Goal: Transaction & Acquisition: Purchase product/service

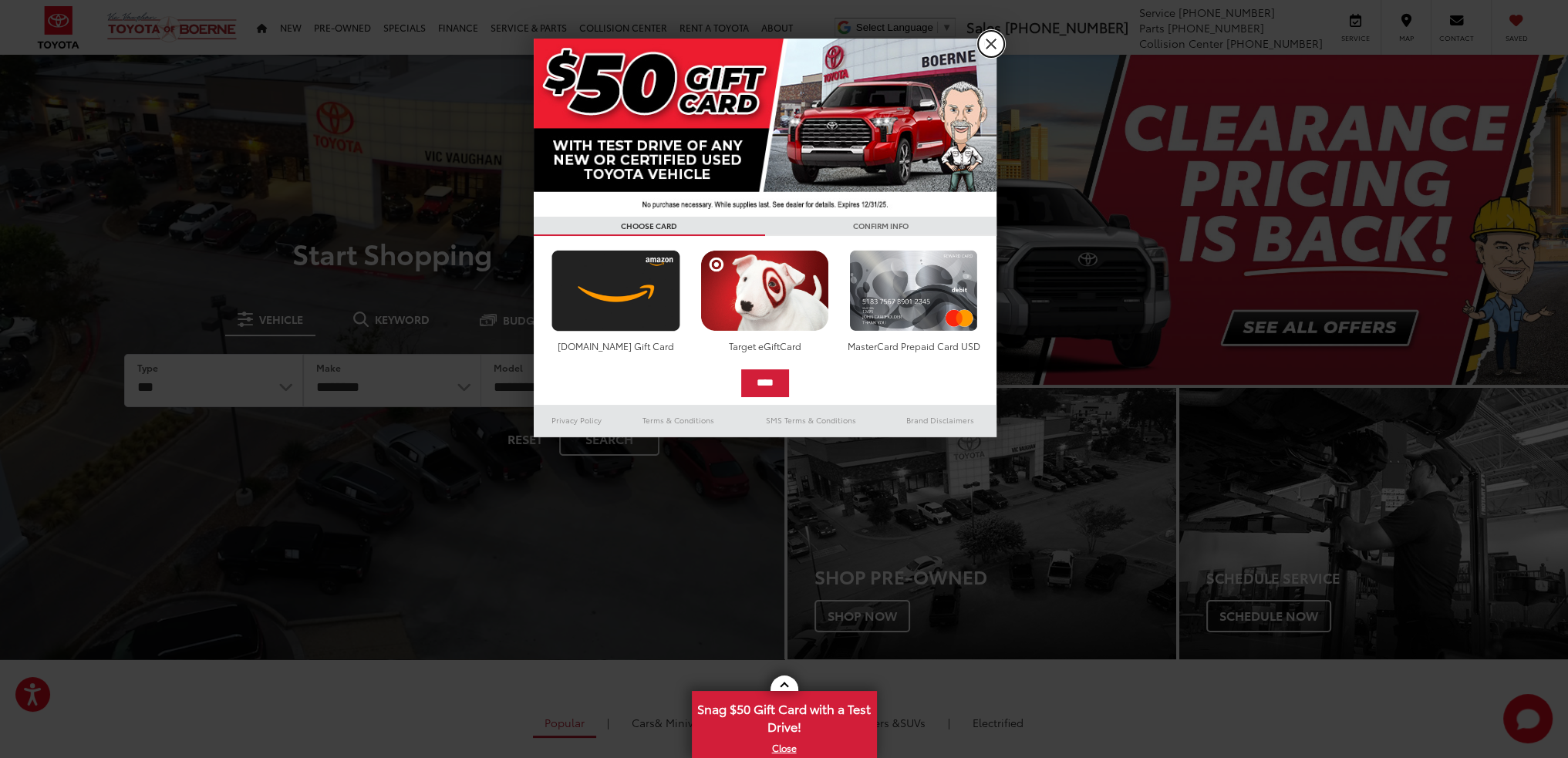
click at [993, 47] on link "X" at bounding box center [991, 44] width 26 height 26
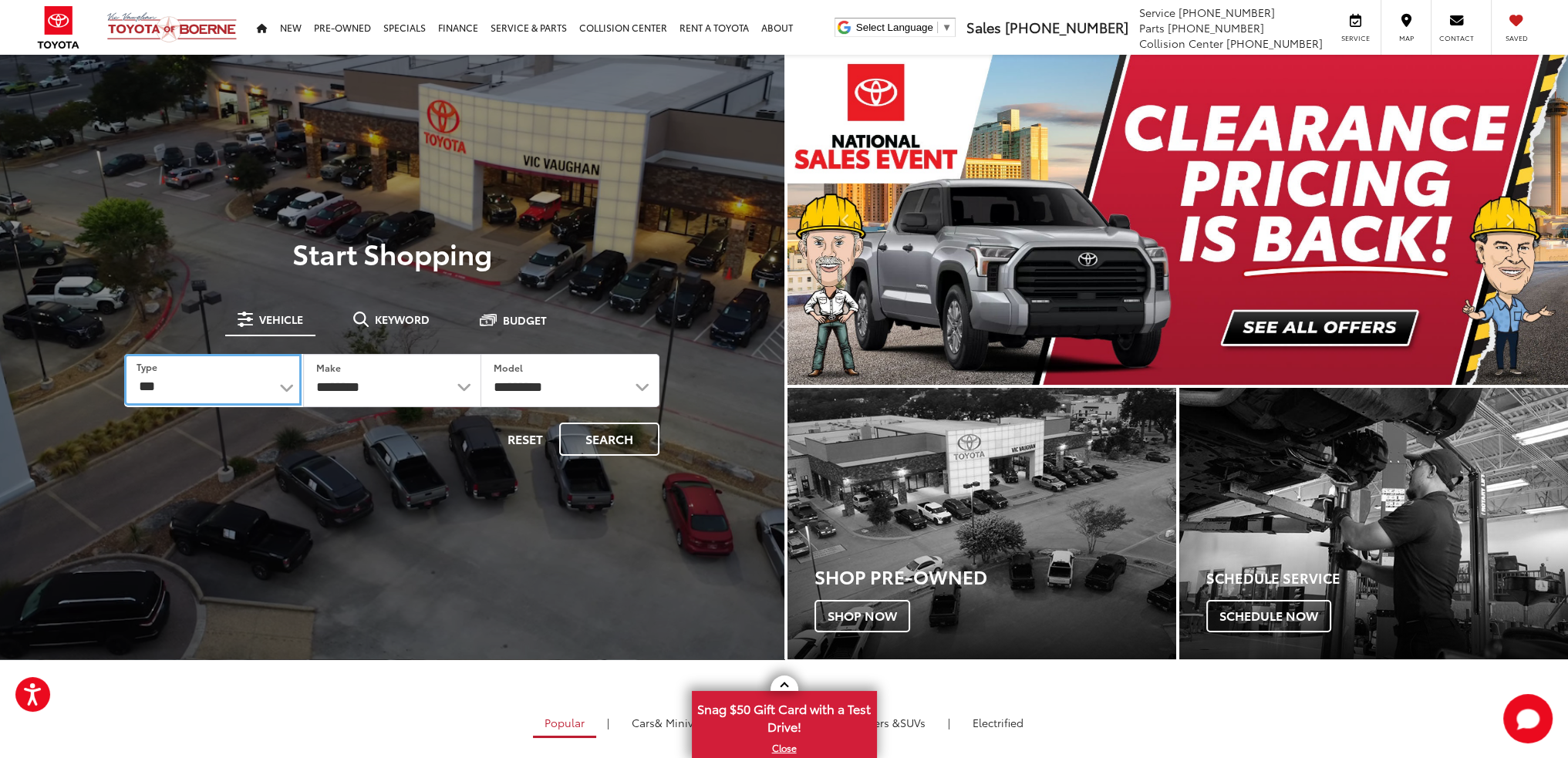
click at [275, 381] on select "*** *** **** *********" at bounding box center [212, 380] width 178 height 52
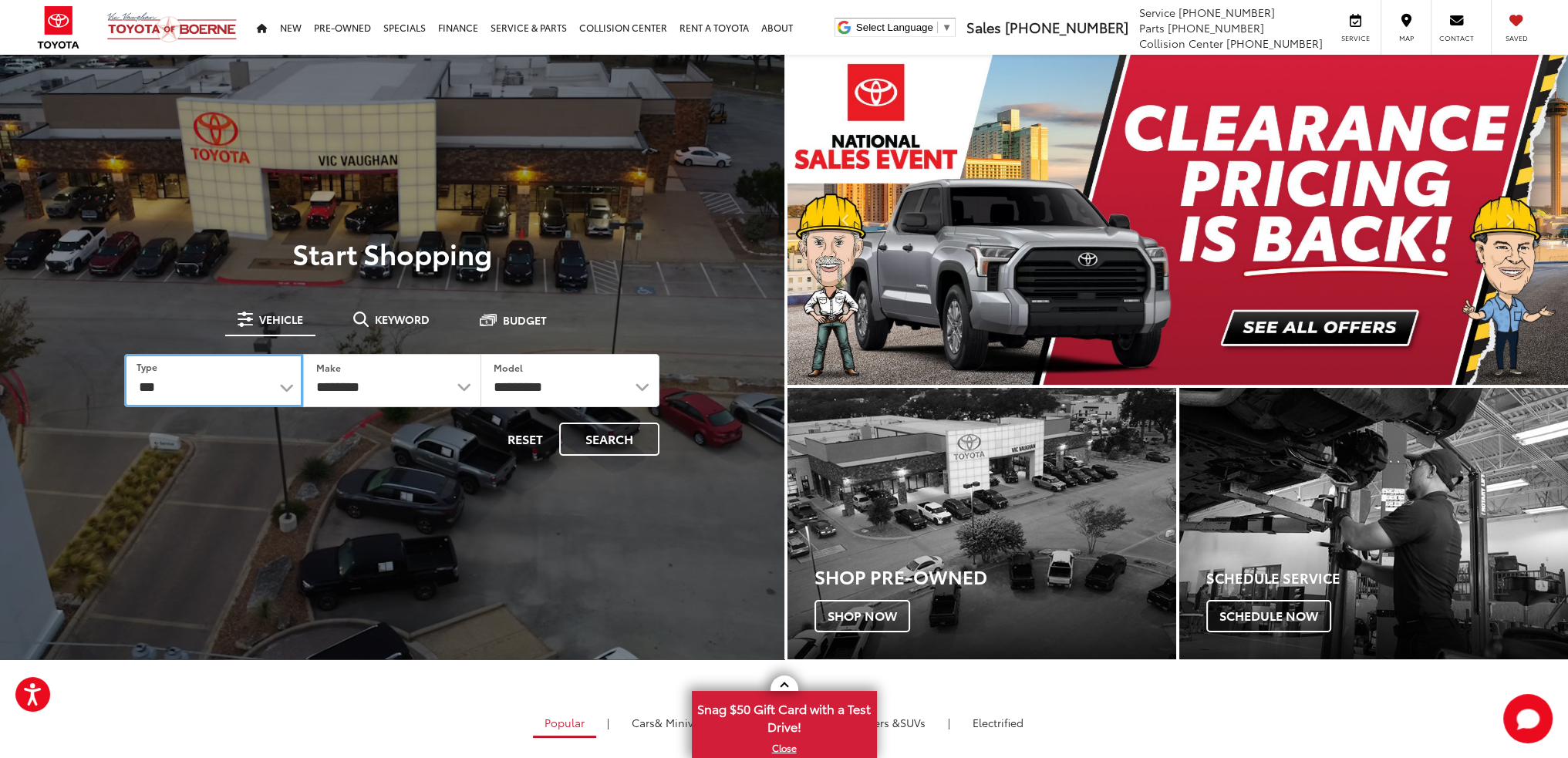
click at [275, 381] on select "*** *** **** *********" at bounding box center [213, 381] width 178 height 53
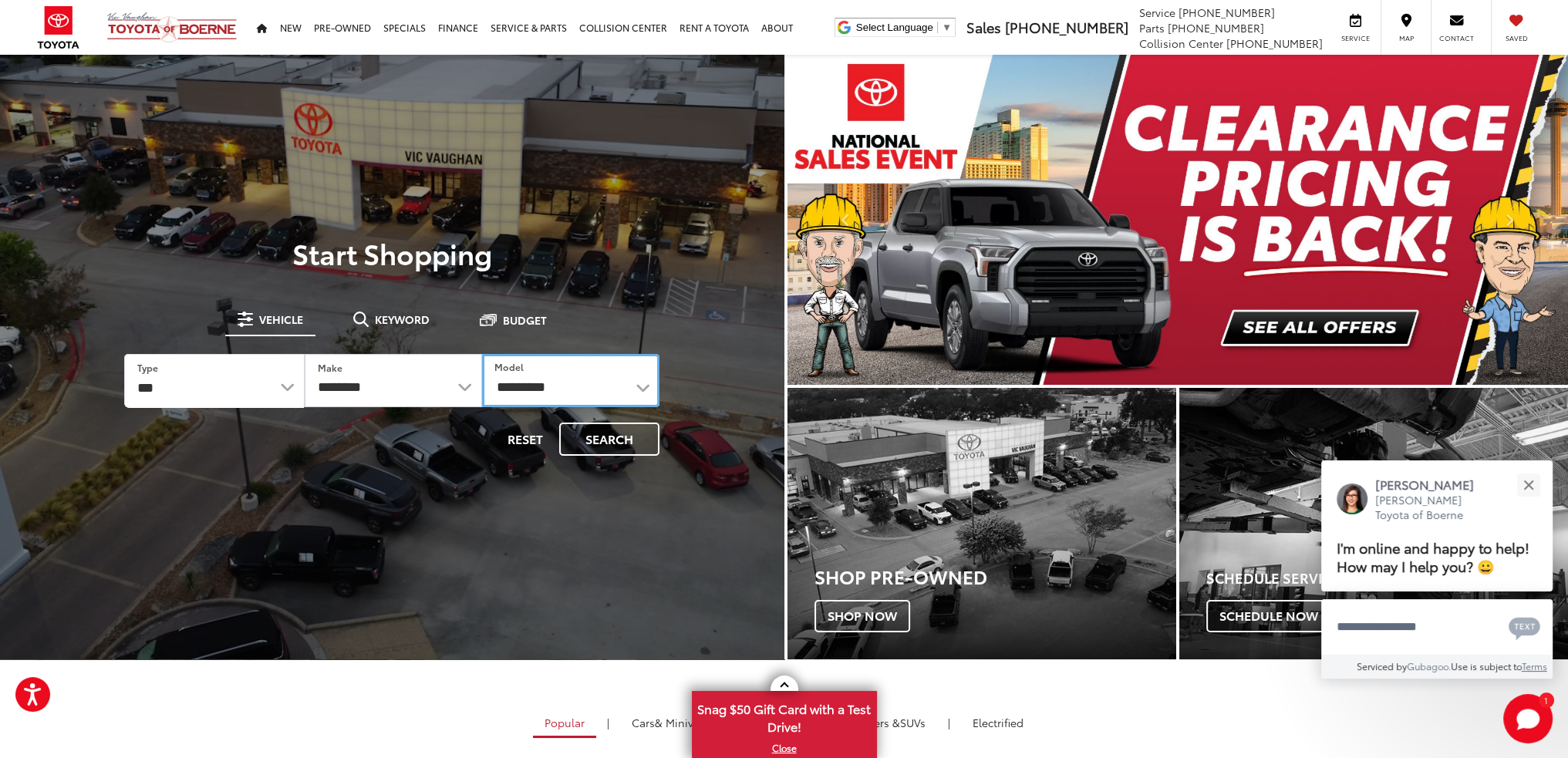
click at [547, 379] on select "**********" at bounding box center [571, 381] width 178 height 53
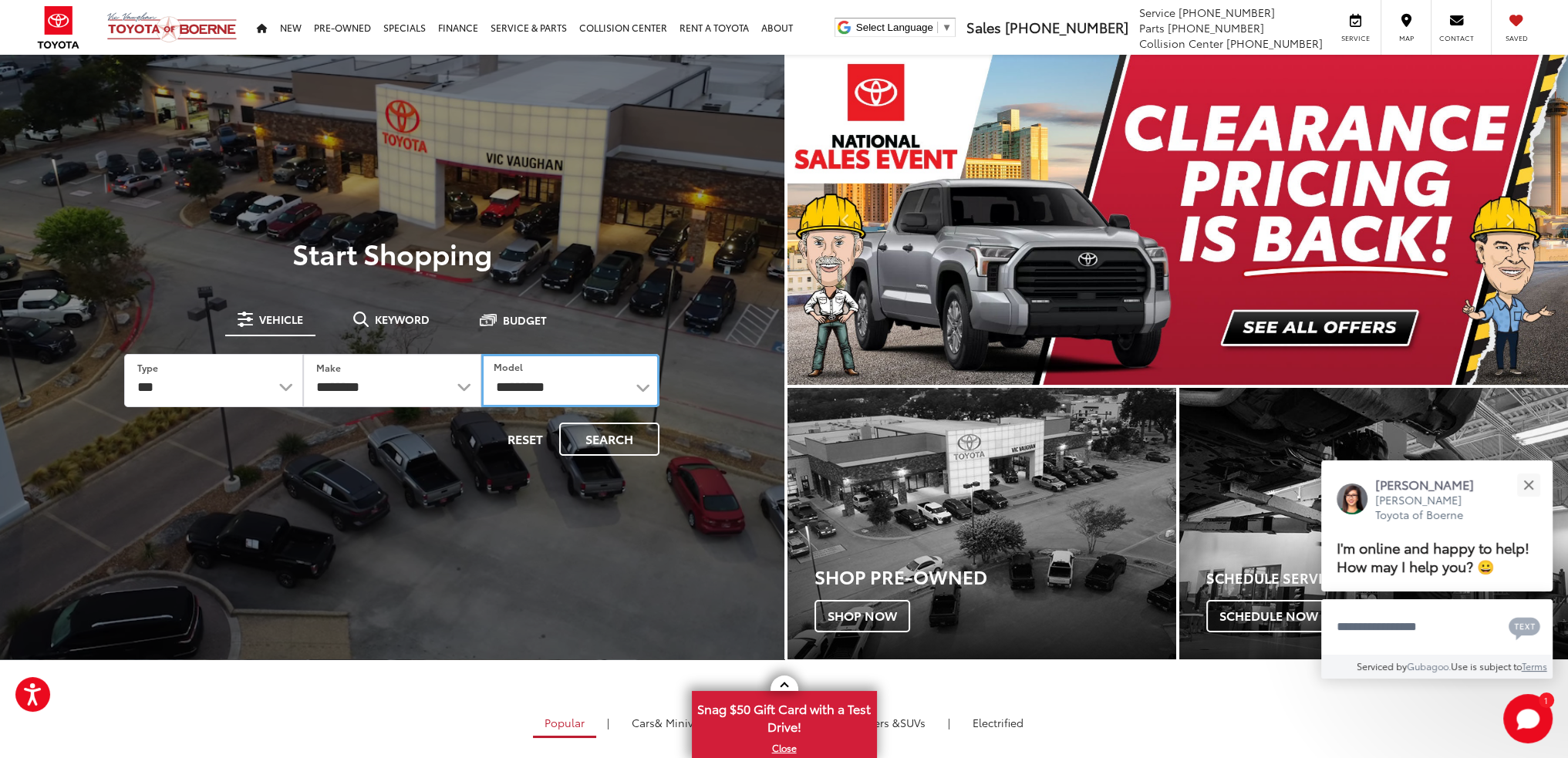
click at [547, 379] on select "**********" at bounding box center [571, 381] width 178 height 53
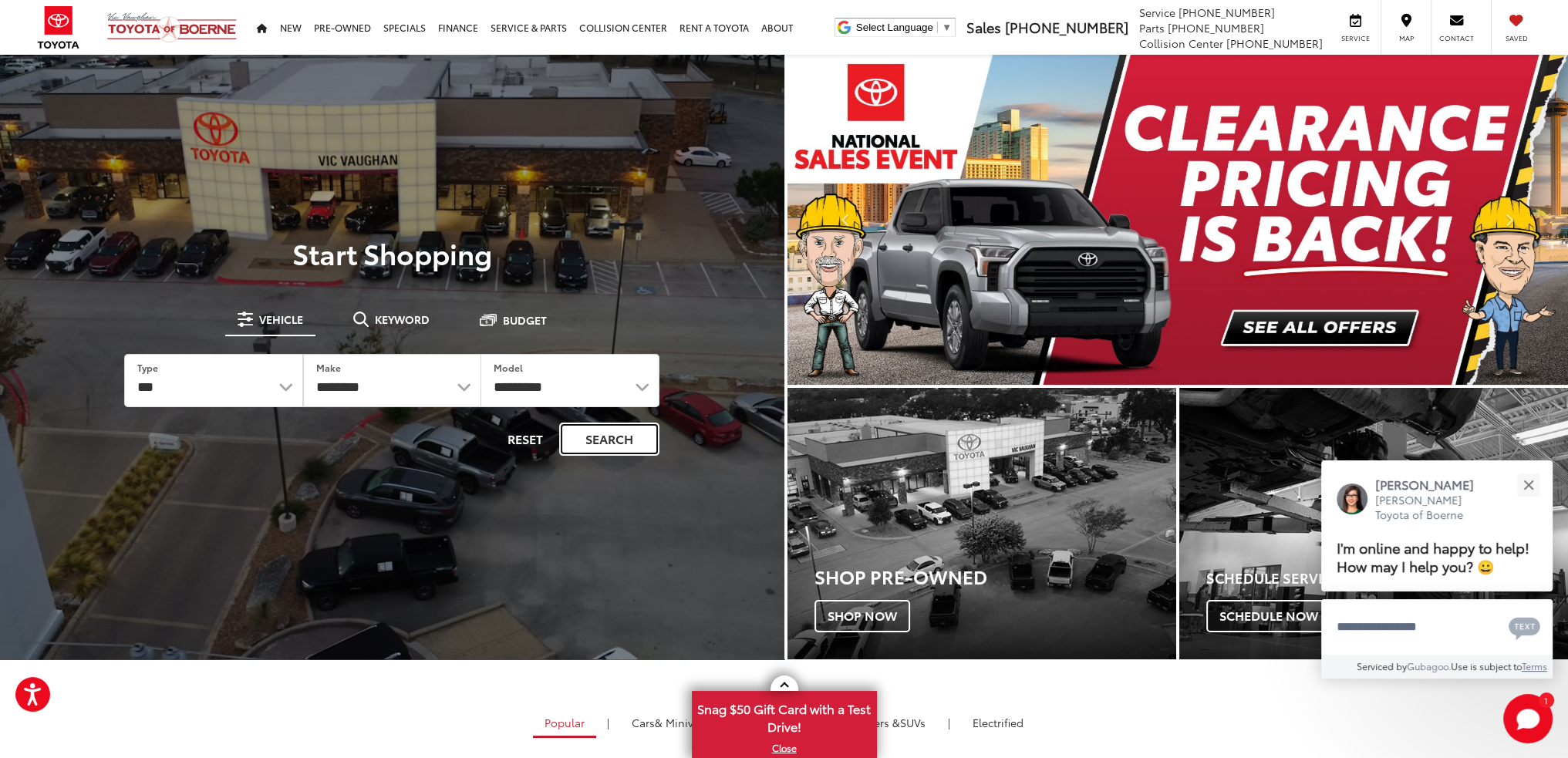
click at [610, 450] on button "Search" at bounding box center [609, 439] width 100 height 33
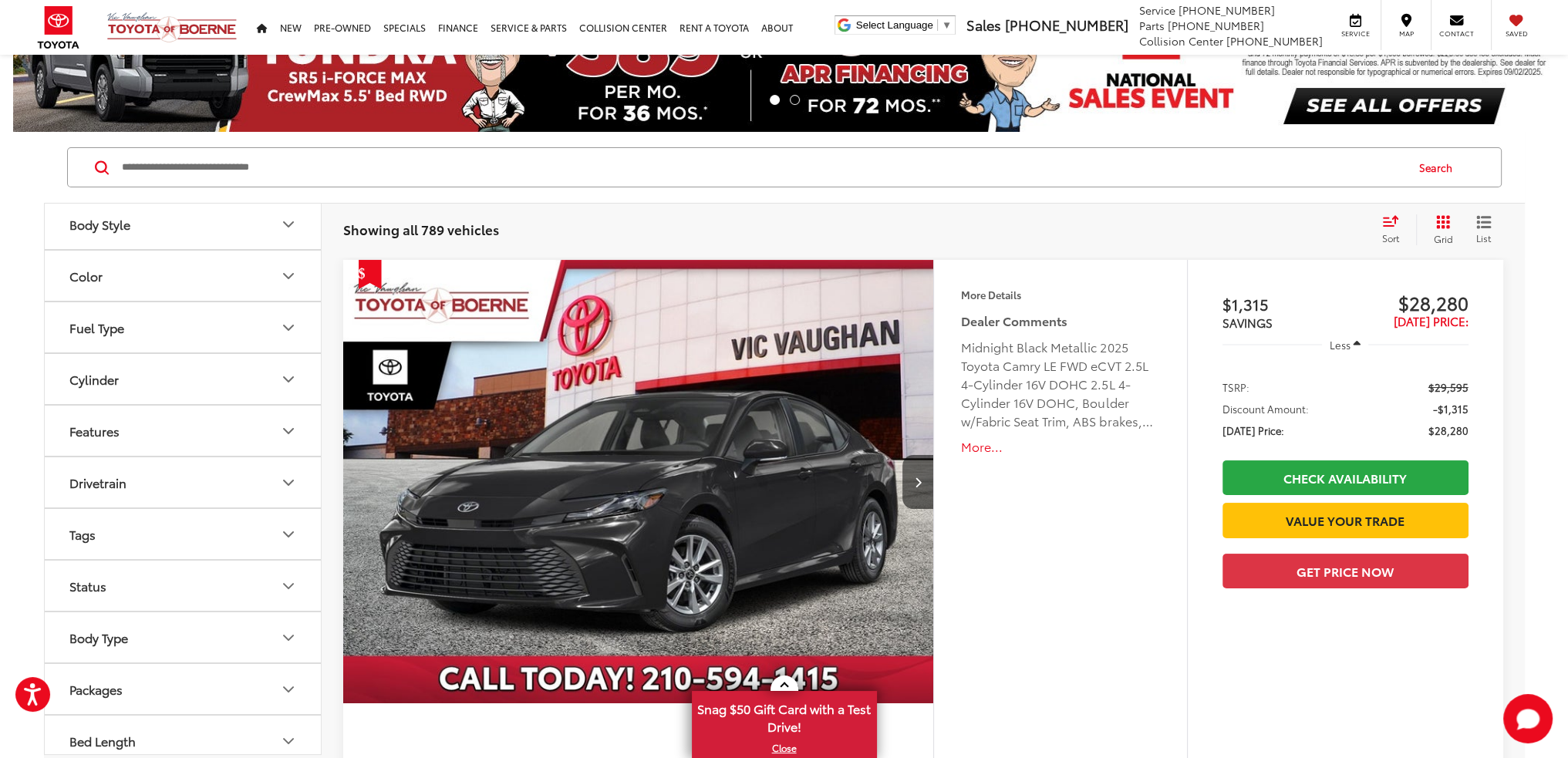
scroll to position [425, 0]
click at [156, 630] on button "Body Type" at bounding box center [184, 631] width 278 height 50
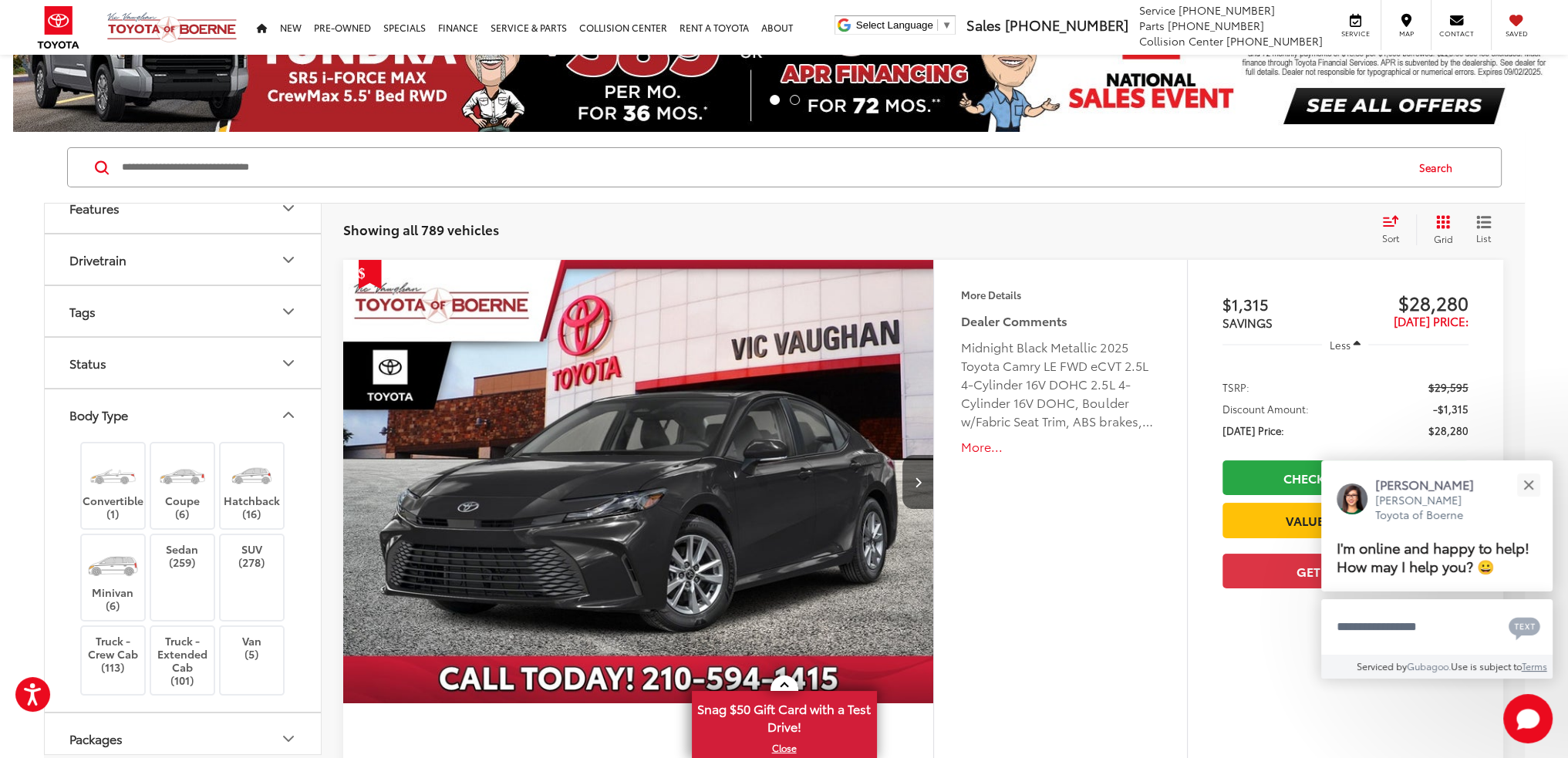
scroll to position [656, 0]
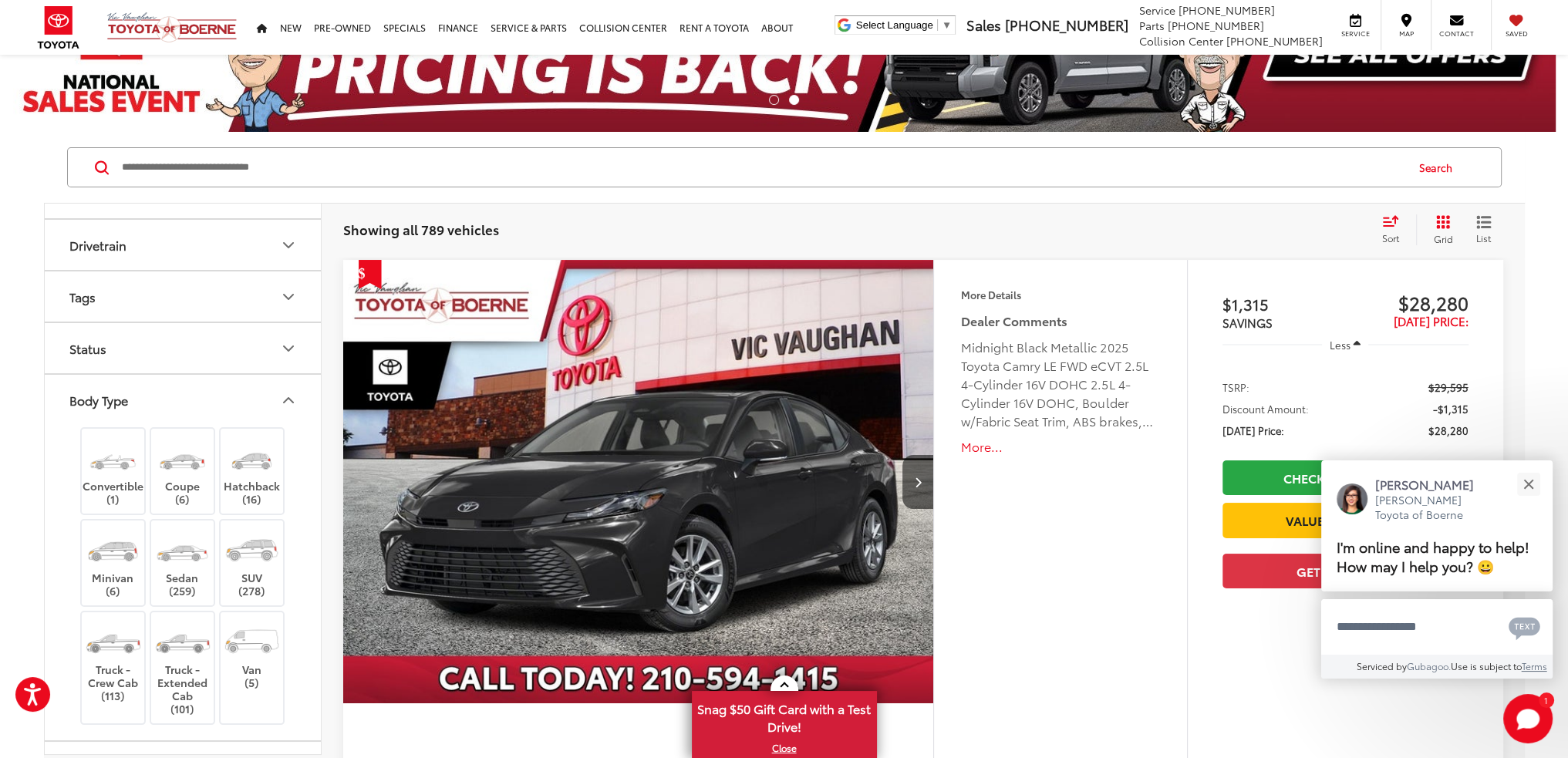
click at [190, 382] on button "Body Type" at bounding box center [184, 399] width 278 height 50
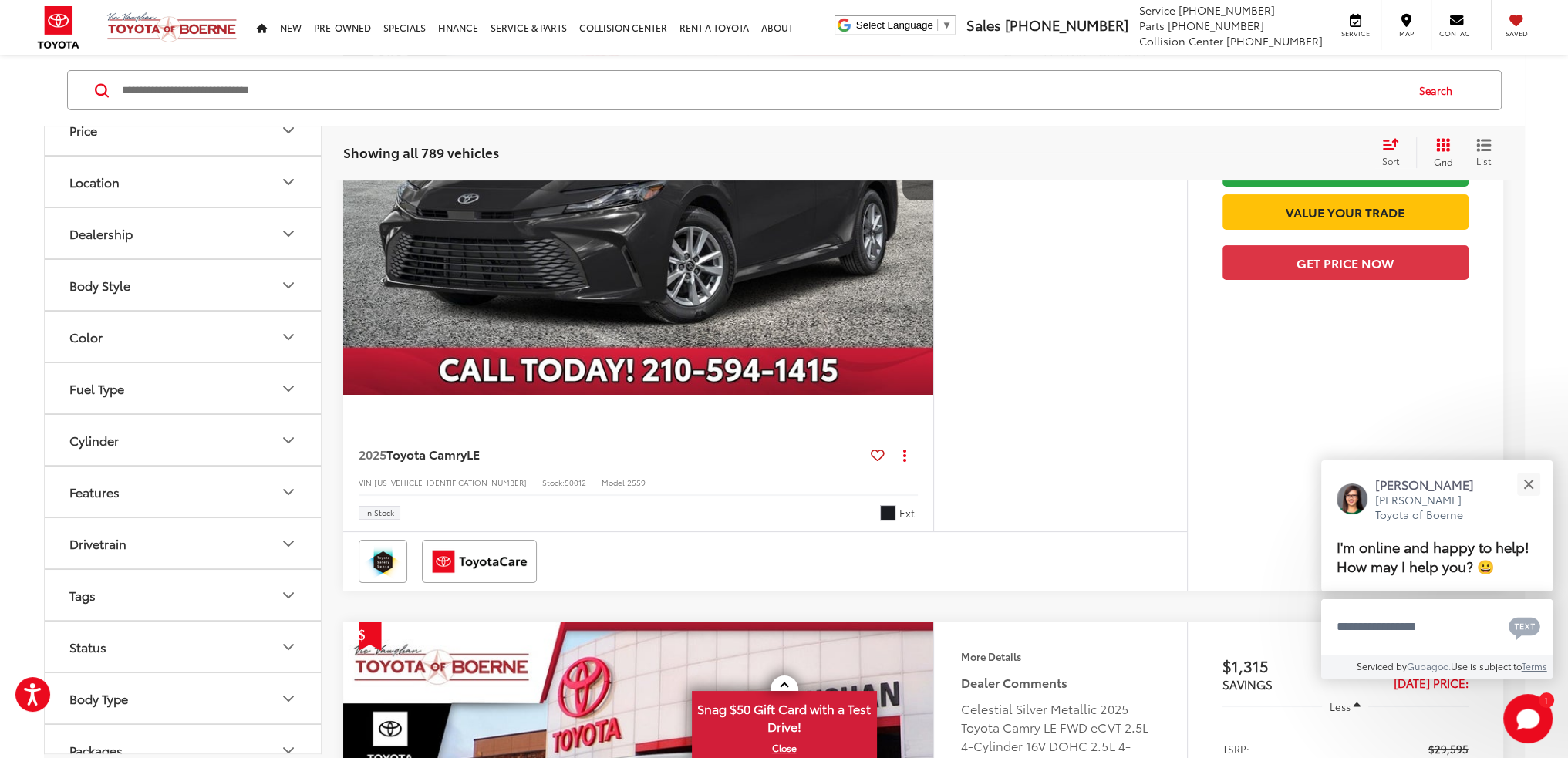
scroll to position [270, 0]
click at [167, 398] on button "Fuel Type" at bounding box center [184, 397] width 278 height 50
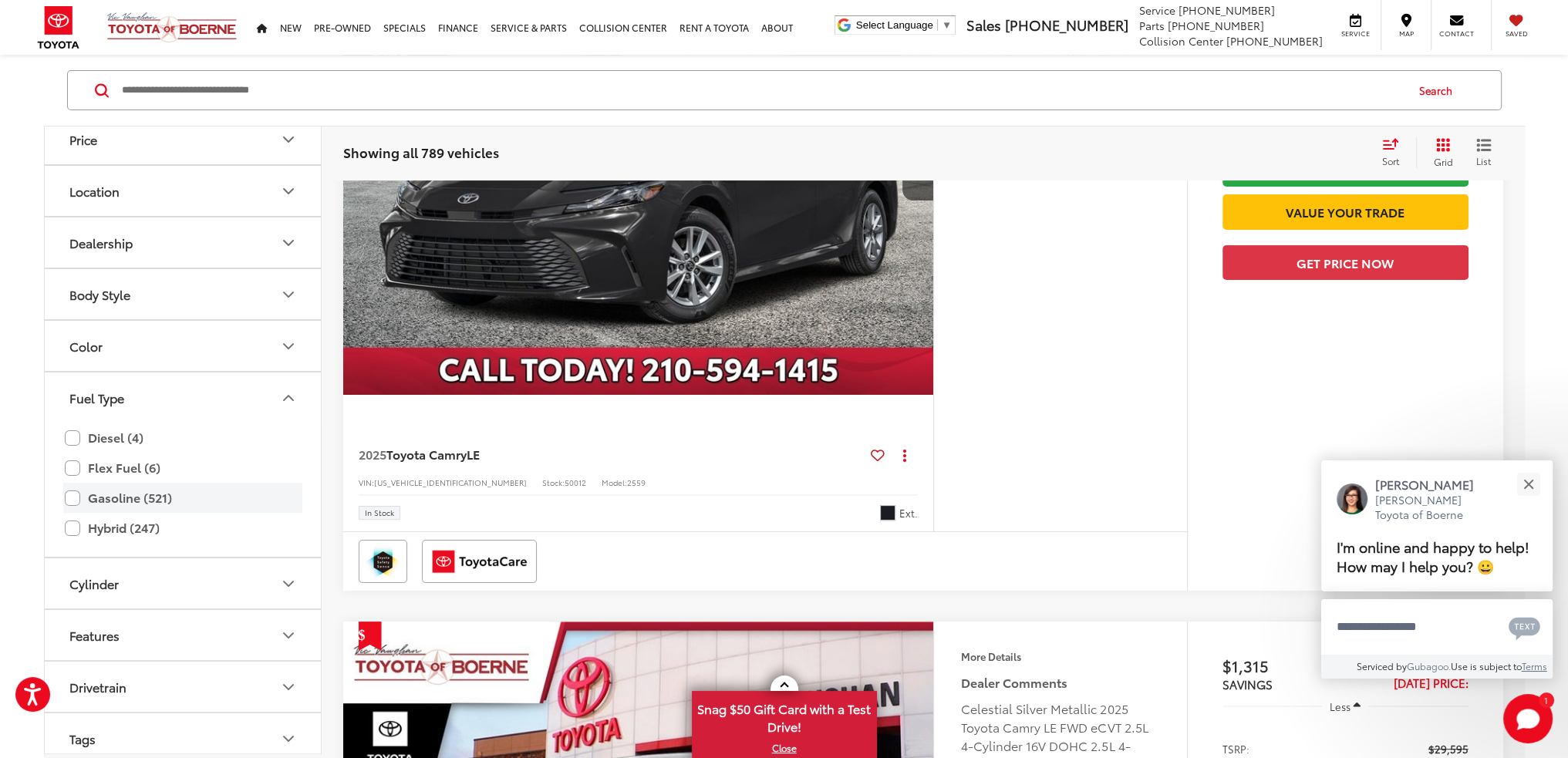
click at [66, 501] on label "Gasoline (521)" at bounding box center [183, 498] width 236 height 27
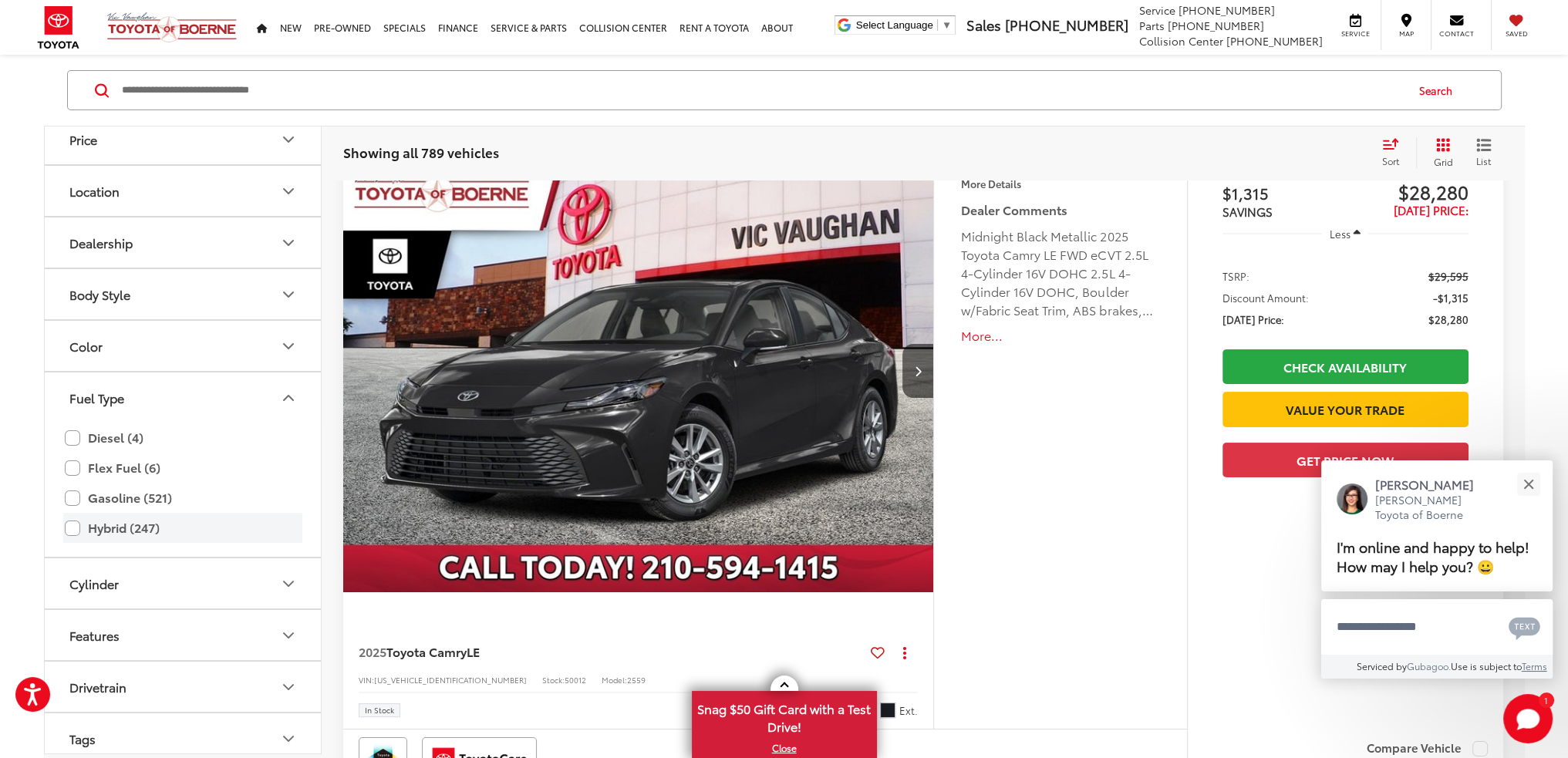
scroll to position [154, 0]
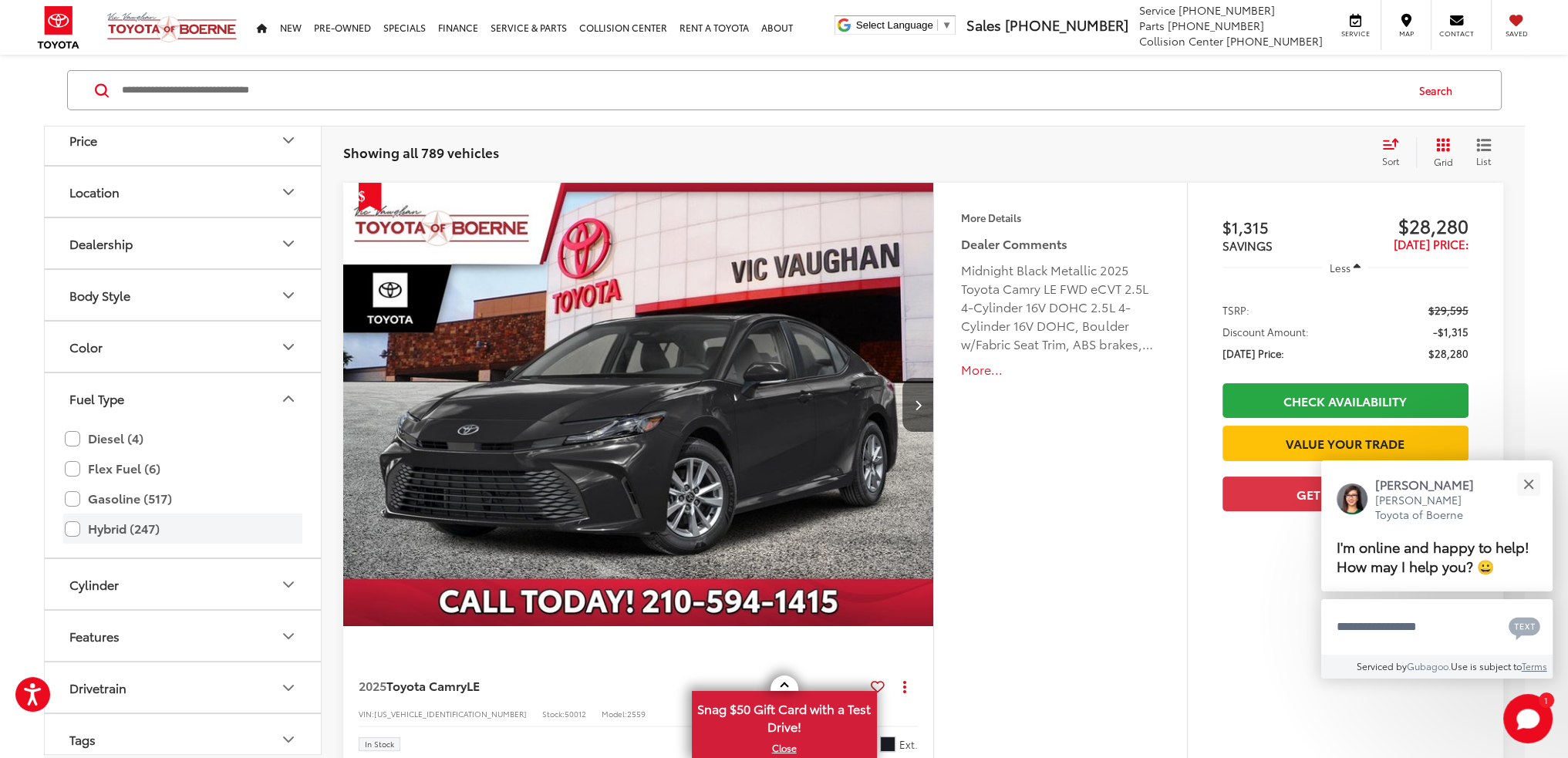
click at [71, 530] on label "Hybrid (247)" at bounding box center [183, 529] width 236 height 27
click at [195, 388] on button "Fuel Type" at bounding box center [184, 398] width 278 height 50
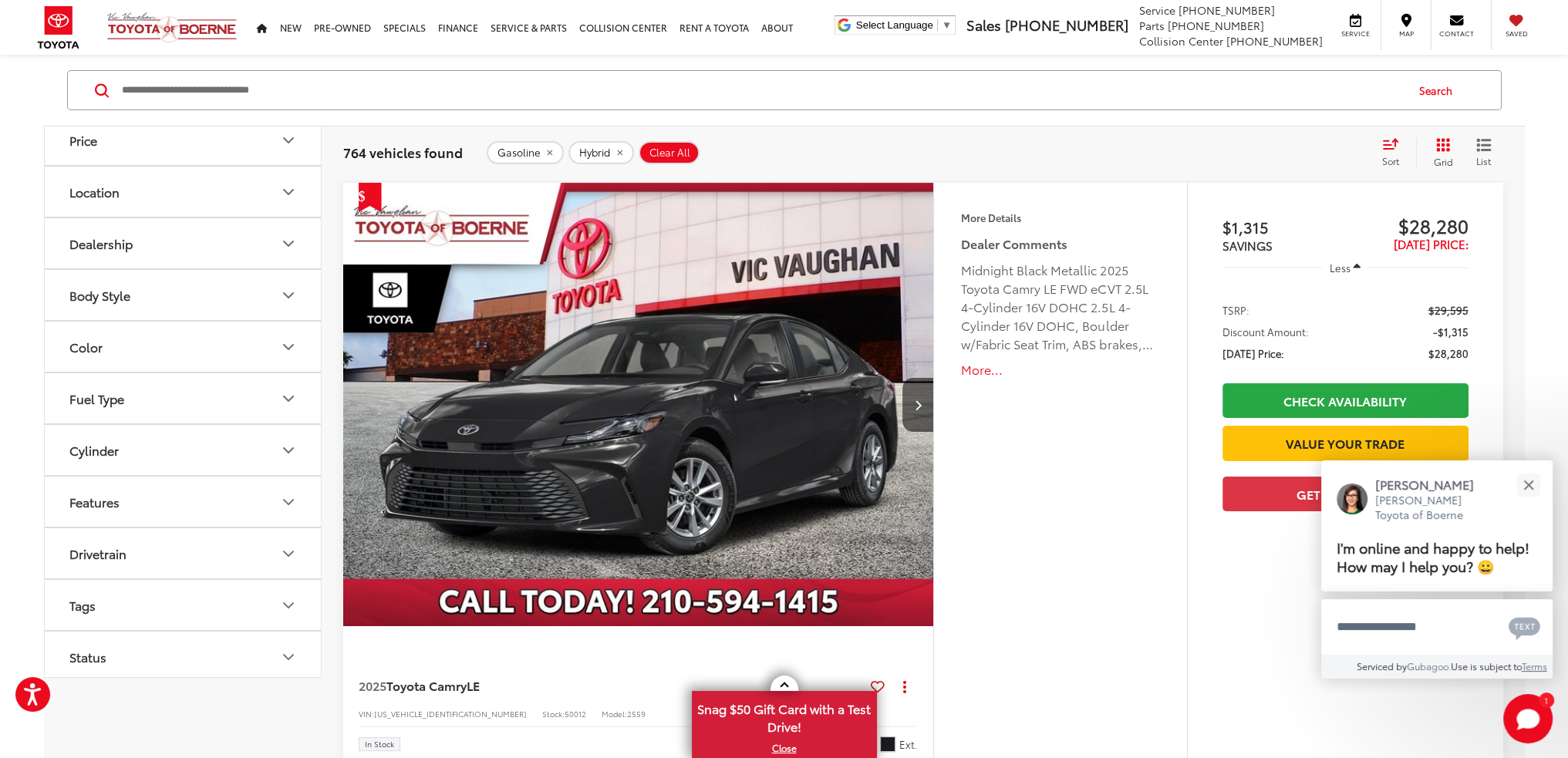
scroll to position [77, 0]
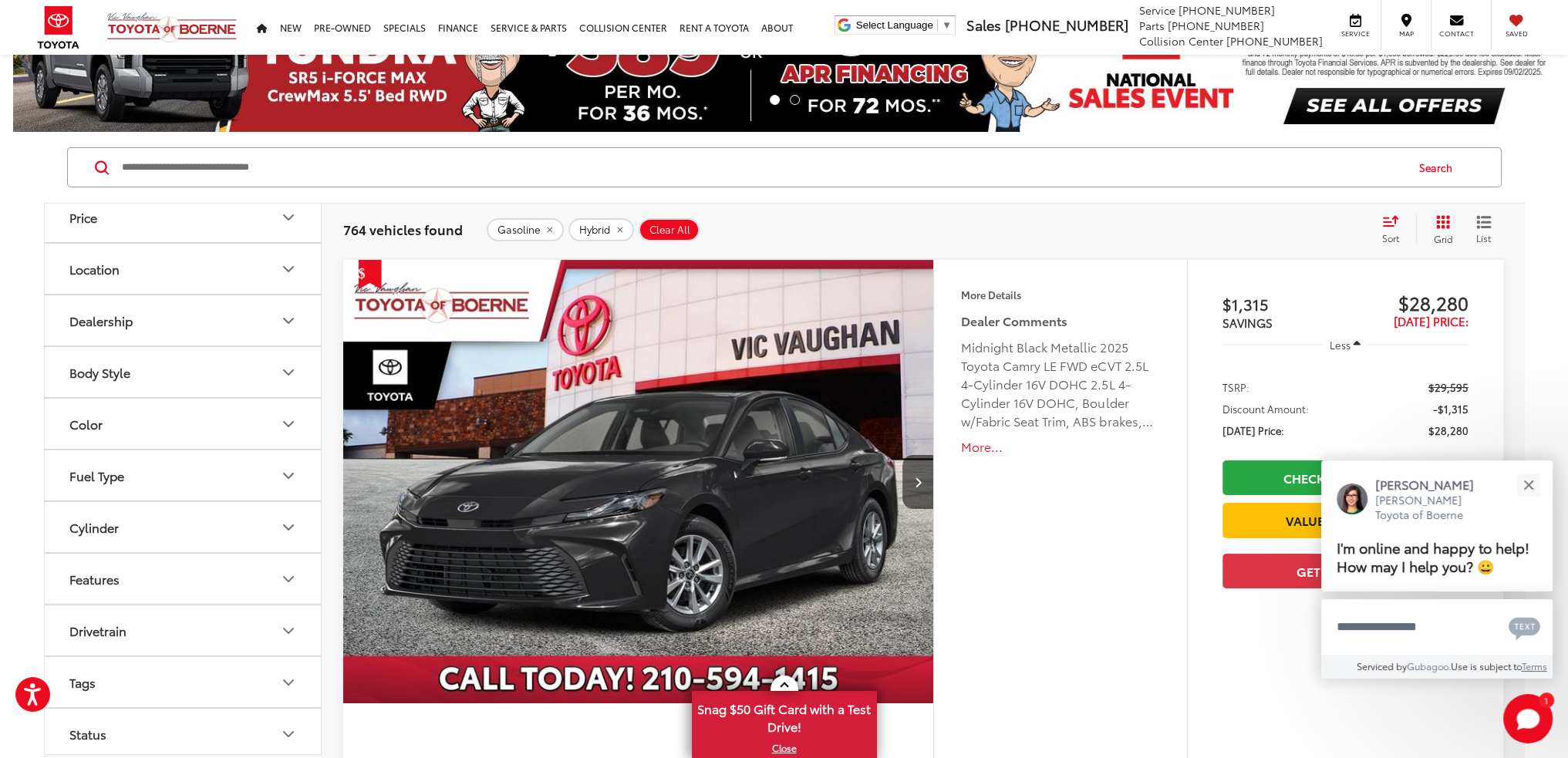
click at [192, 376] on button "Body Style" at bounding box center [184, 372] width 278 height 50
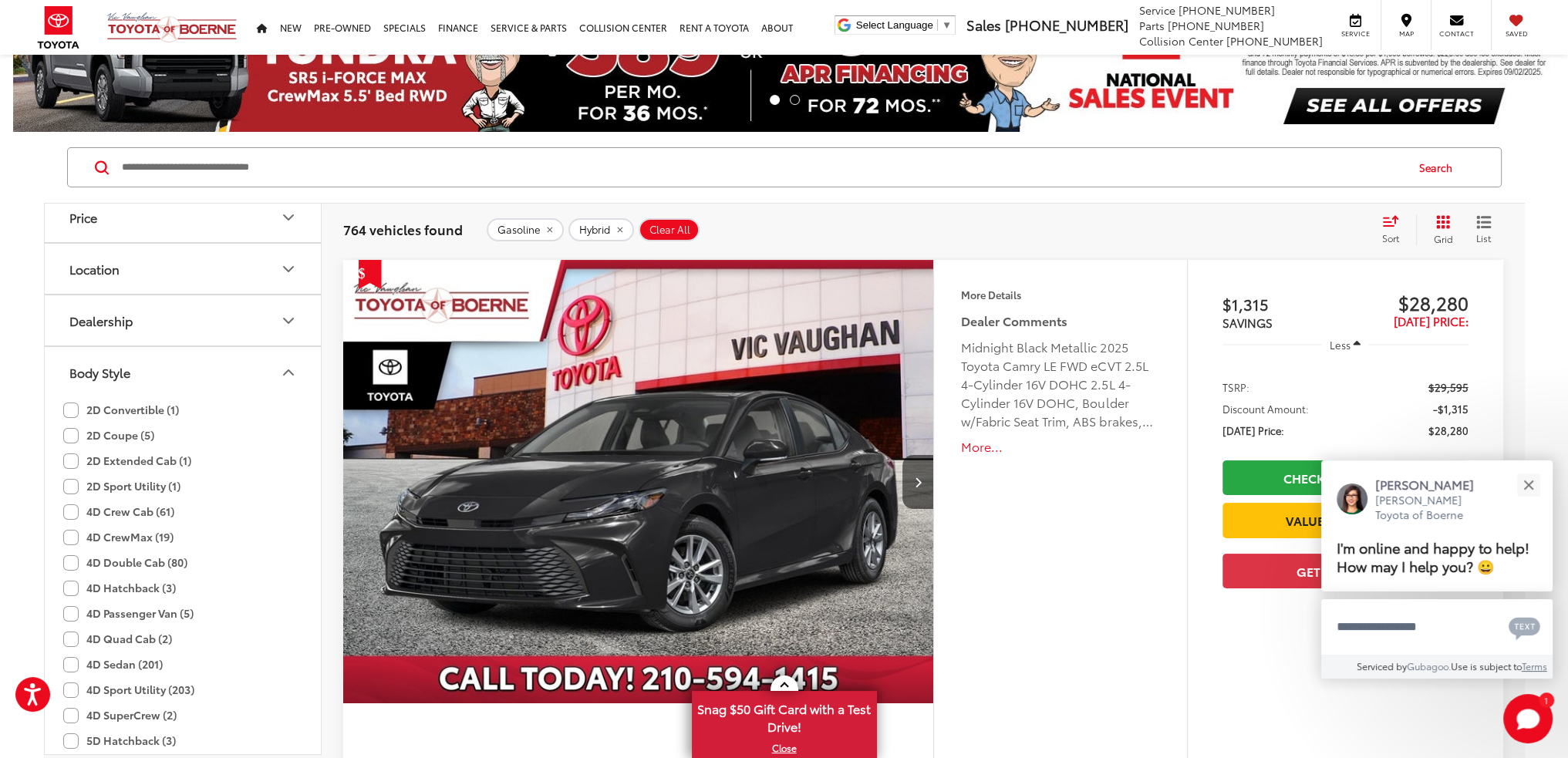
drag, startPoint x: 192, startPoint y: 378, endPoint x: 178, endPoint y: 353, distance: 28.7
click at [192, 378] on button "Body Style" at bounding box center [184, 372] width 278 height 50
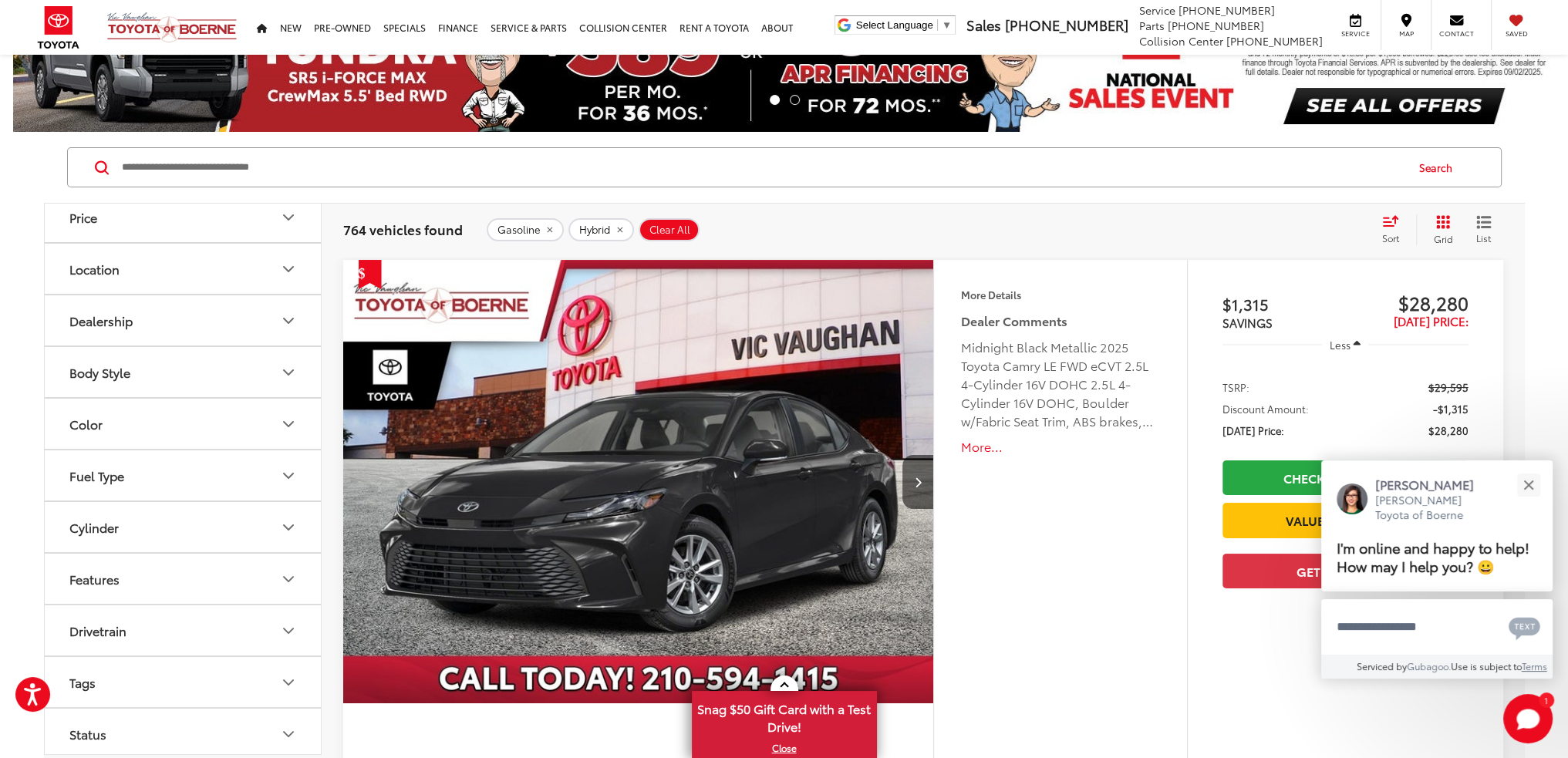
click at [143, 425] on button "Color" at bounding box center [184, 423] width 278 height 50
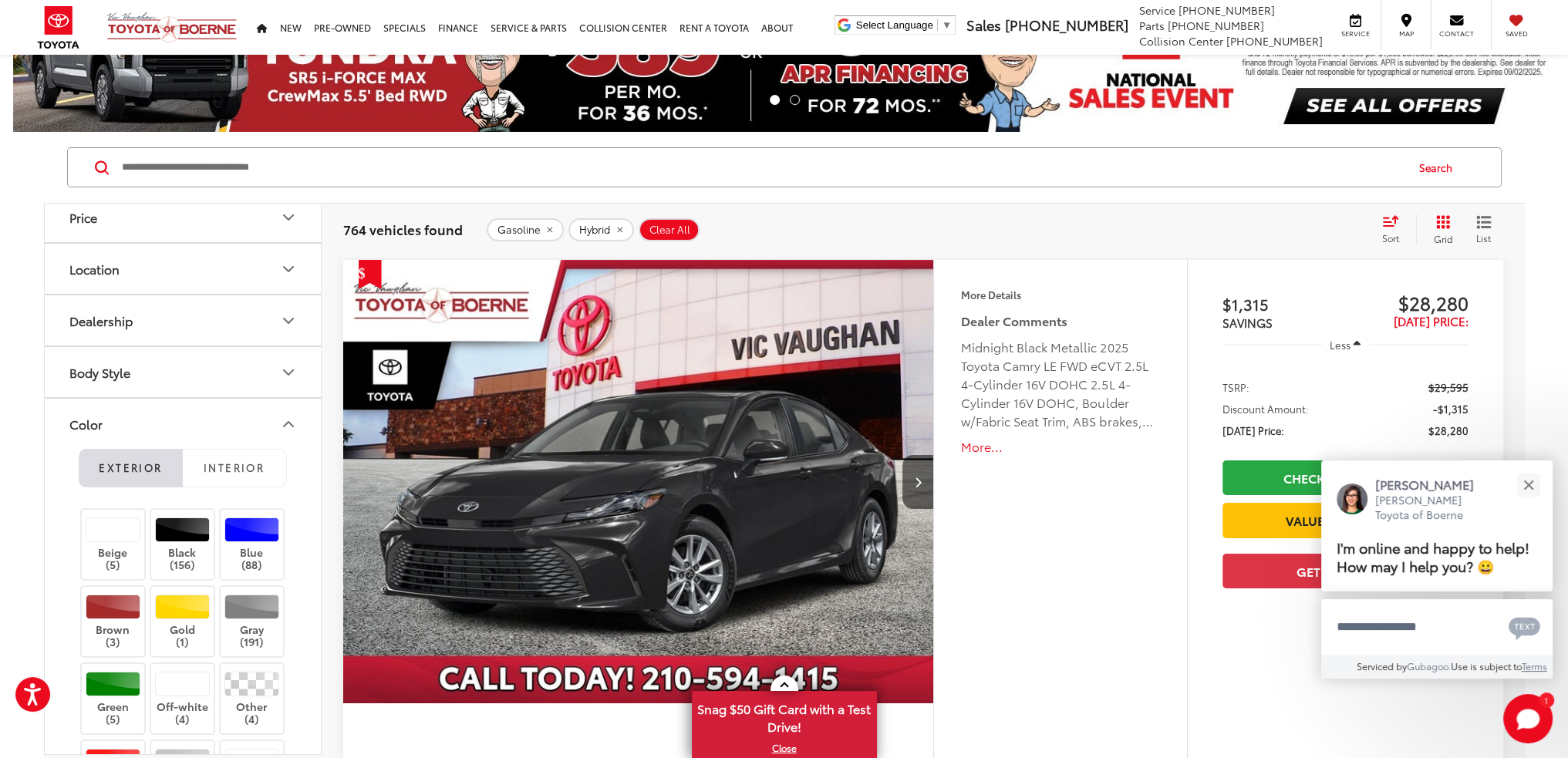
click at [143, 425] on button "Color" at bounding box center [184, 423] width 278 height 50
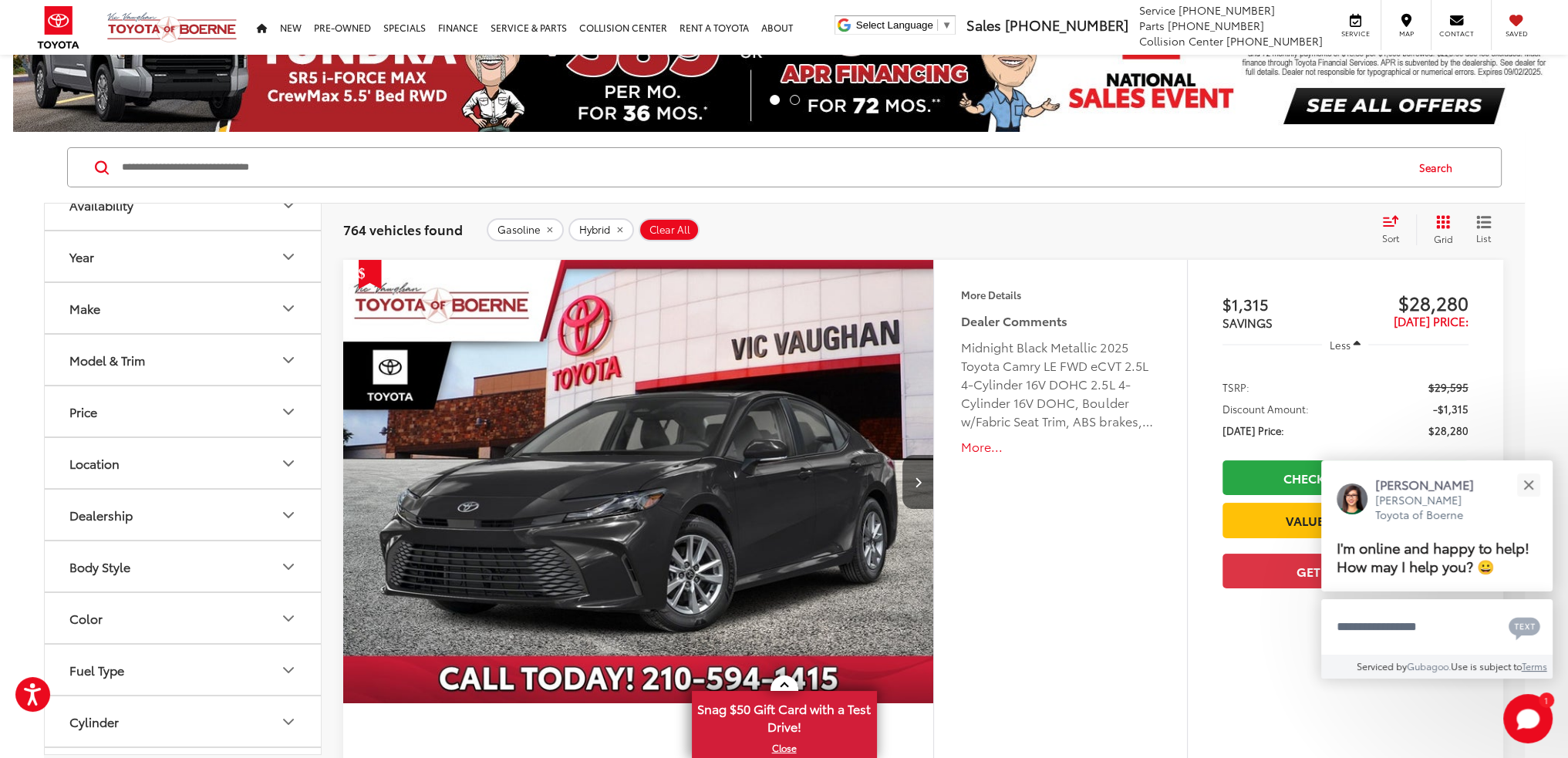
scroll to position [40, 0]
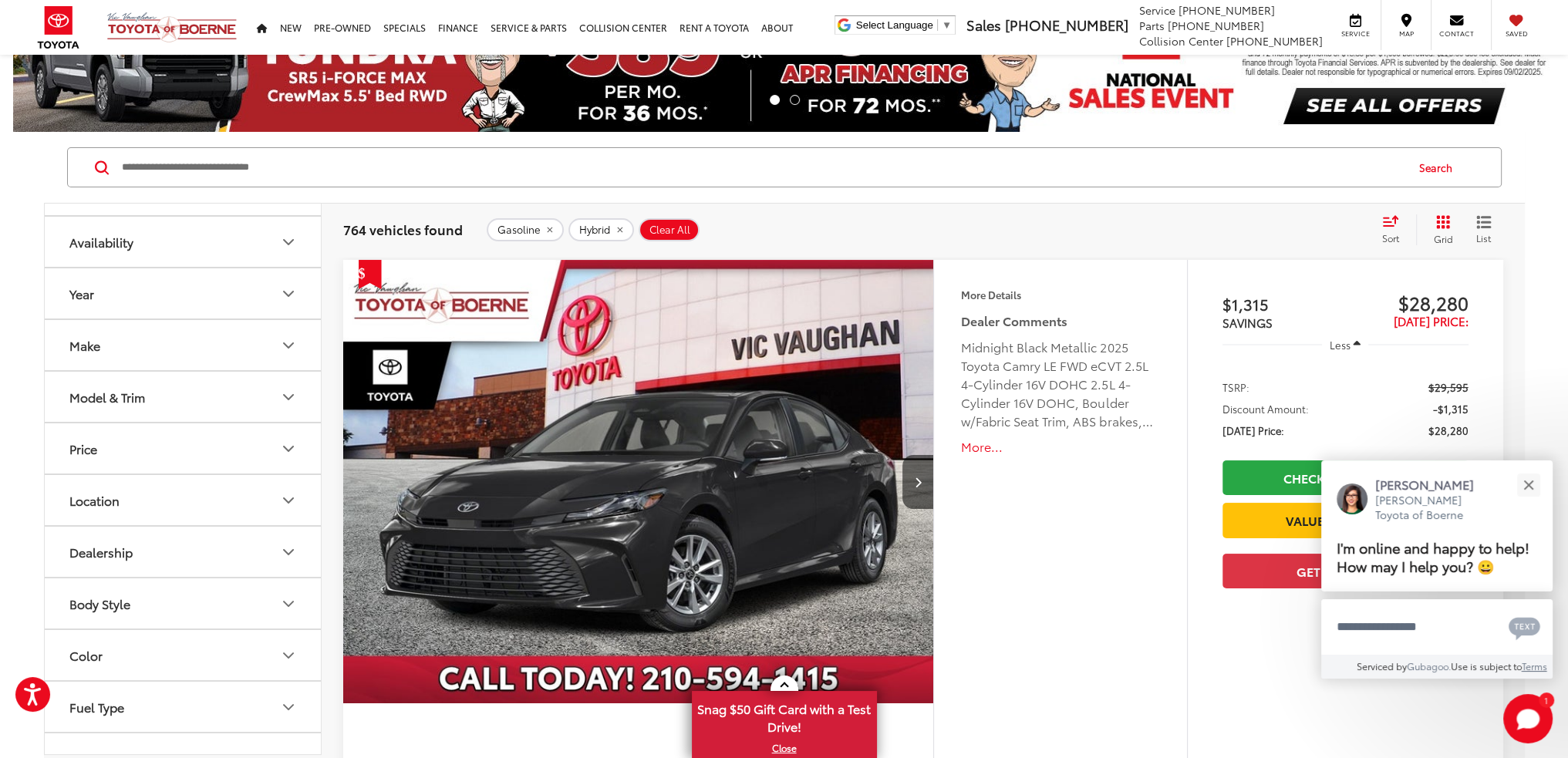
click at [207, 308] on button "Year" at bounding box center [184, 293] width 278 height 50
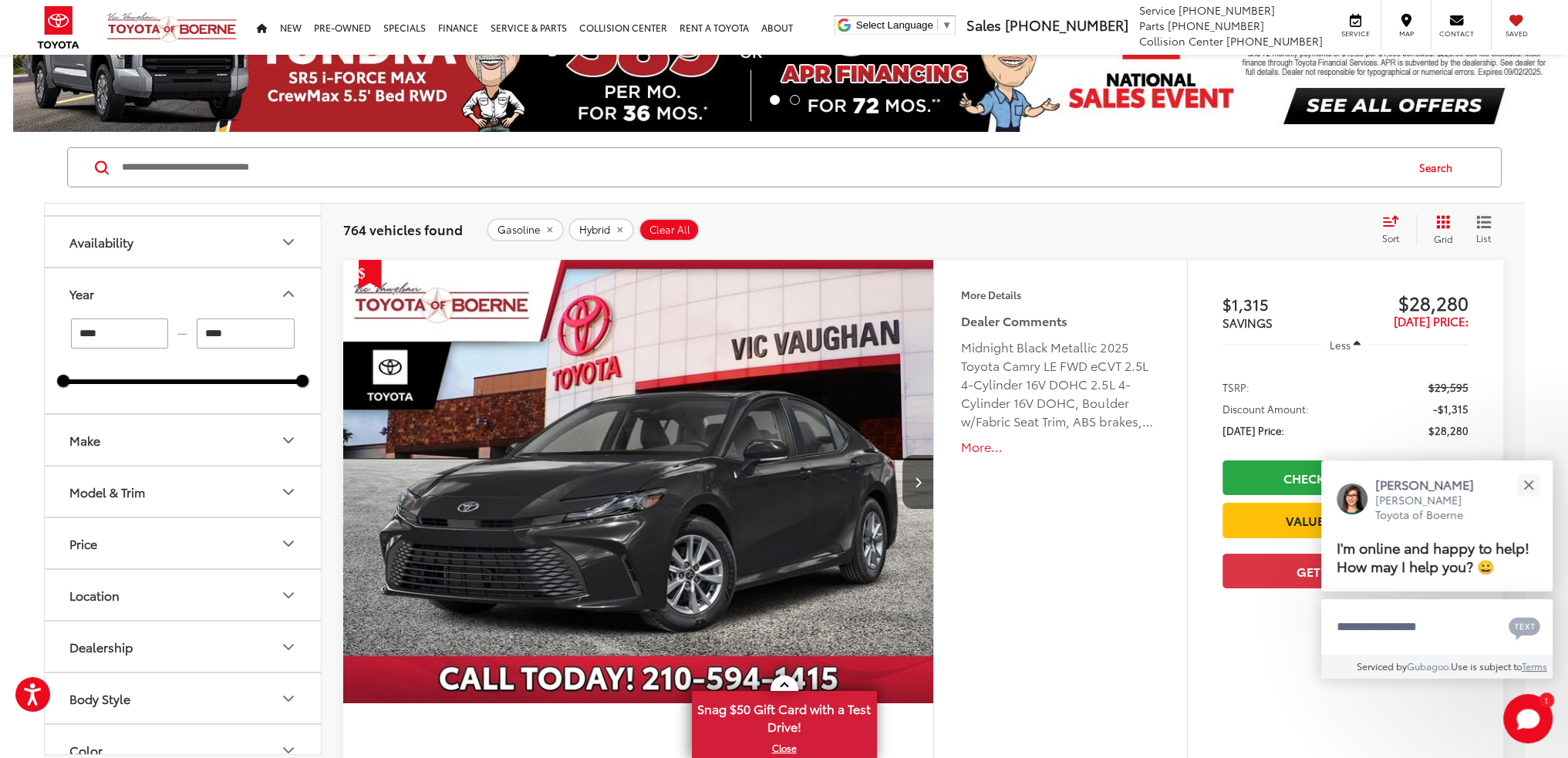
drag, startPoint x: 147, startPoint y: 332, endPoint x: 19, endPoint y: 329, distance: 128.0
type input "****"
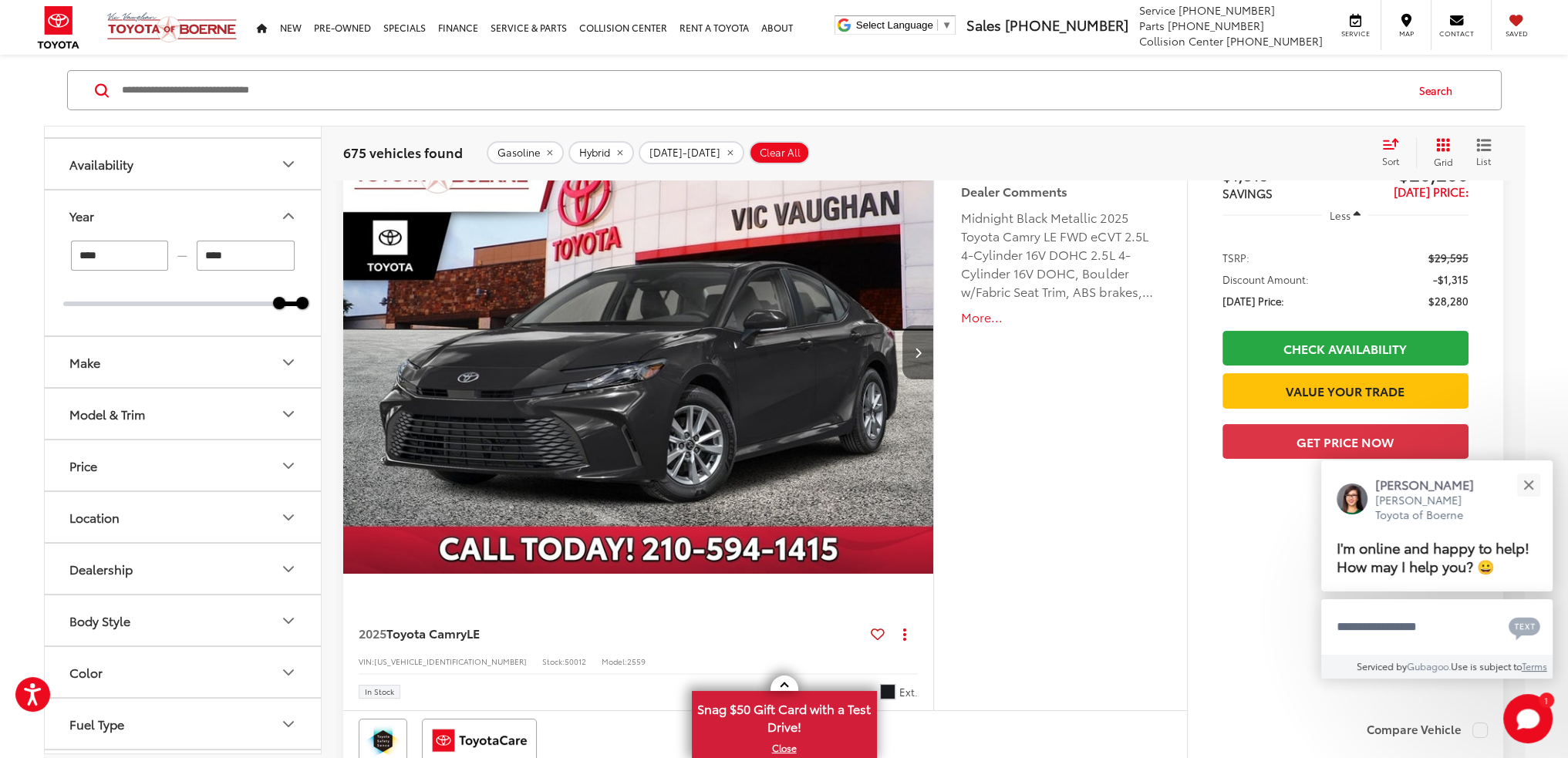
scroll to position [154, 0]
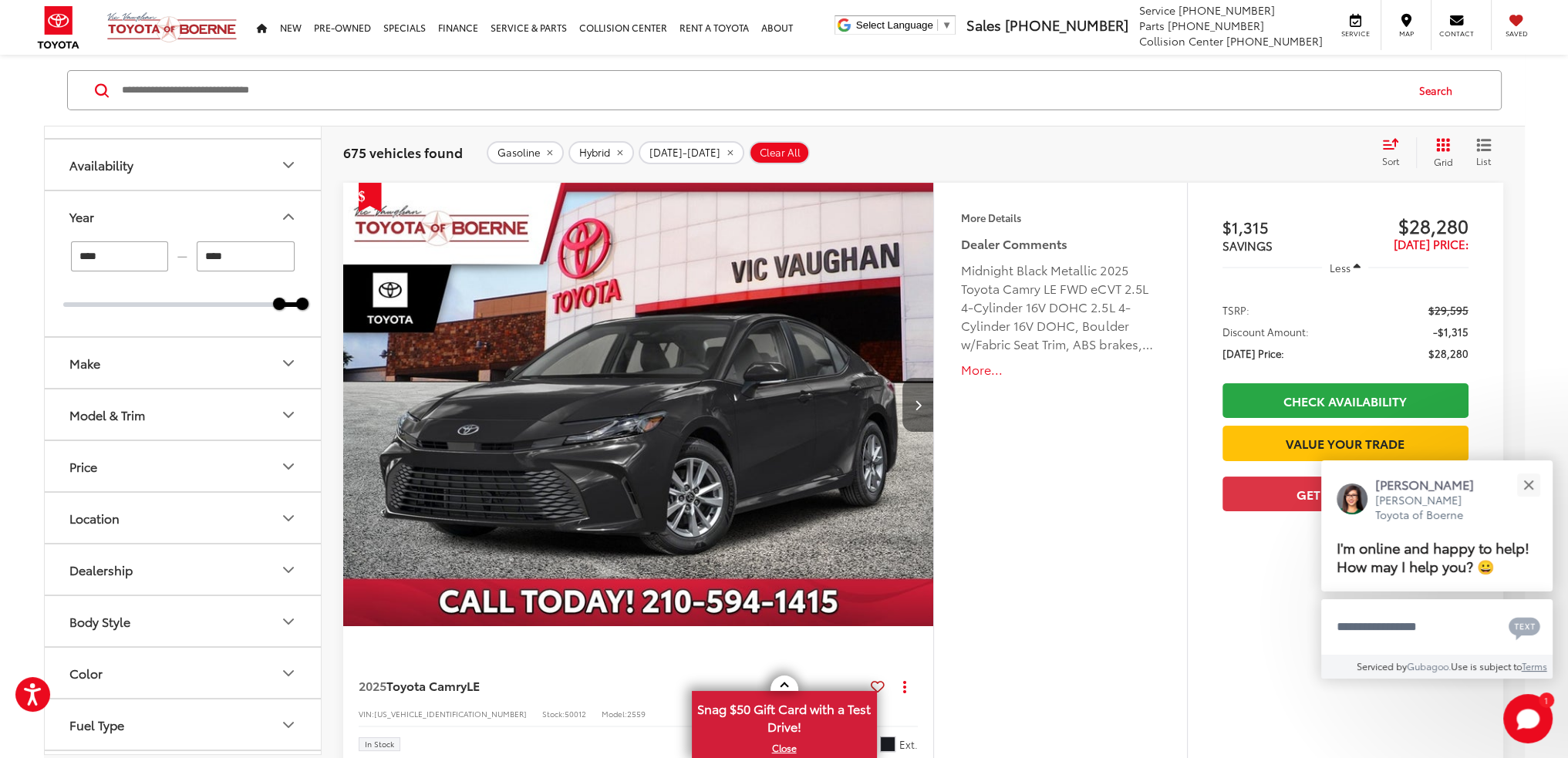
click at [918, 399] on icon "Next image" at bounding box center [918, 405] width 7 height 11
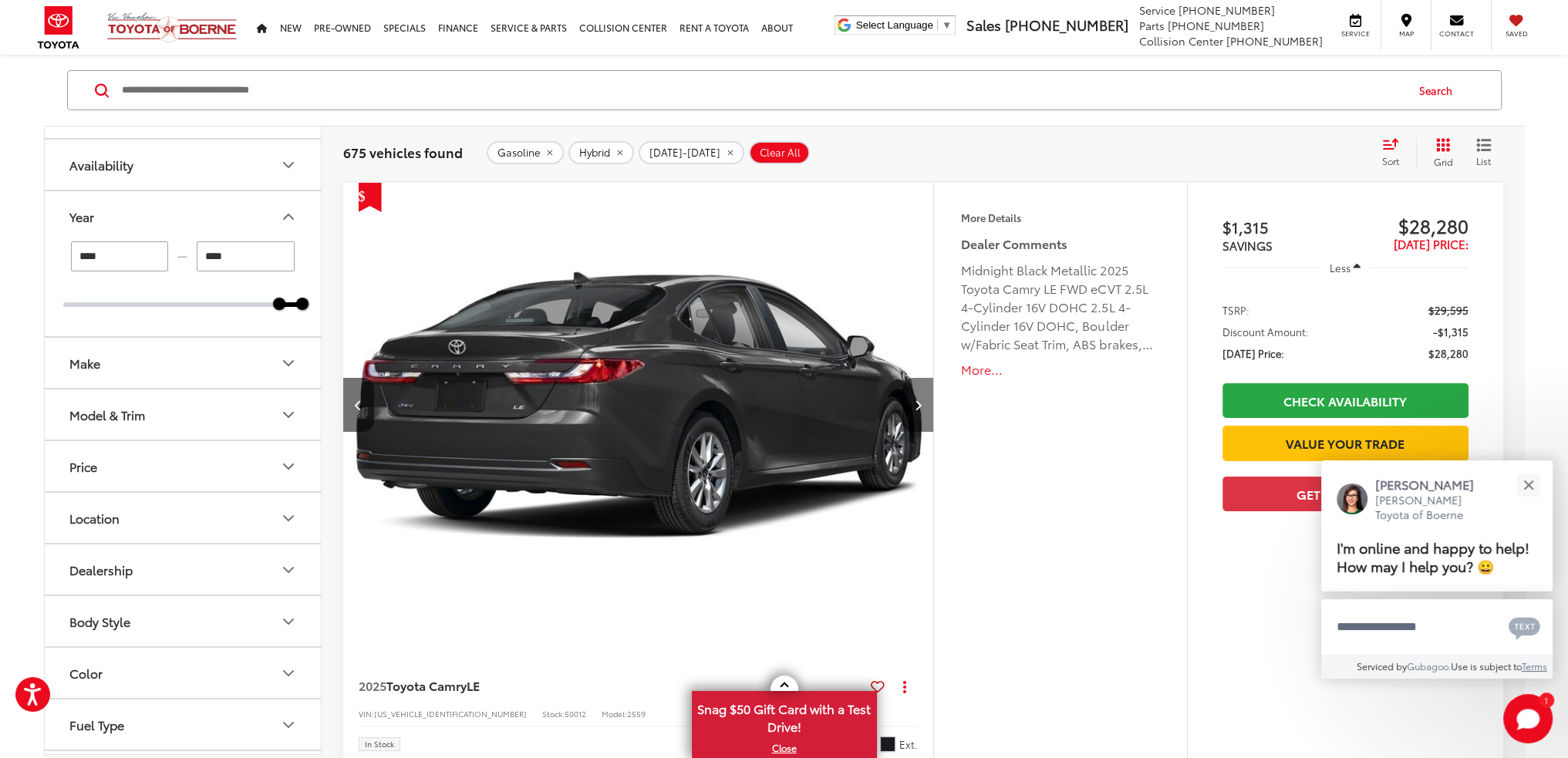
click at [918, 399] on icon "Next image" at bounding box center [918, 405] width 7 height 11
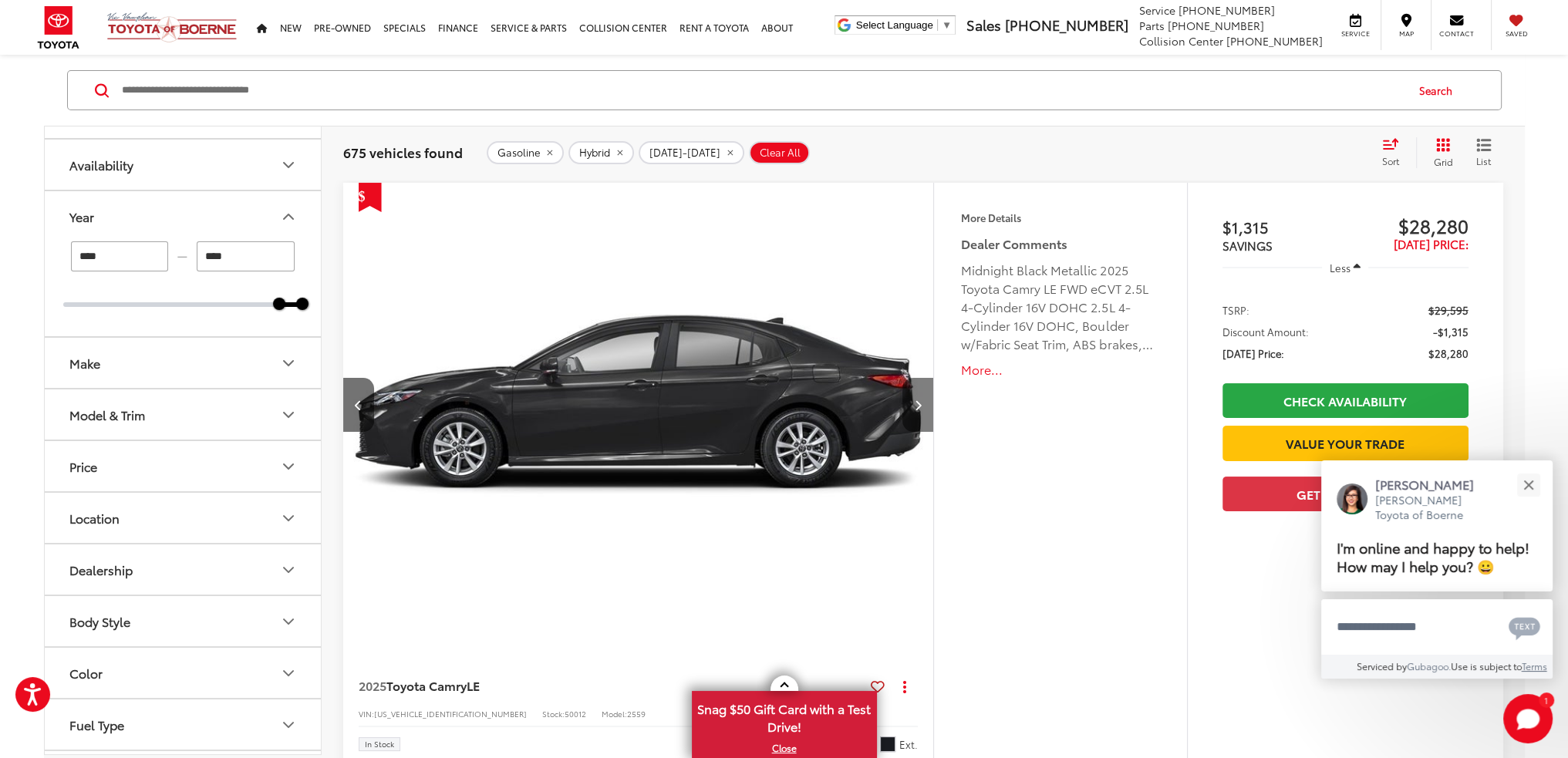
click at [918, 399] on icon "Next image" at bounding box center [918, 405] width 7 height 11
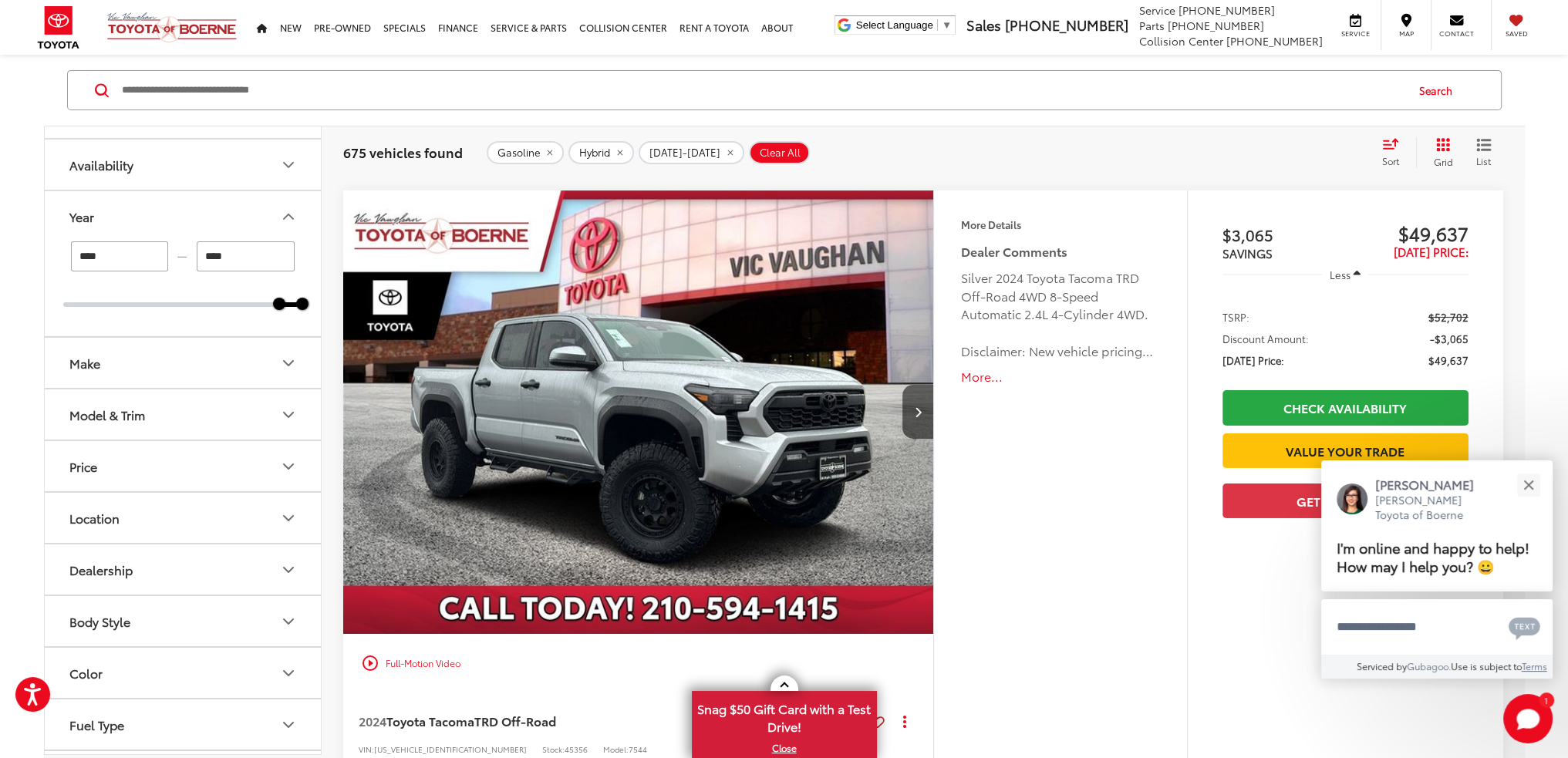
scroll to position [6862, 0]
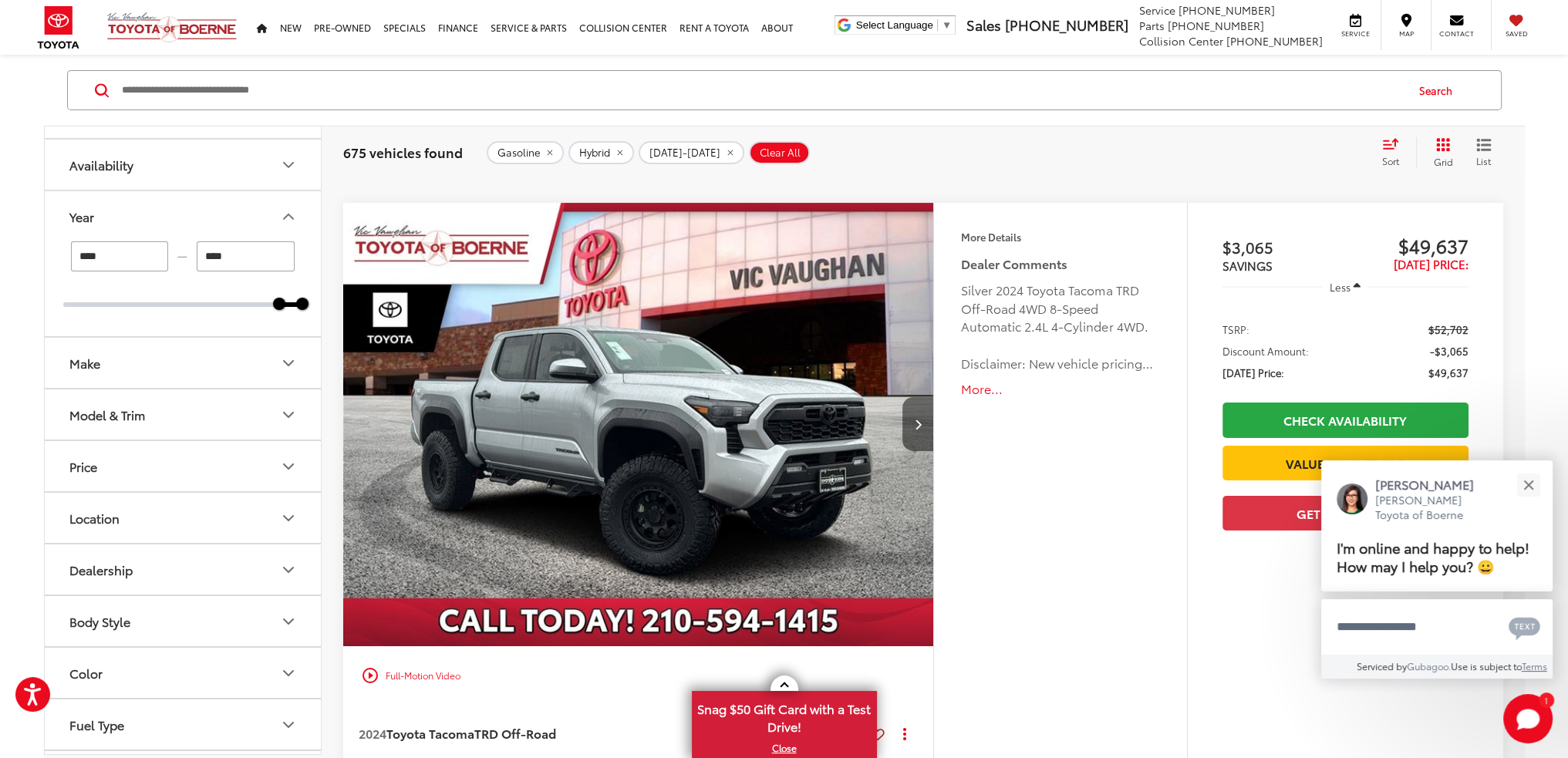
click at [915, 419] on icon "Next image" at bounding box center [918, 424] width 7 height 11
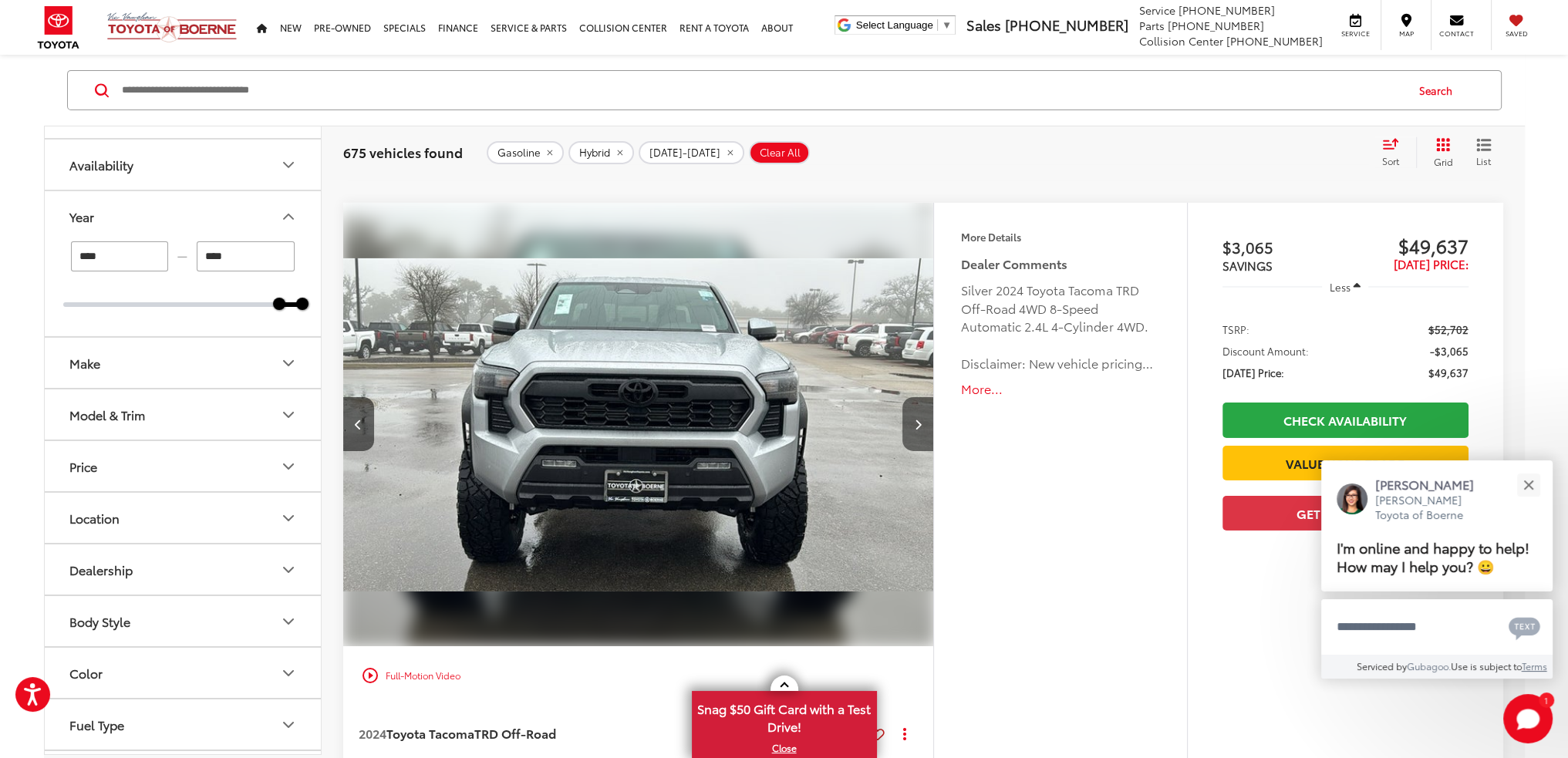
click at [915, 419] on icon "Next image" at bounding box center [918, 424] width 7 height 11
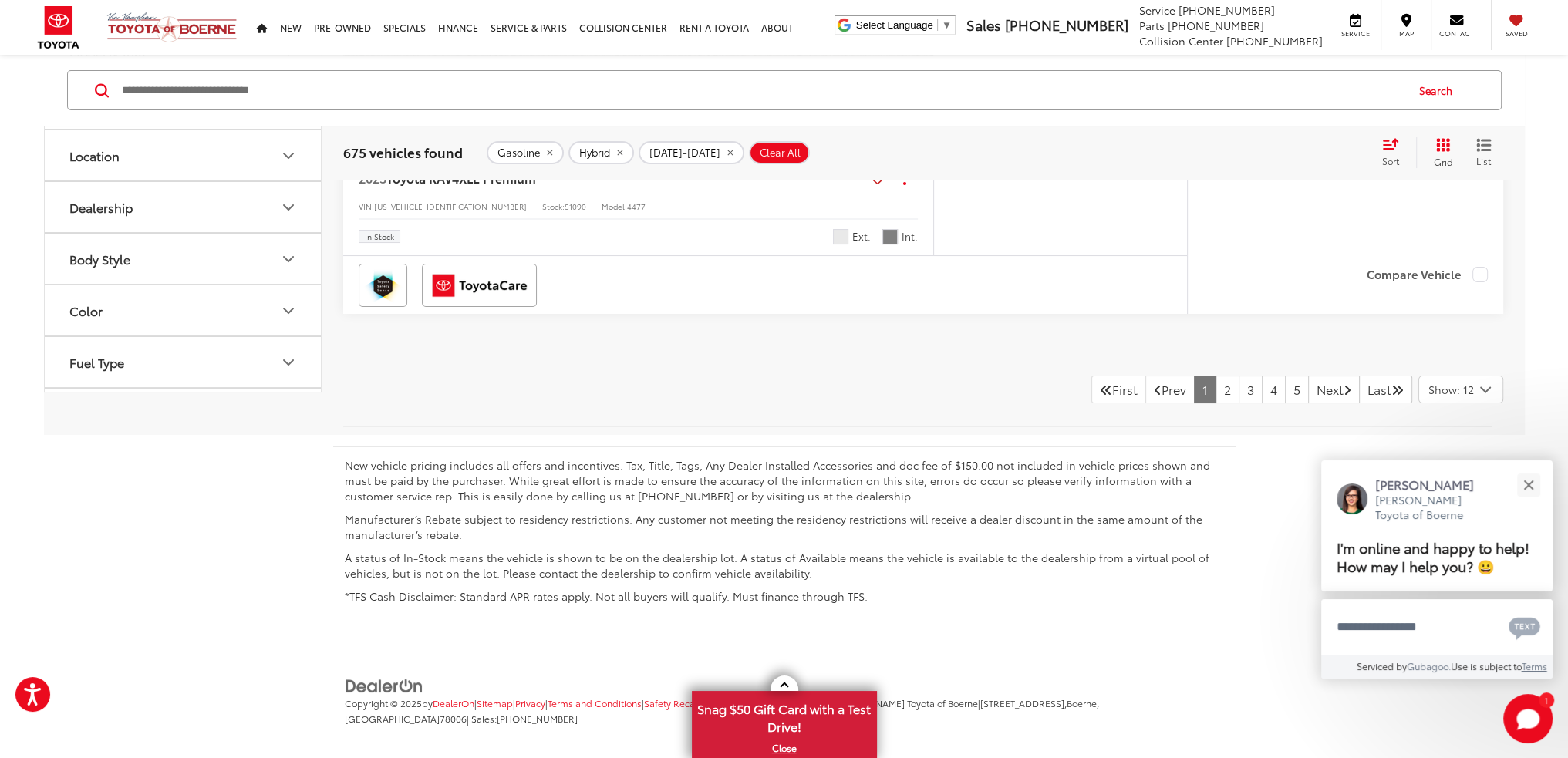
scroll to position [8105, 0]
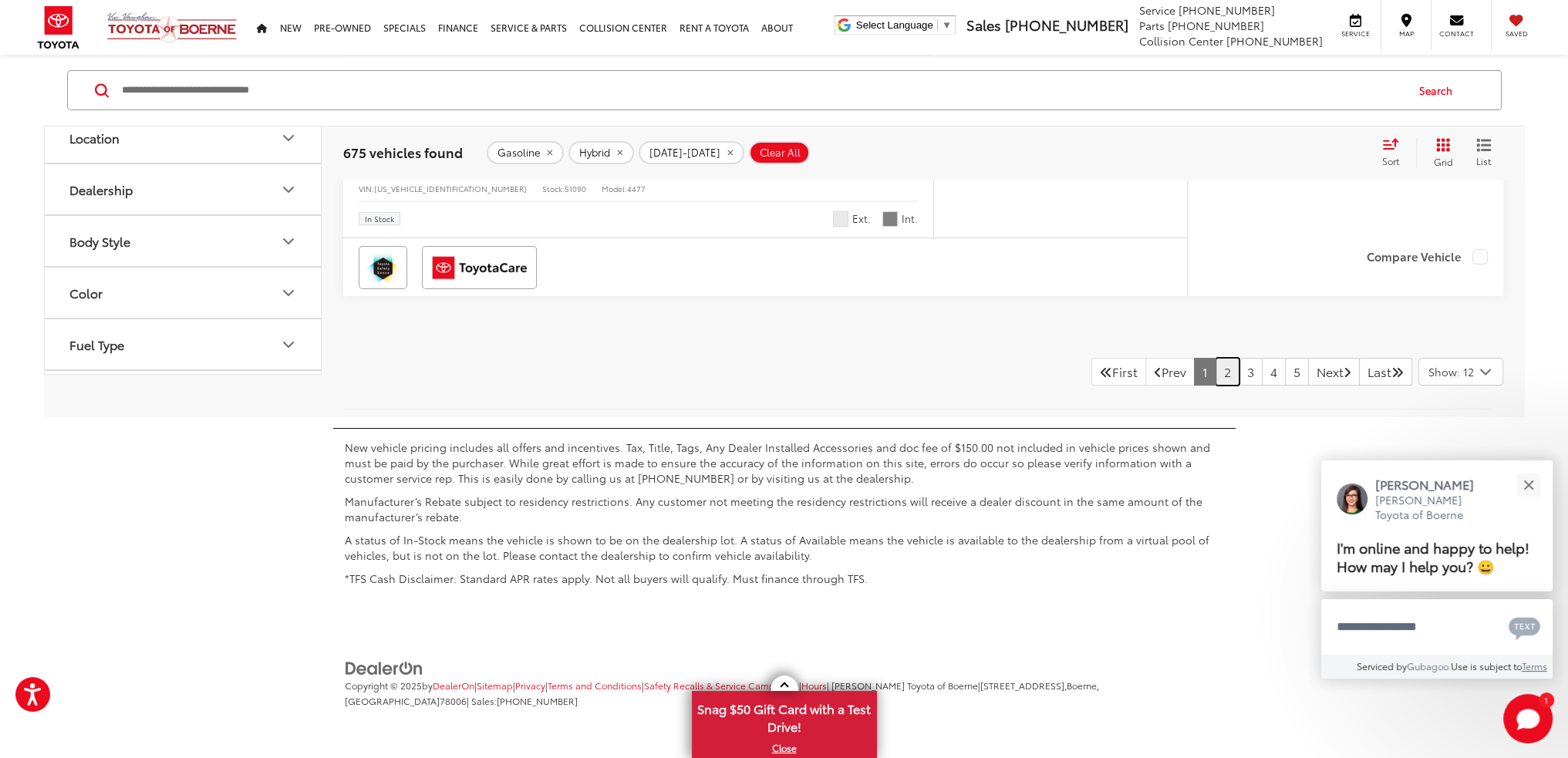
click at [1216, 363] on link "2" at bounding box center [1228, 372] width 24 height 28
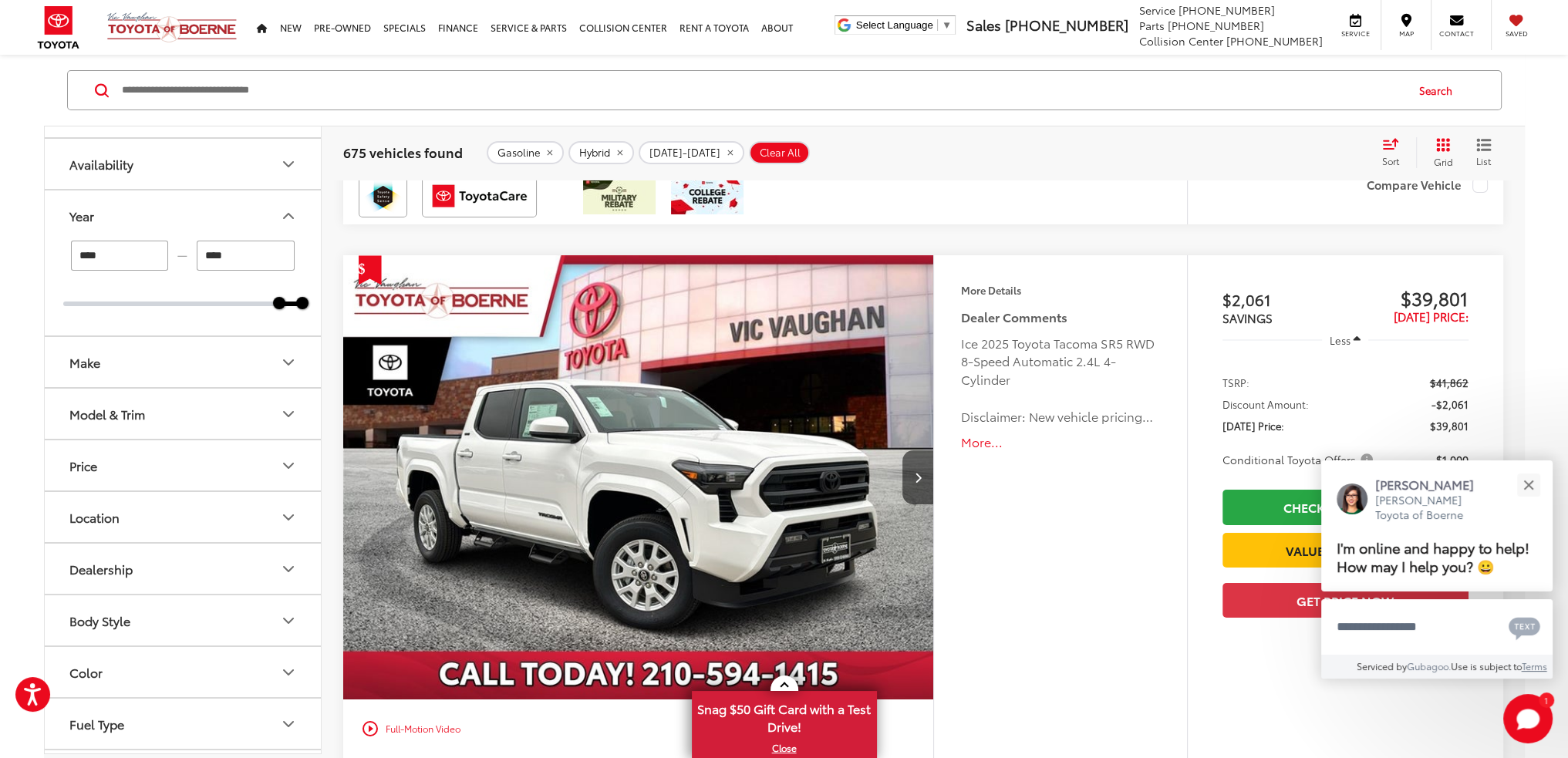
scroll to position [7941, 0]
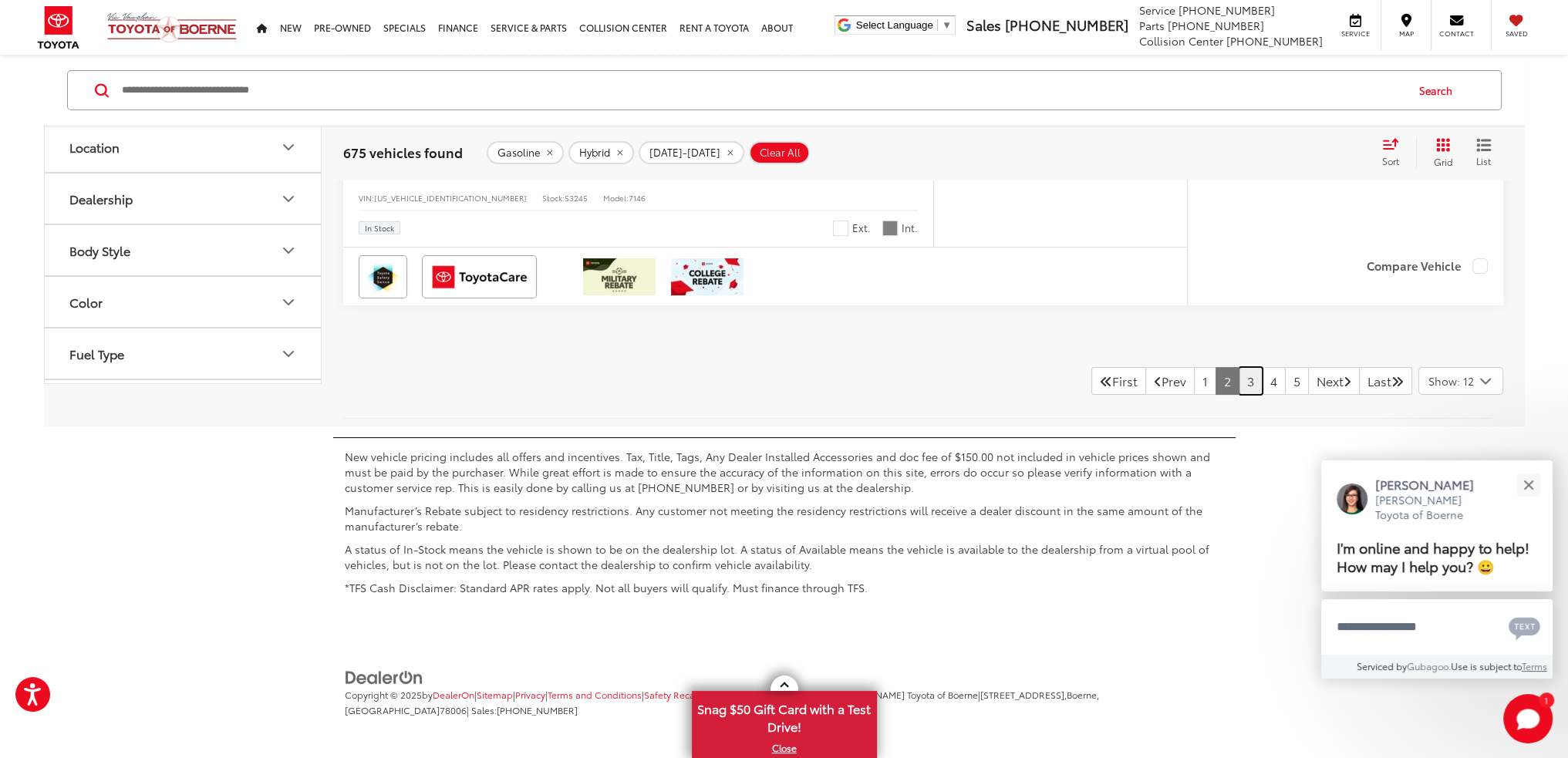
click at [1239, 381] on link "3" at bounding box center [1251, 381] width 24 height 28
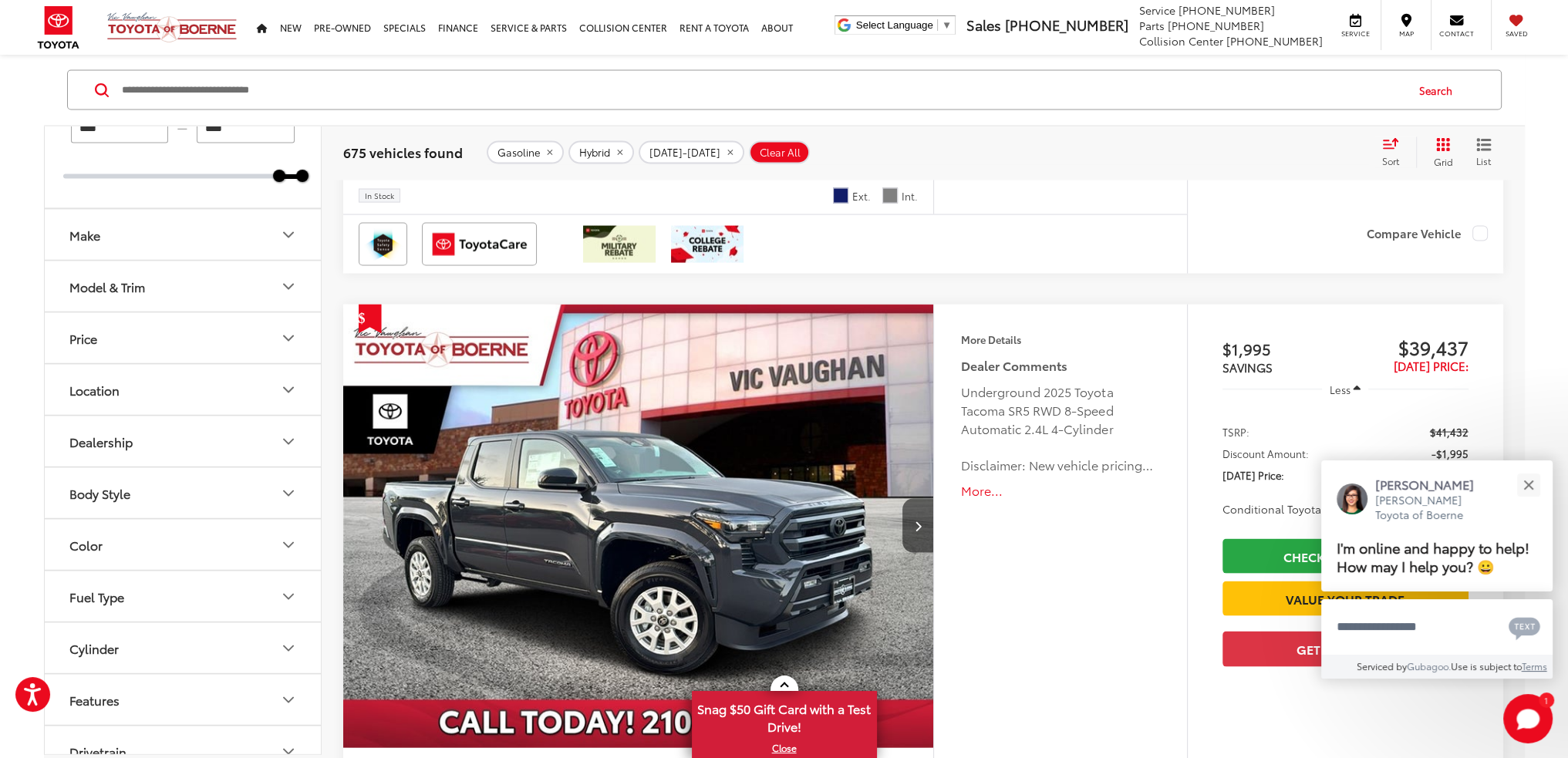
scroll to position [194, 0]
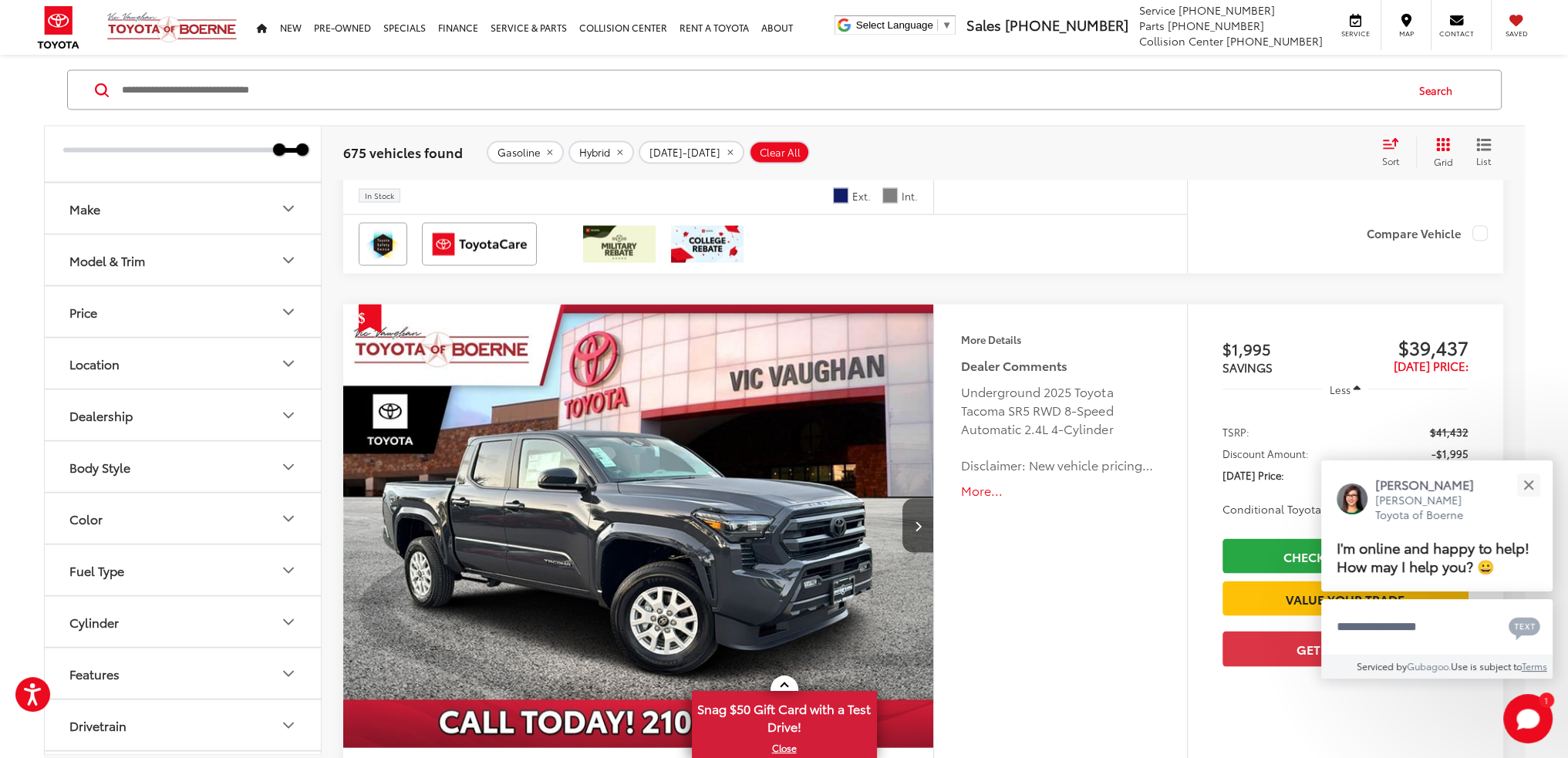
click at [164, 315] on button "Price" at bounding box center [184, 311] width 278 height 50
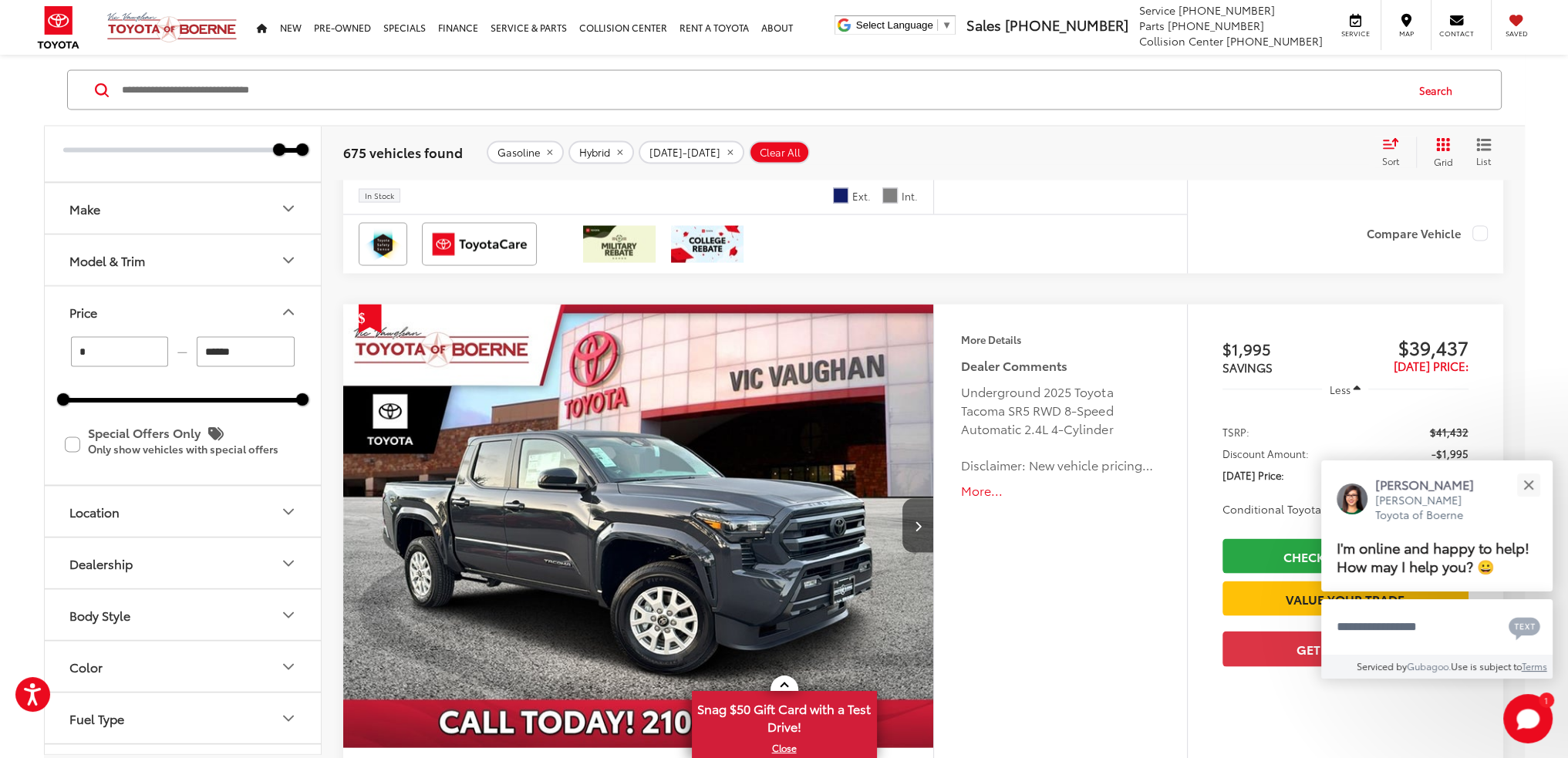
drag, startPoint x: 237, startPoint y: 351, endPoint x: 160, endPoint y: 352, distance: 77.0
click at [160, 352] on div "* — ******" at bounding box center [183, 351] width 239 height 30
type input "*****"
click at [230, 318] on button "Price" at bounding box center [184, 311] width 278 height 50
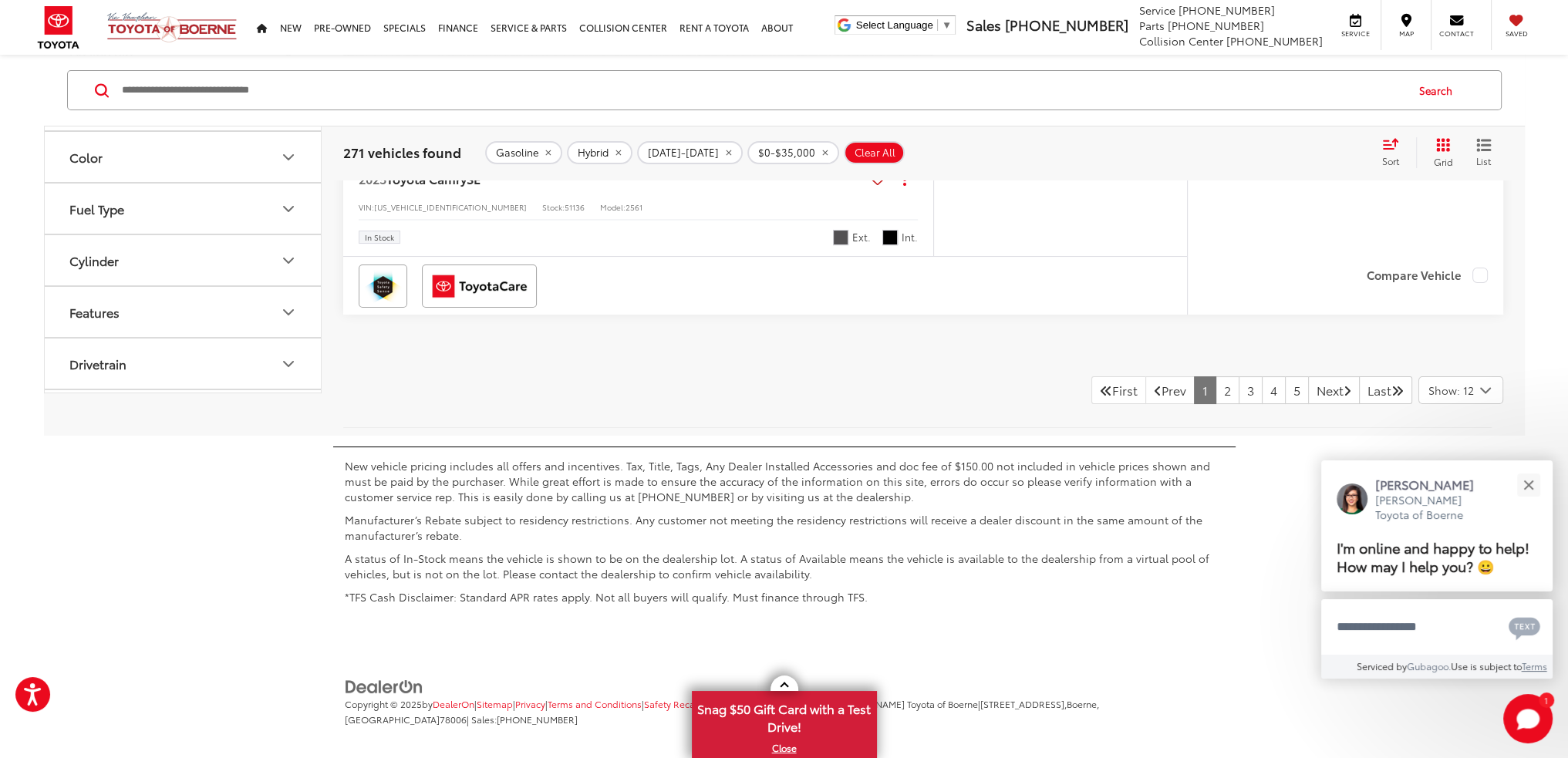
scroll to position [8077, 0]
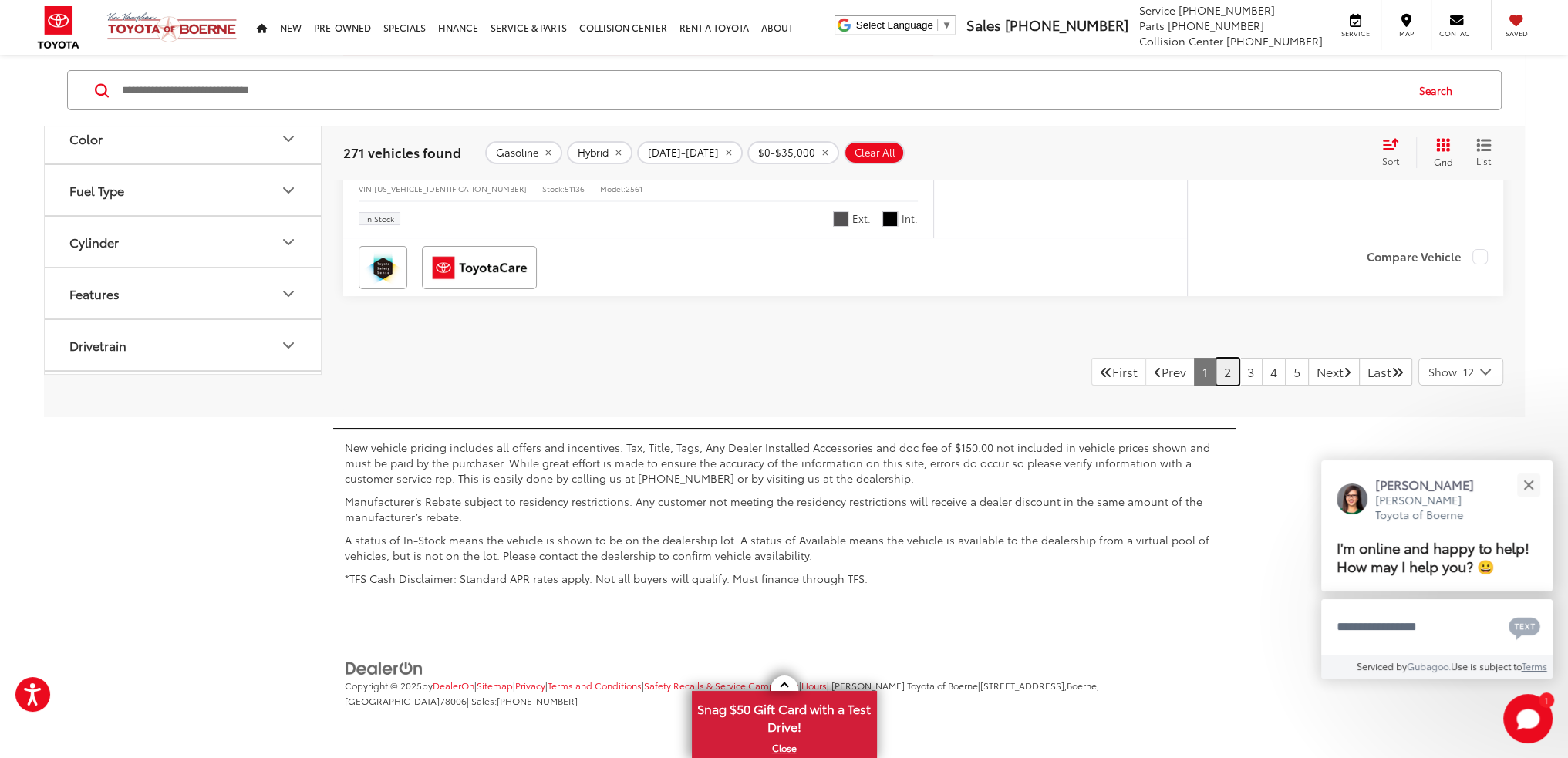
click at [1216, 367] on link "2" at bounding box center [1228, 372] width 24 height 28
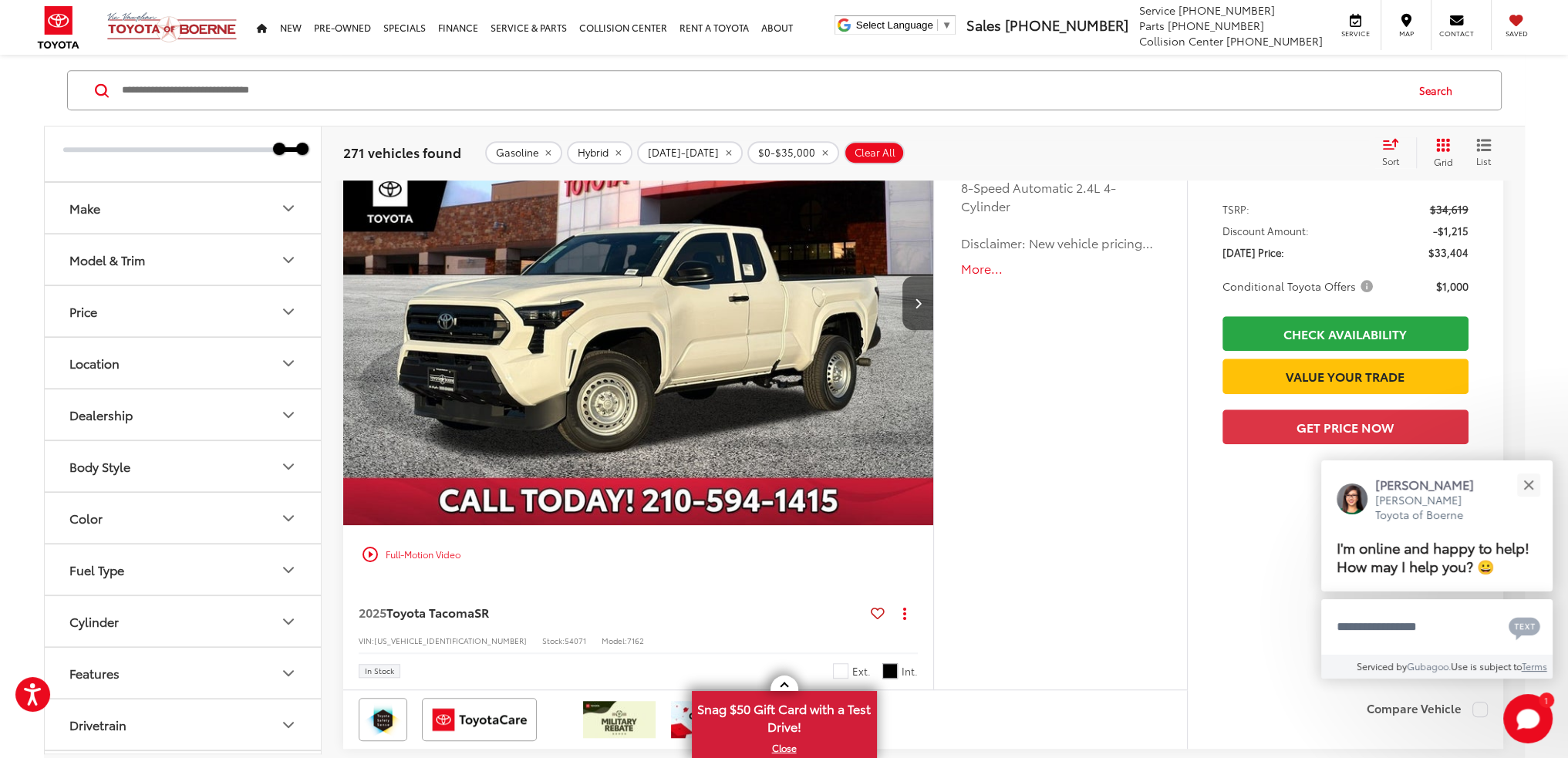
scroll to position [1542, 0]
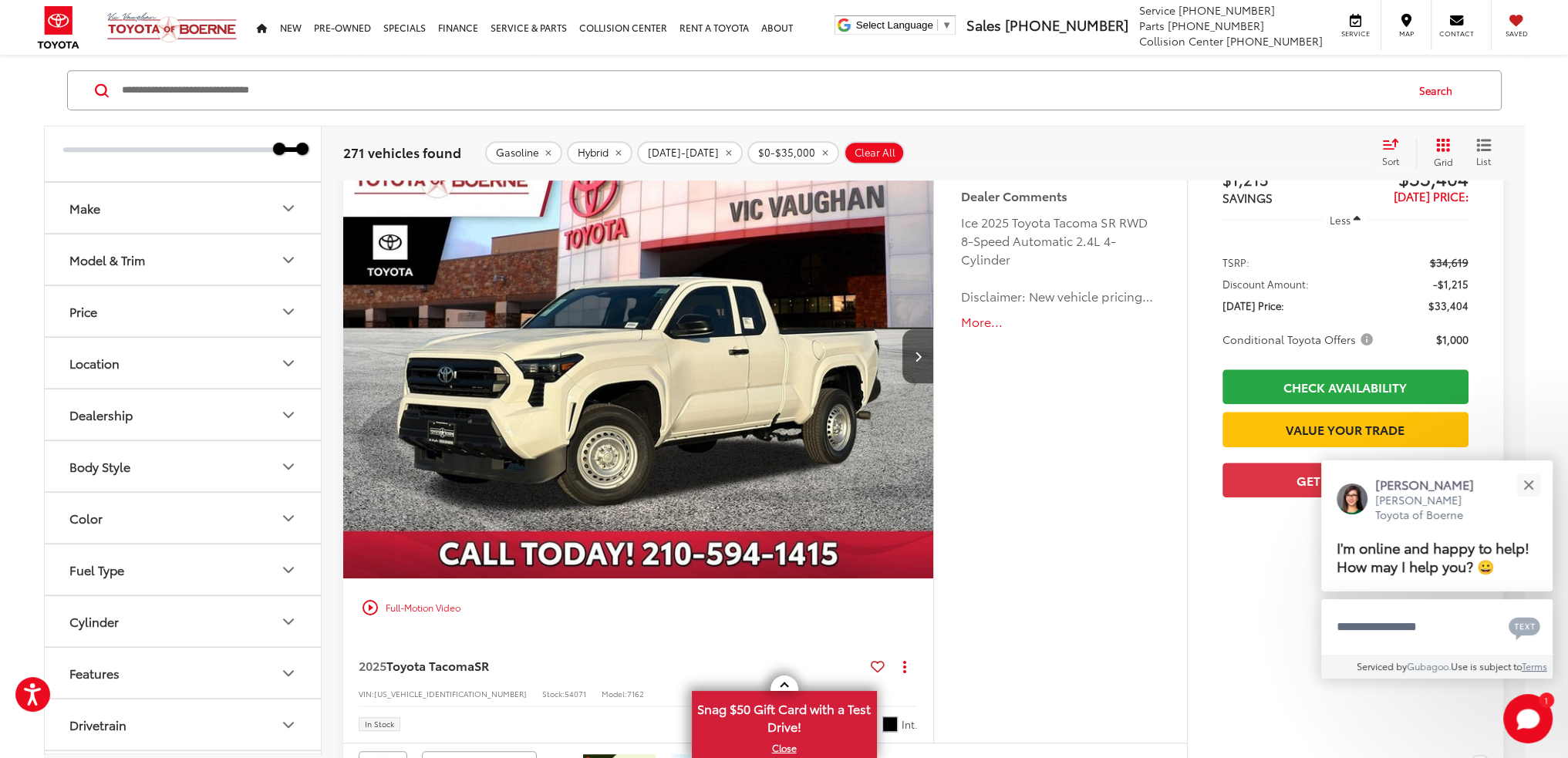
click at [967, 325] on button "More..." at bounding box center [1060, 322] width 199 height 18
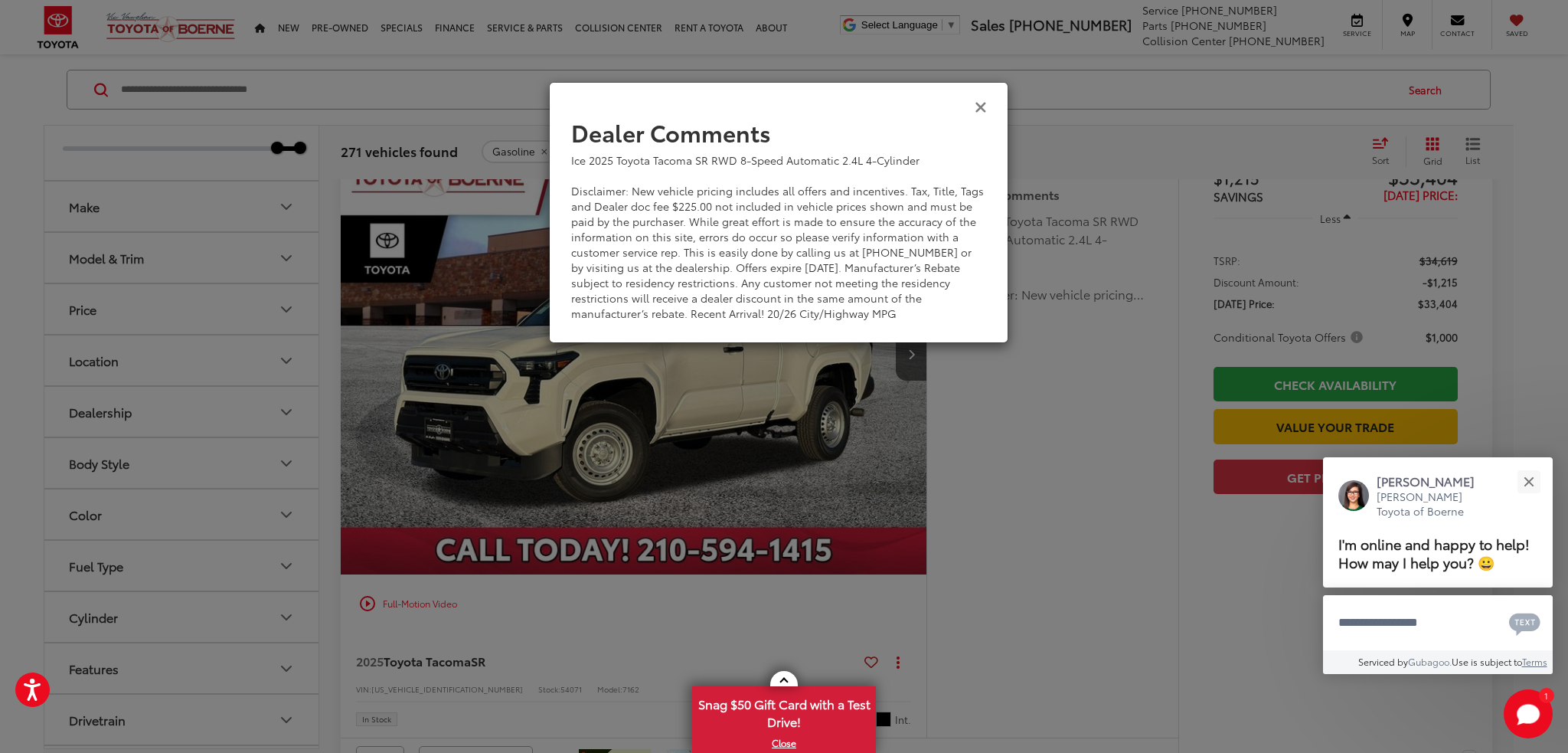
click at [983, 105] on icon "Close" at bounding box center [981, 105] width 12 height 16
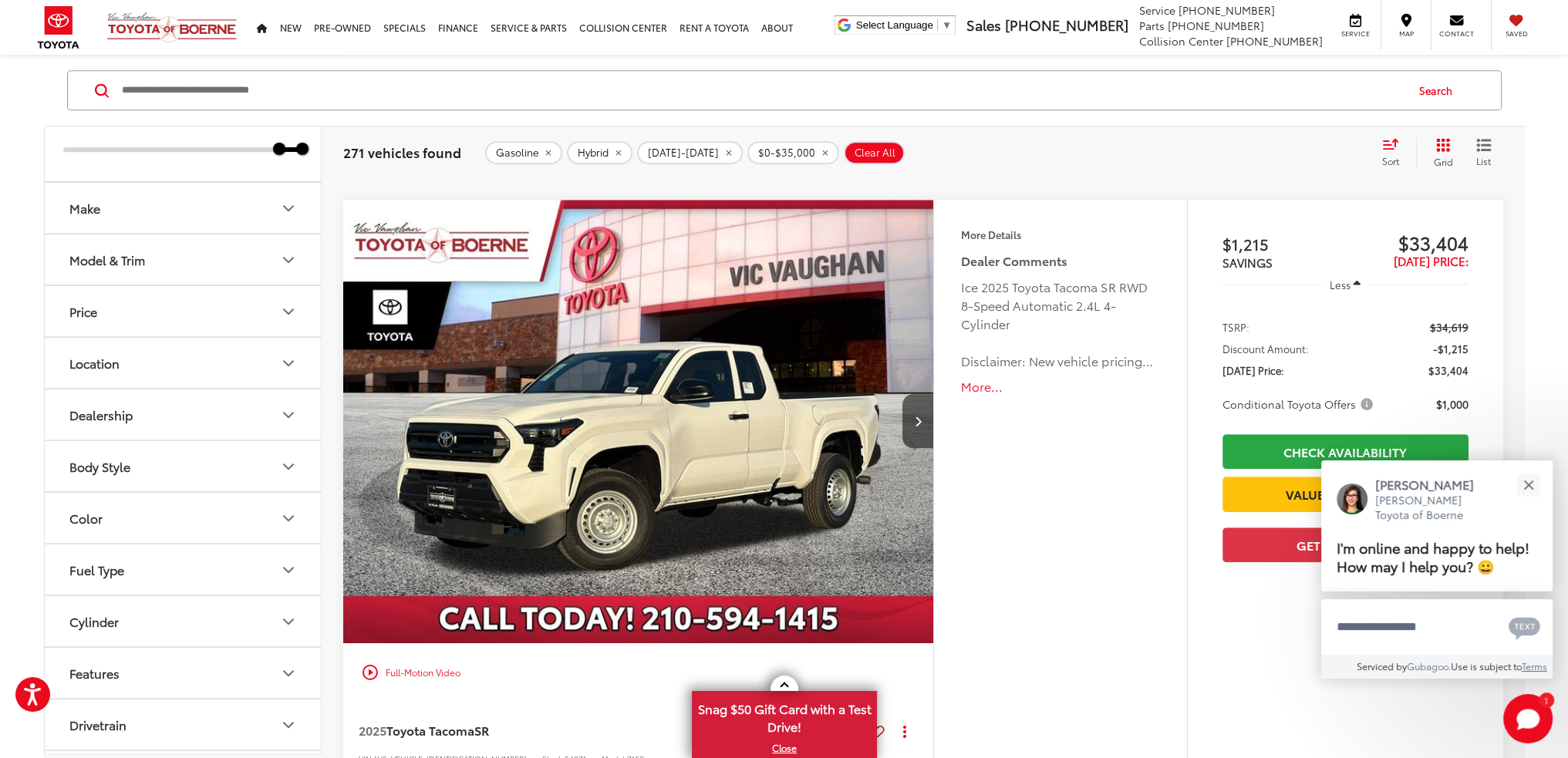
scroll to position [1465, 0]
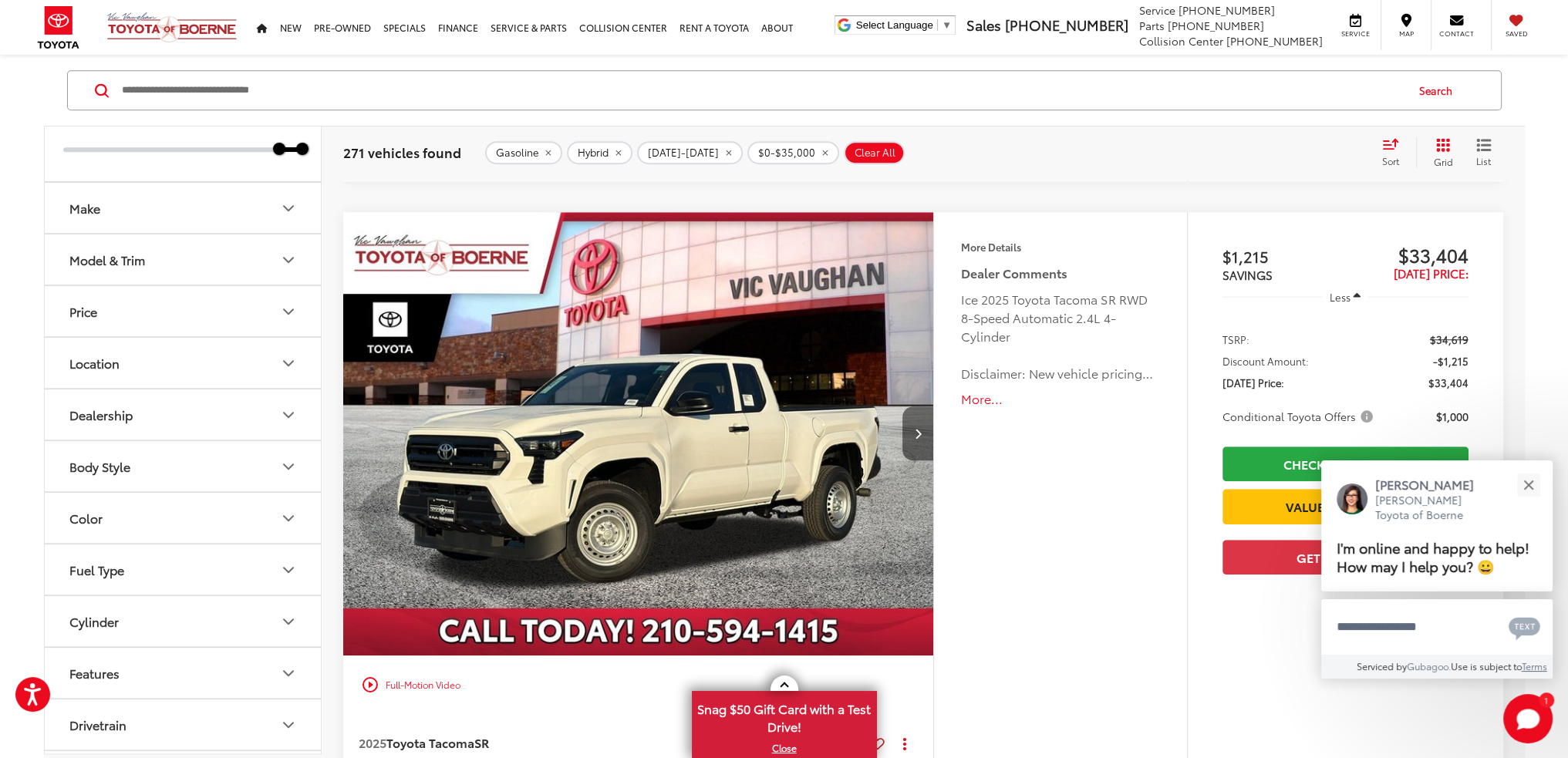
click at [923, 422] on button "Next image" at bounding box center [918, 433] width 31 height 54
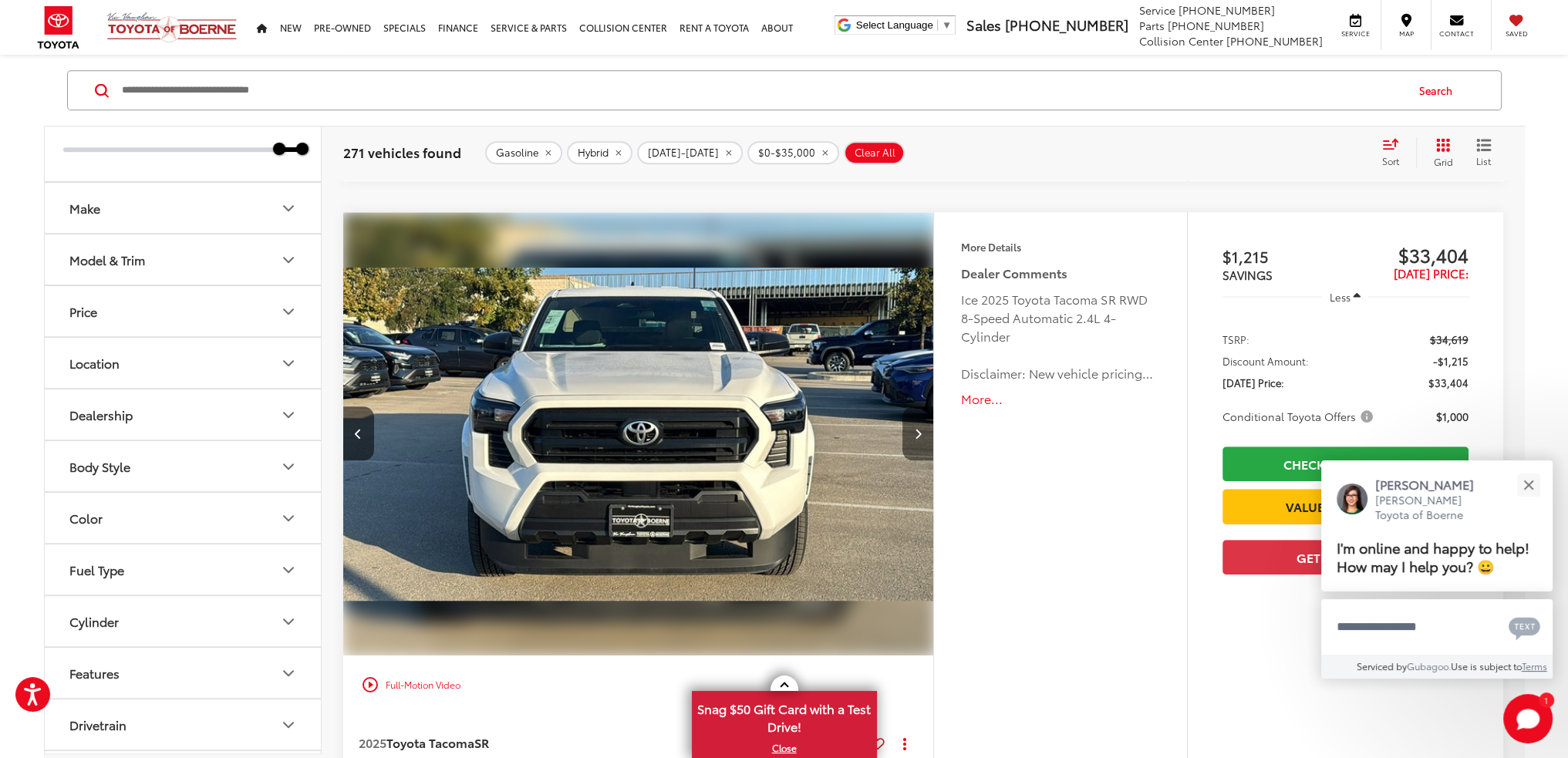
click at [923, 422] on button "Next image" at bounding box center [918, 433] width 31 height 54
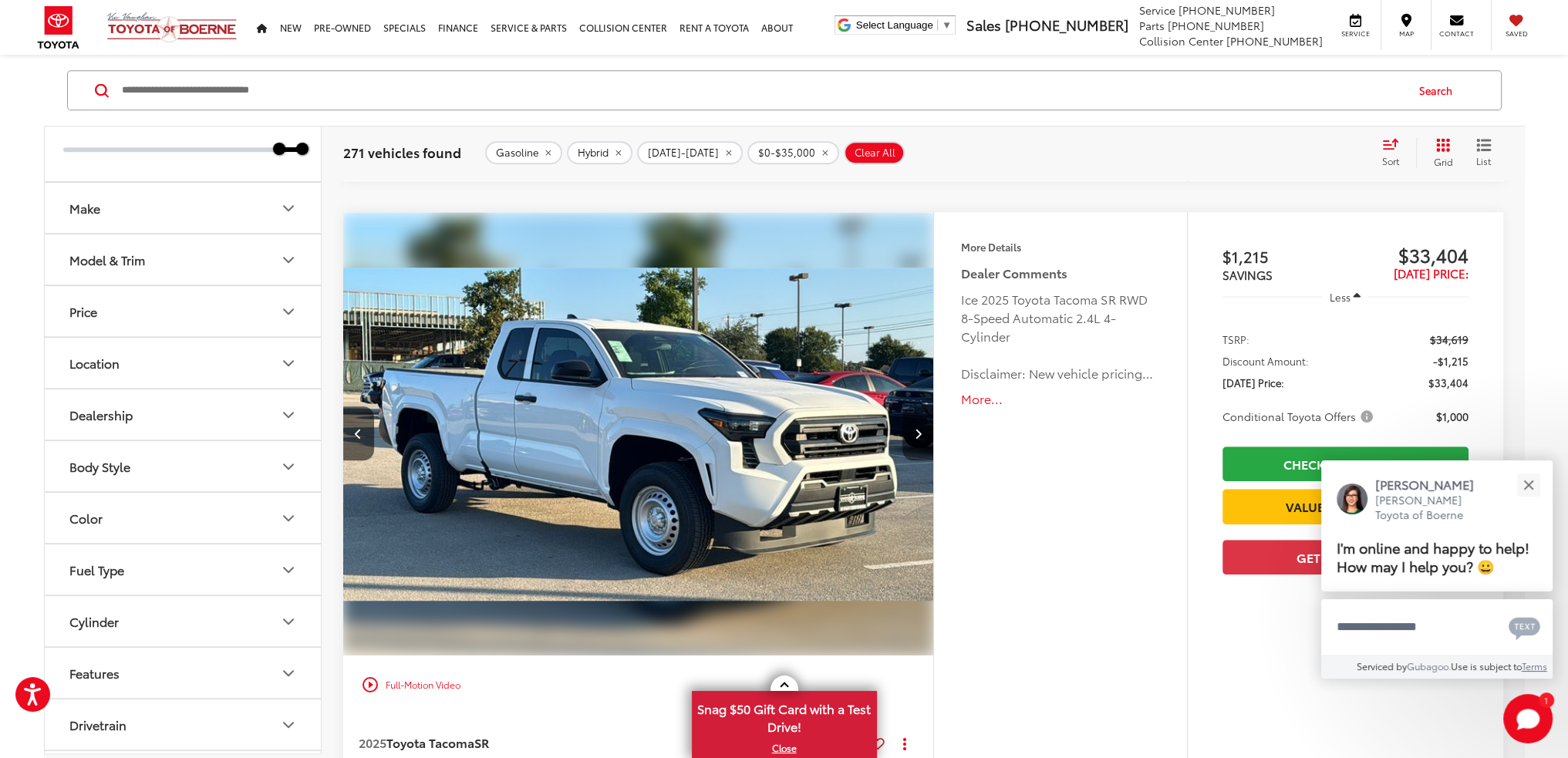
click at [923, 422] on button "Next image" at bounding box center [918, 433] width 31 height 54
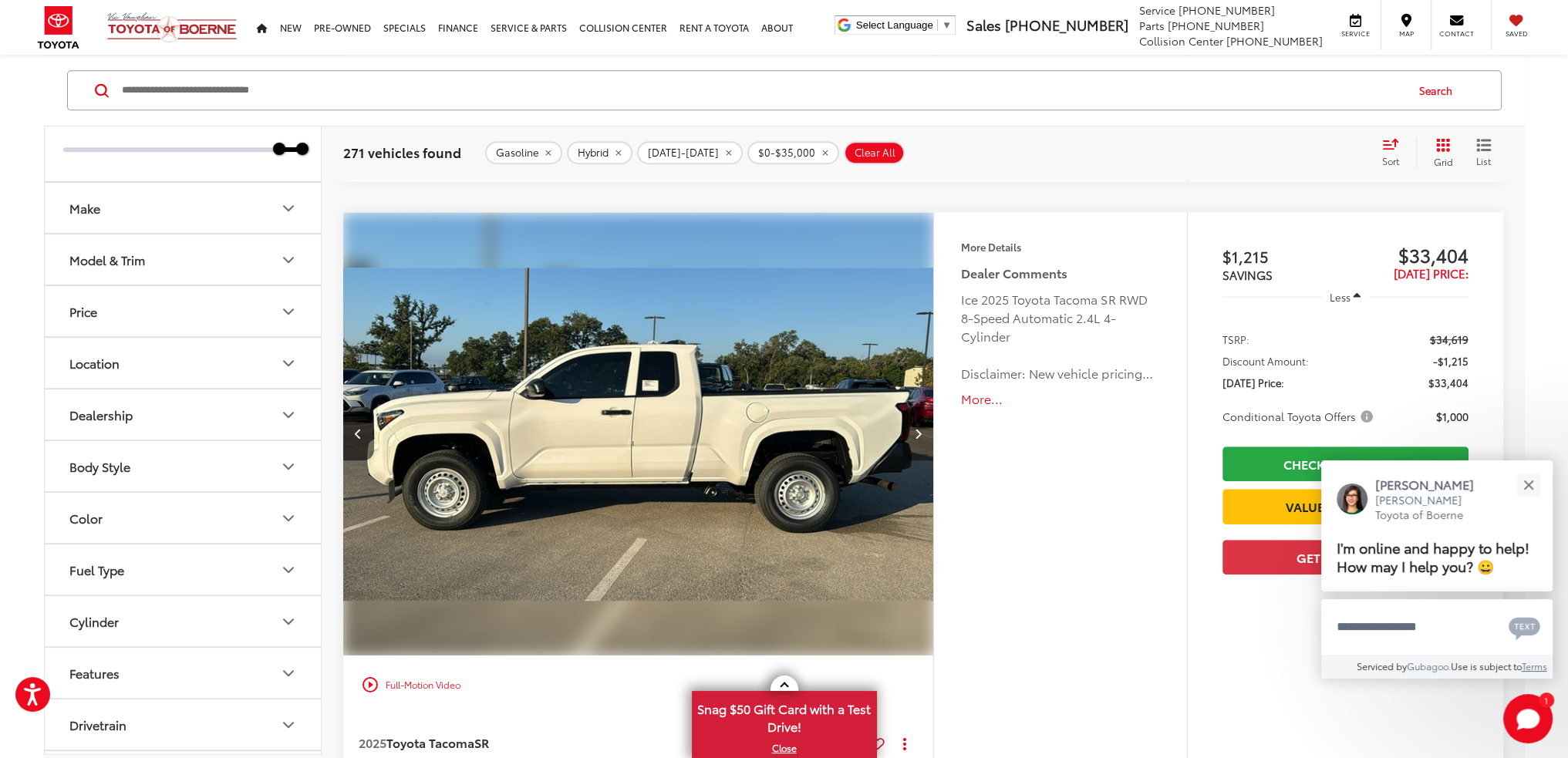
click at [923, 422] on button "Next image" at bounding box center [918, 433] width 31 height 54
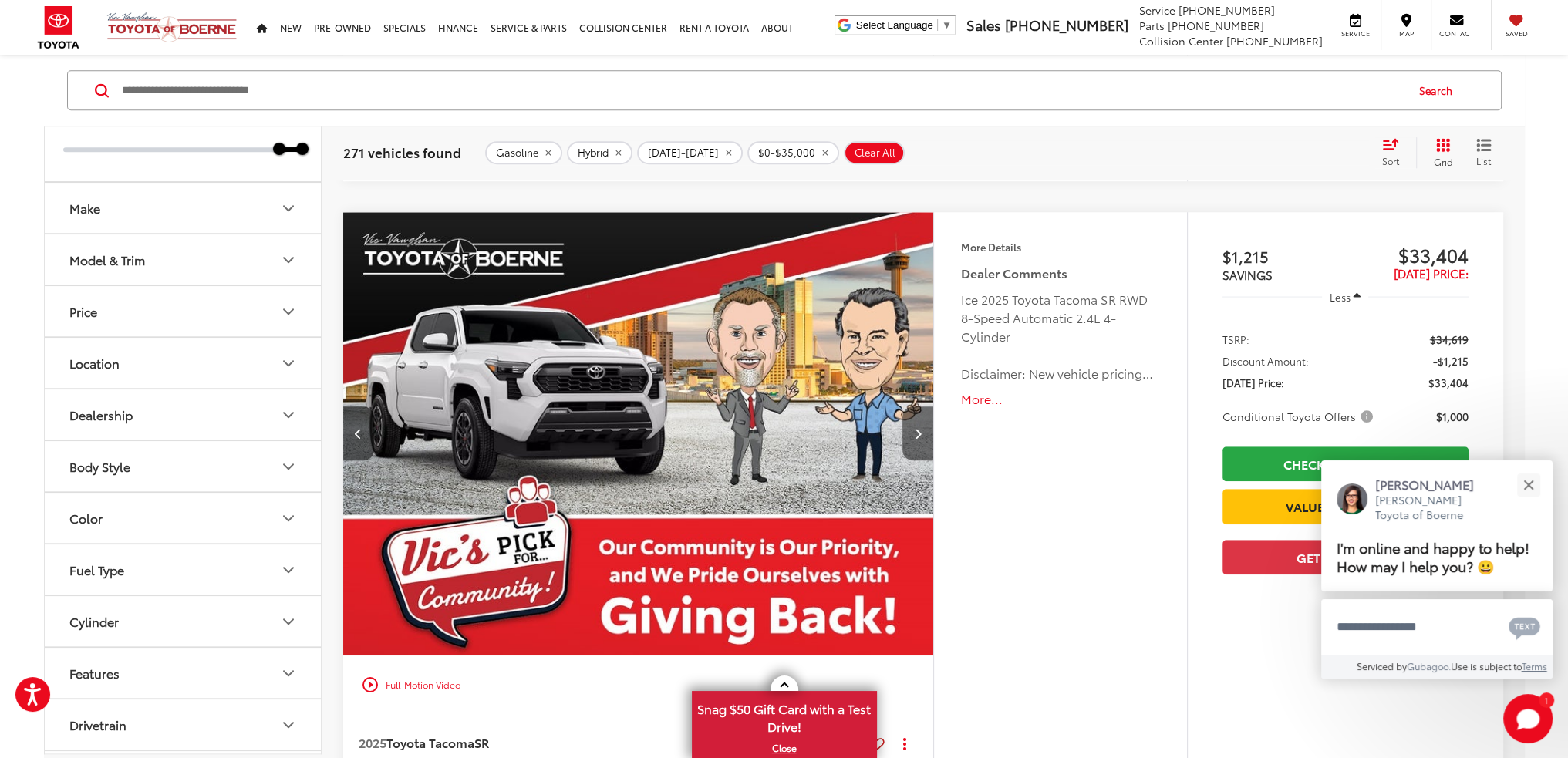
click at [923, 422] on button "Next image" at bounding box center [918, 433] width 31 height 54
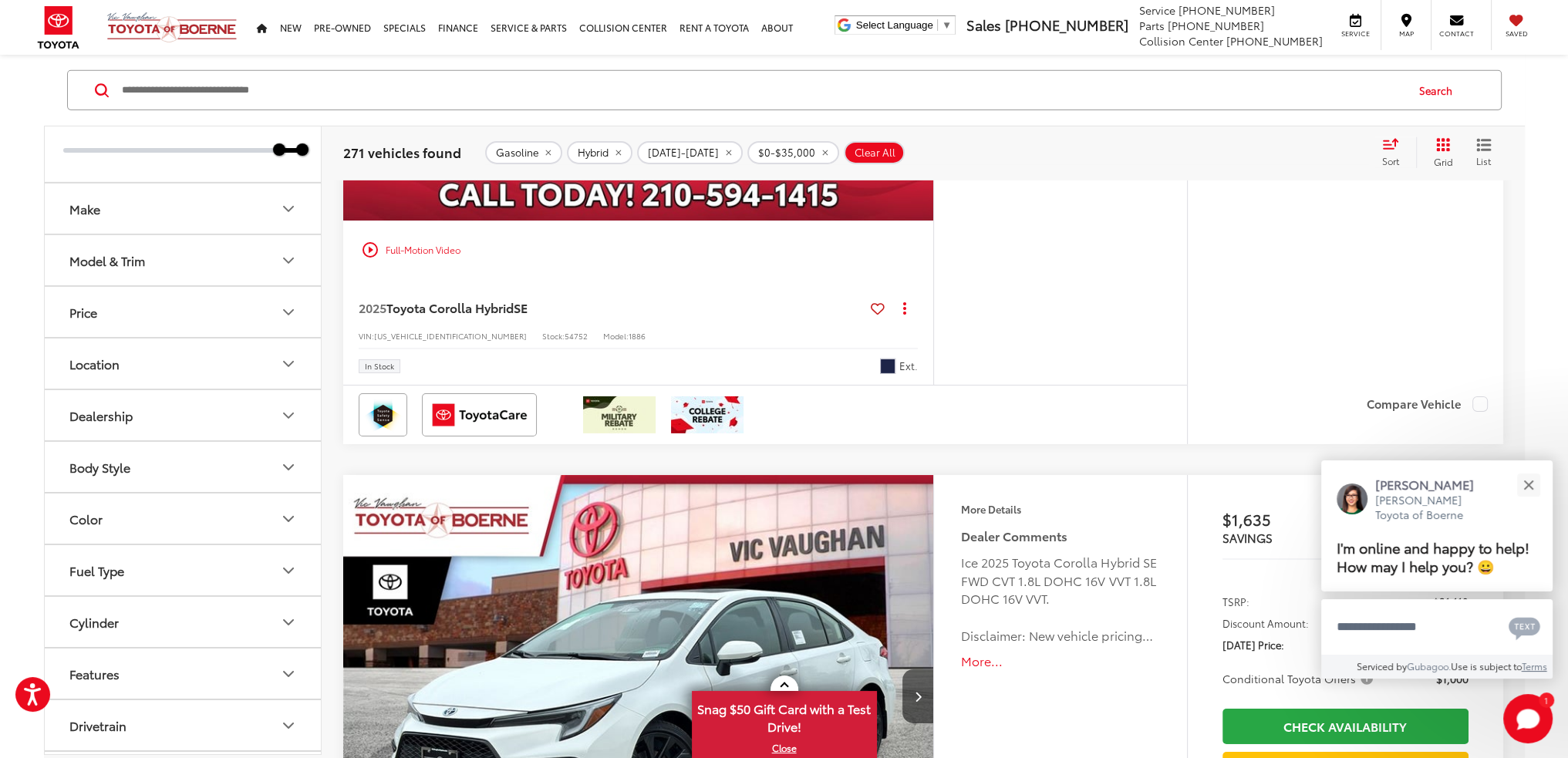
scroll to position [6785, 0]
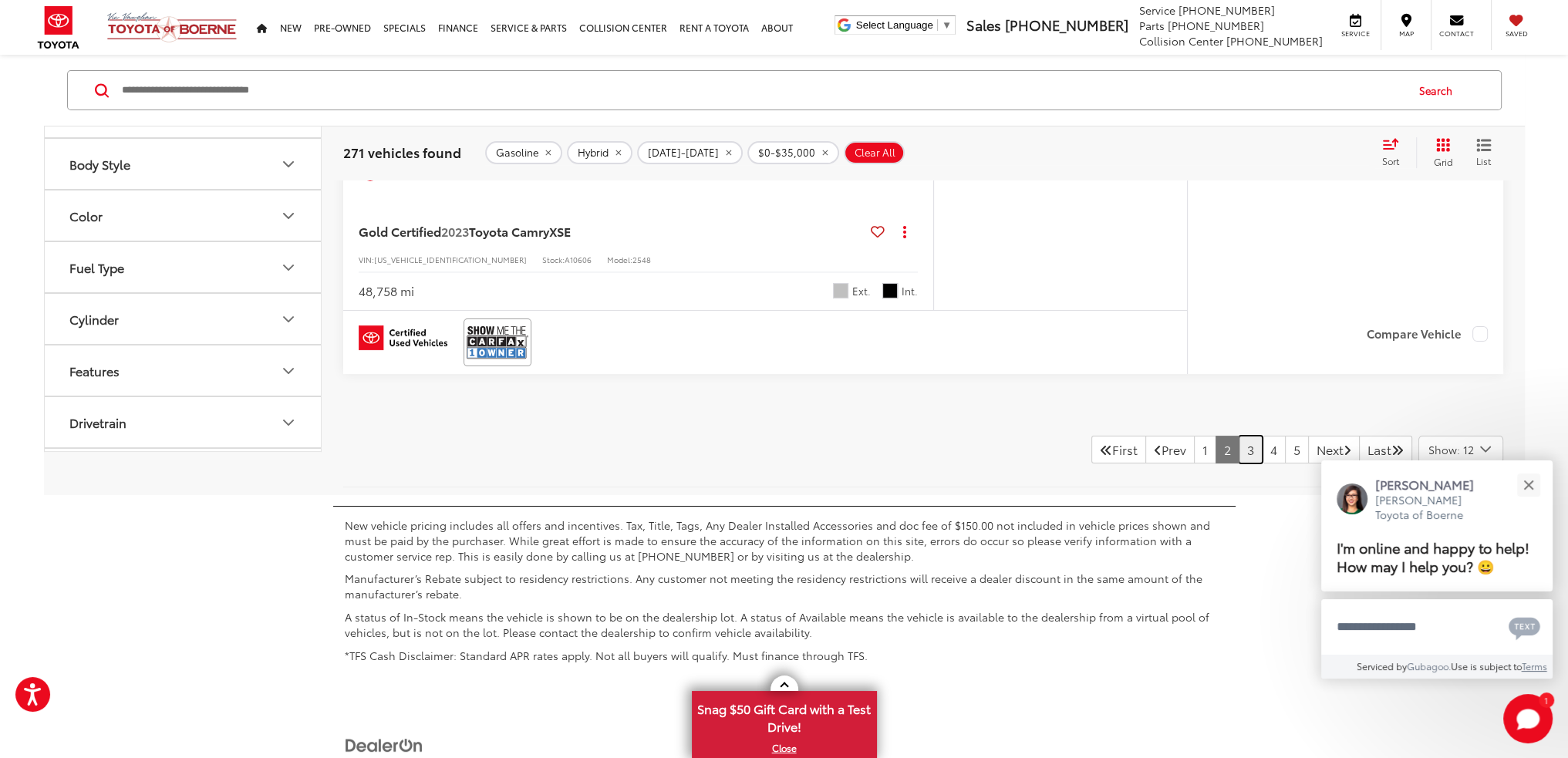
click at [1239, 443] on link "3" at bounding box center [1251, 450] width 24 height 28
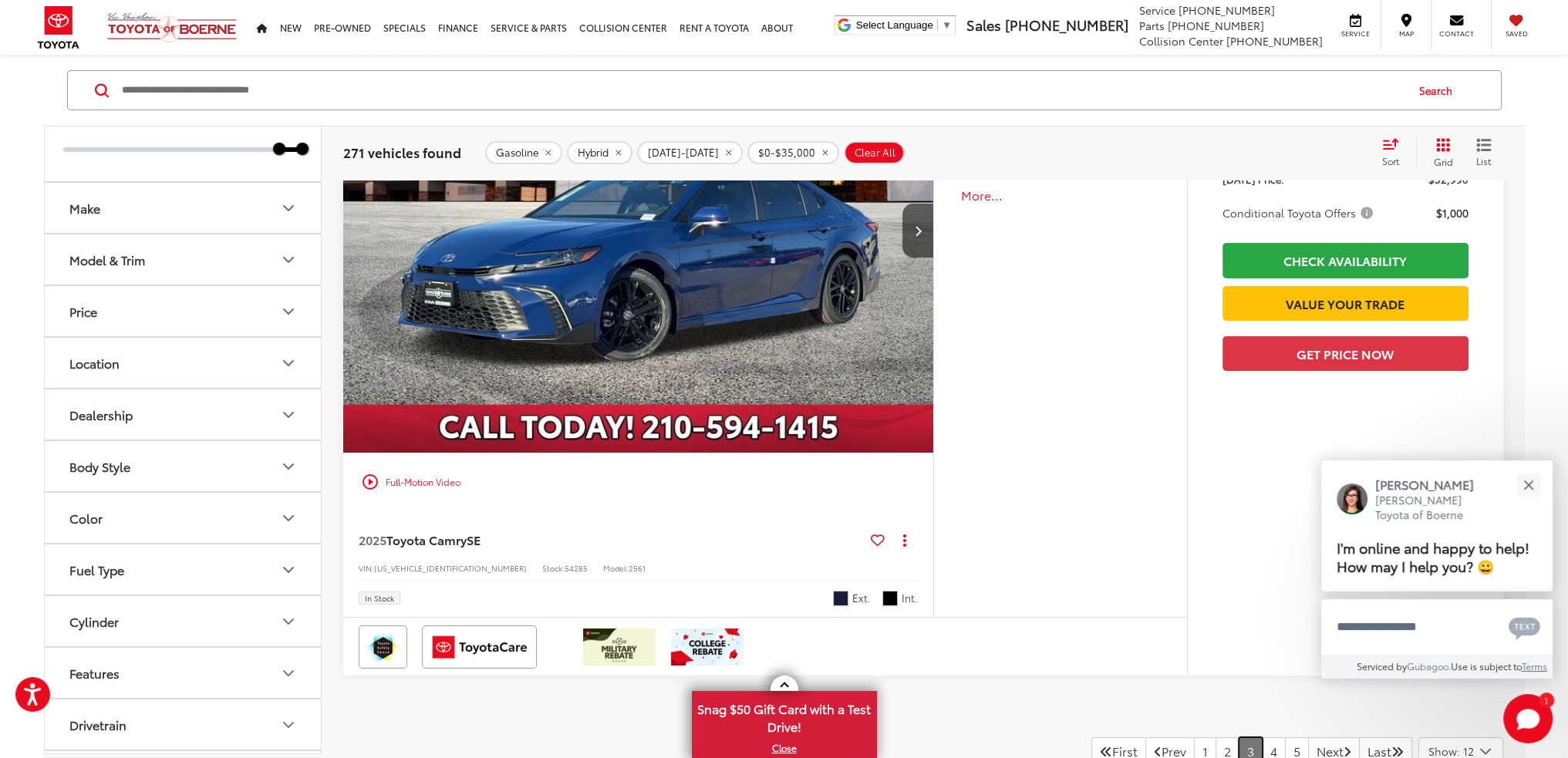
scroll to position [8243, 0]
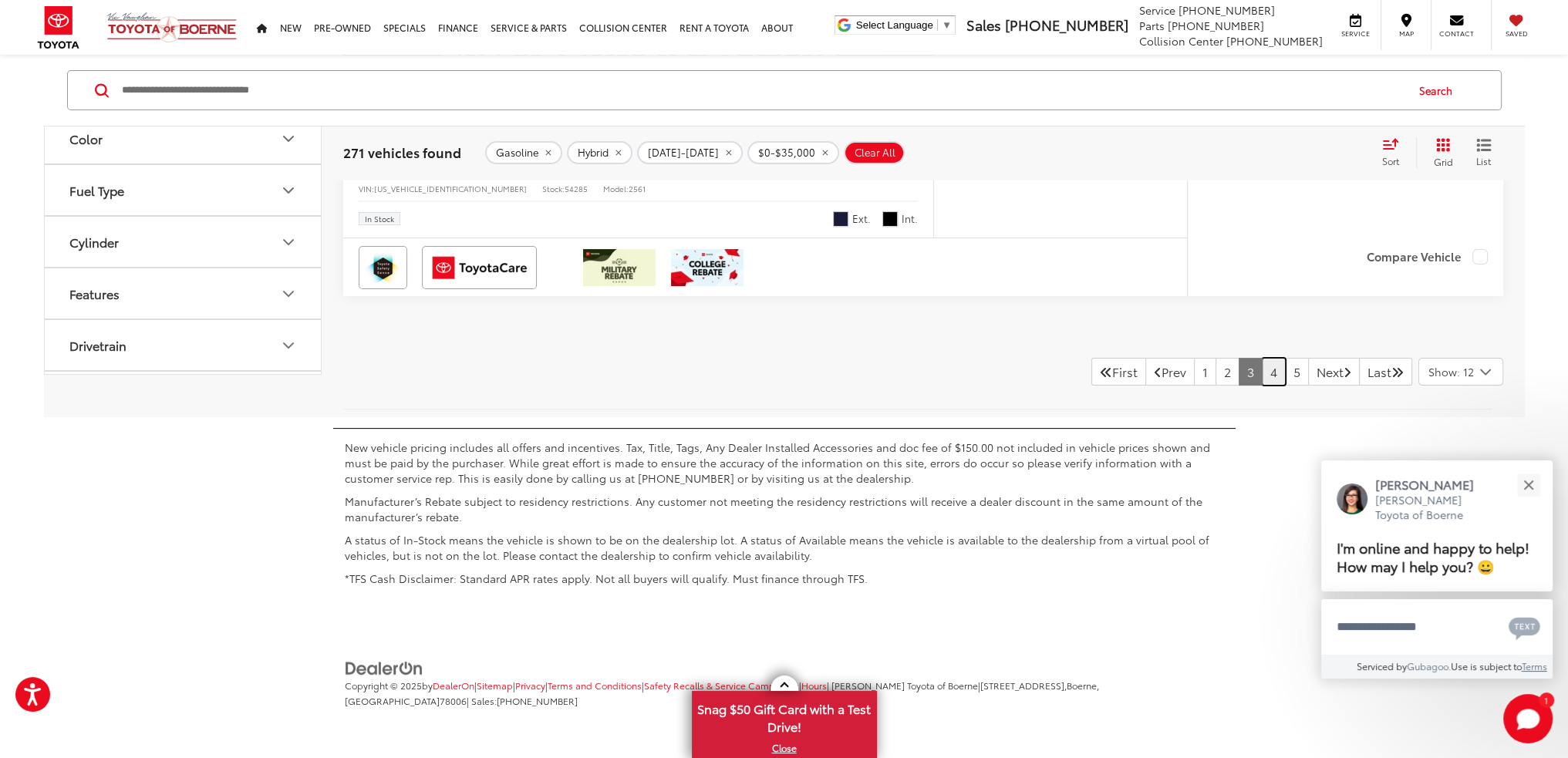
click at [1262, 369] on link "4" at bounding box center [1273, 372] width 24 height 28
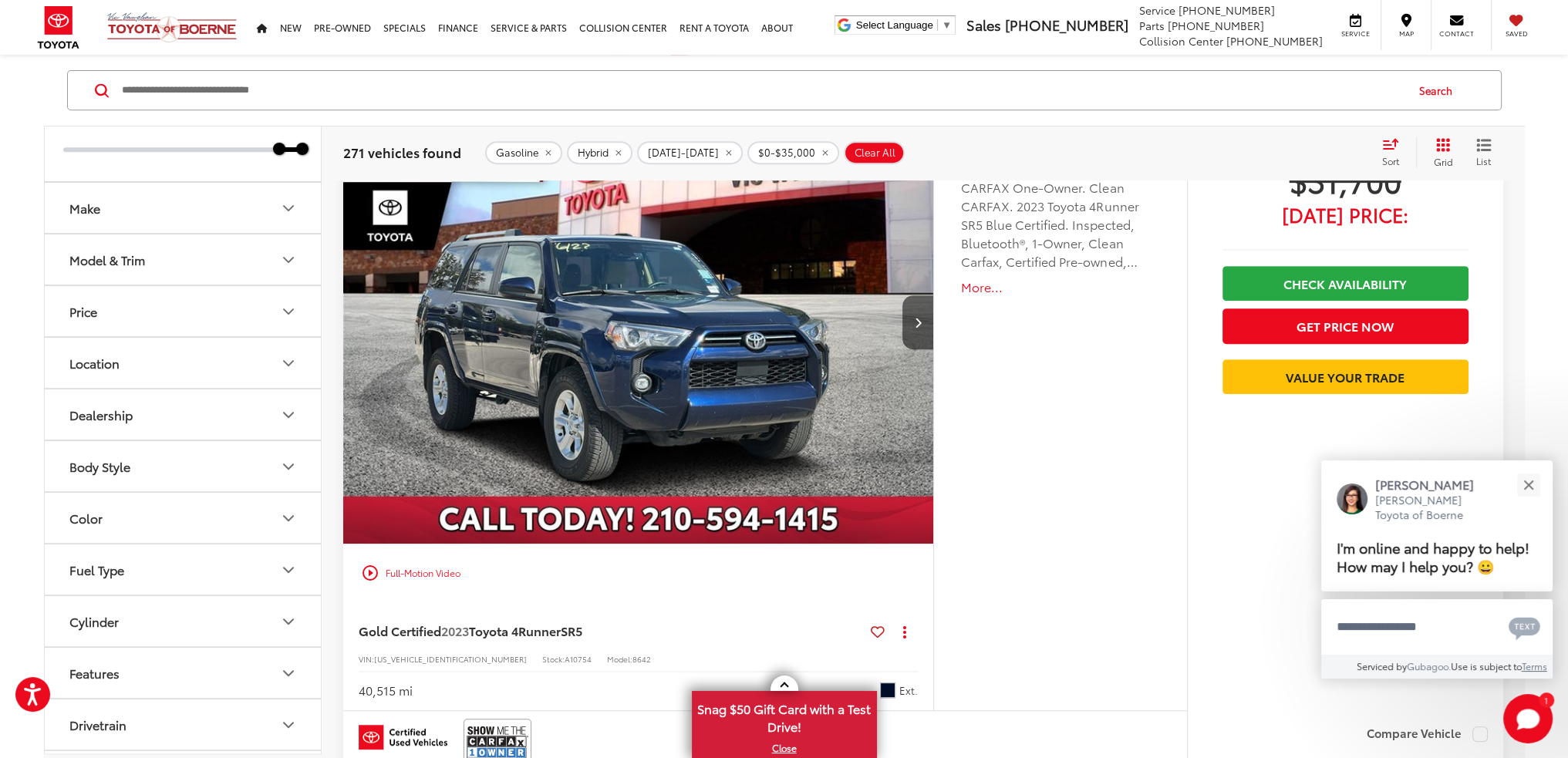
scroll to position [1080, 0]
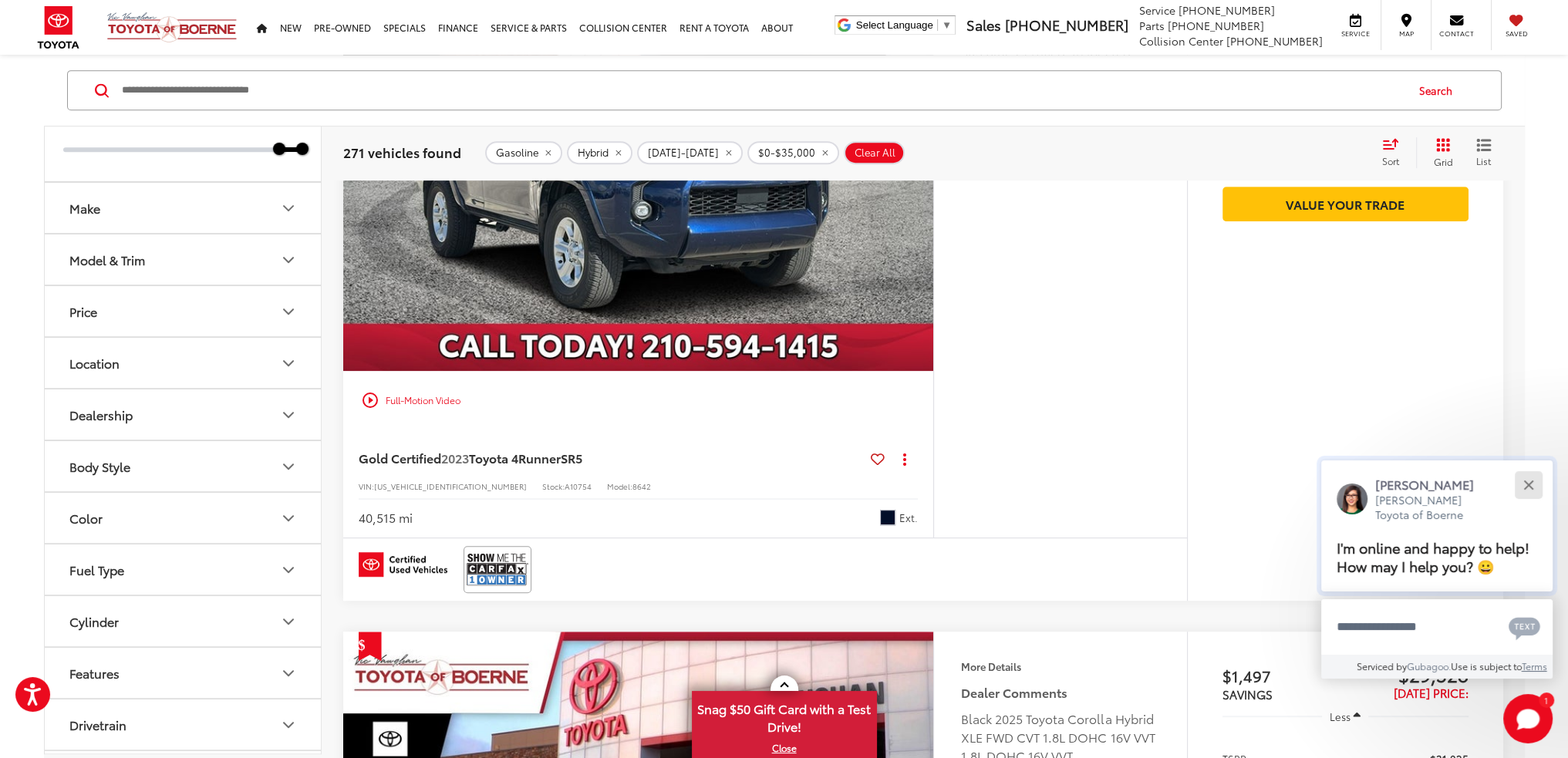
click at [1537, 488] on button "Close" at bounding box center [1528, 484] width 33 height 33
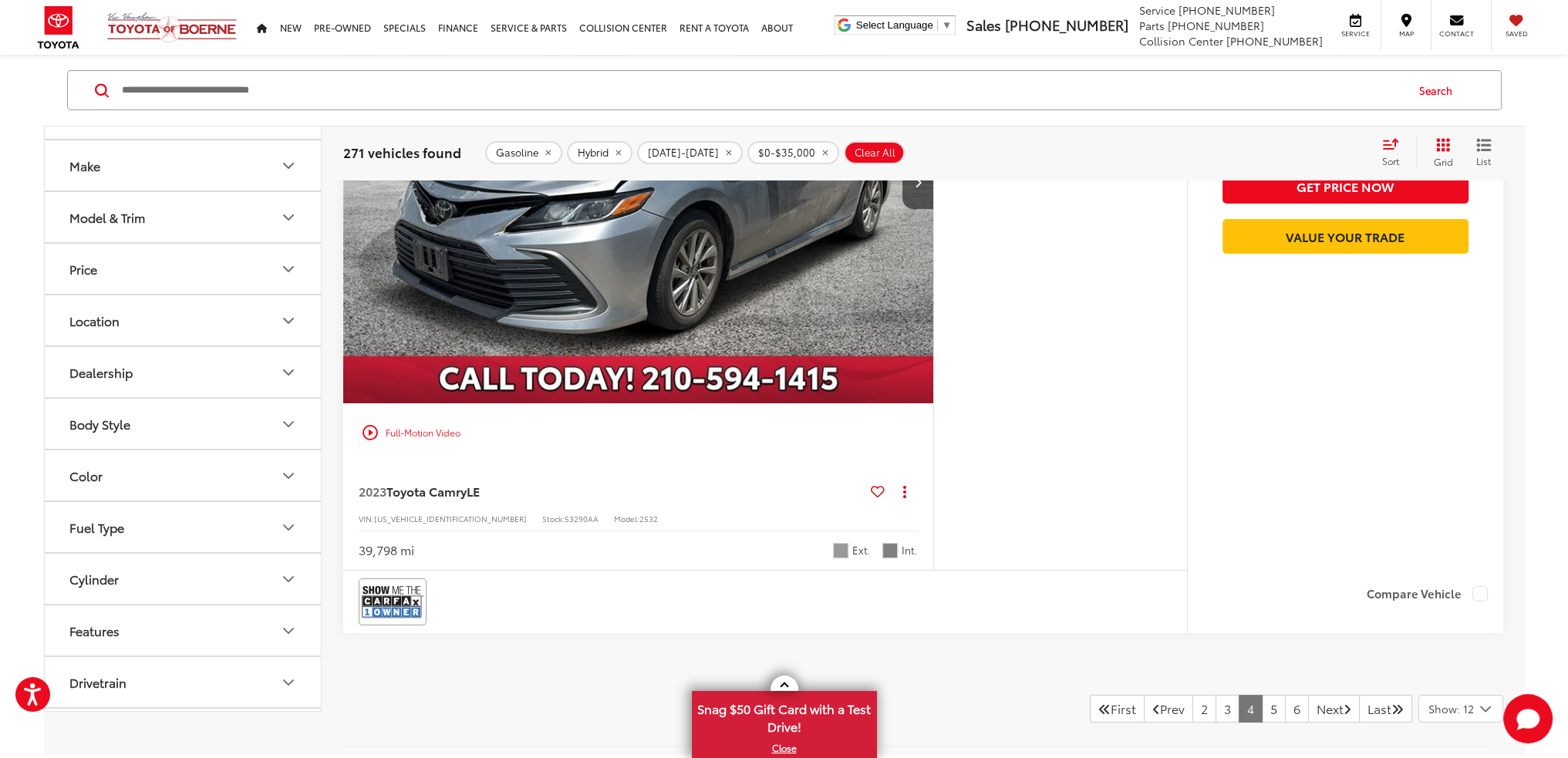
scroll to position [8095, 0]
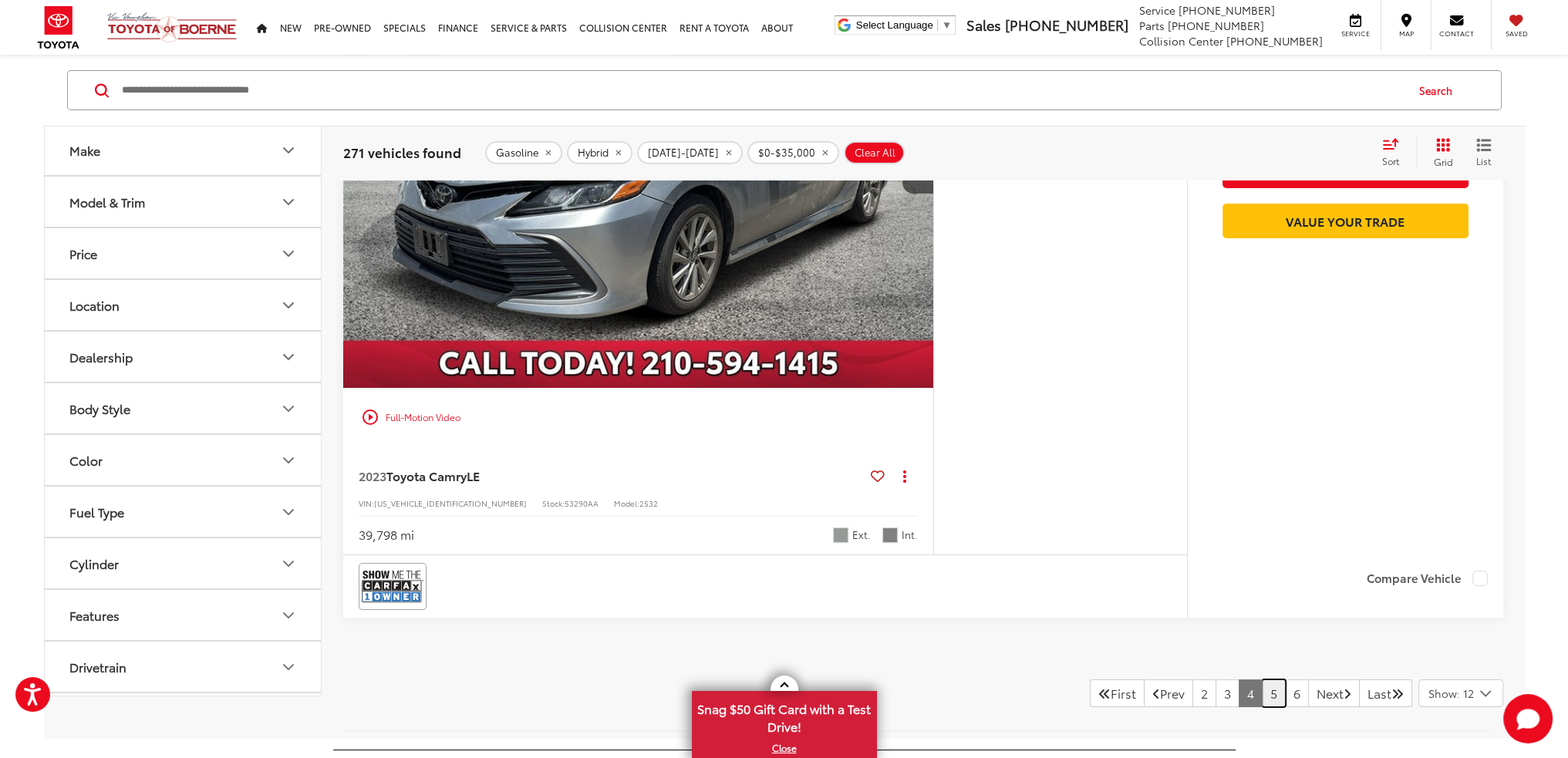
click at [1262, 680] on link "5" at bounding box center [1273, 693] width 24 height 28
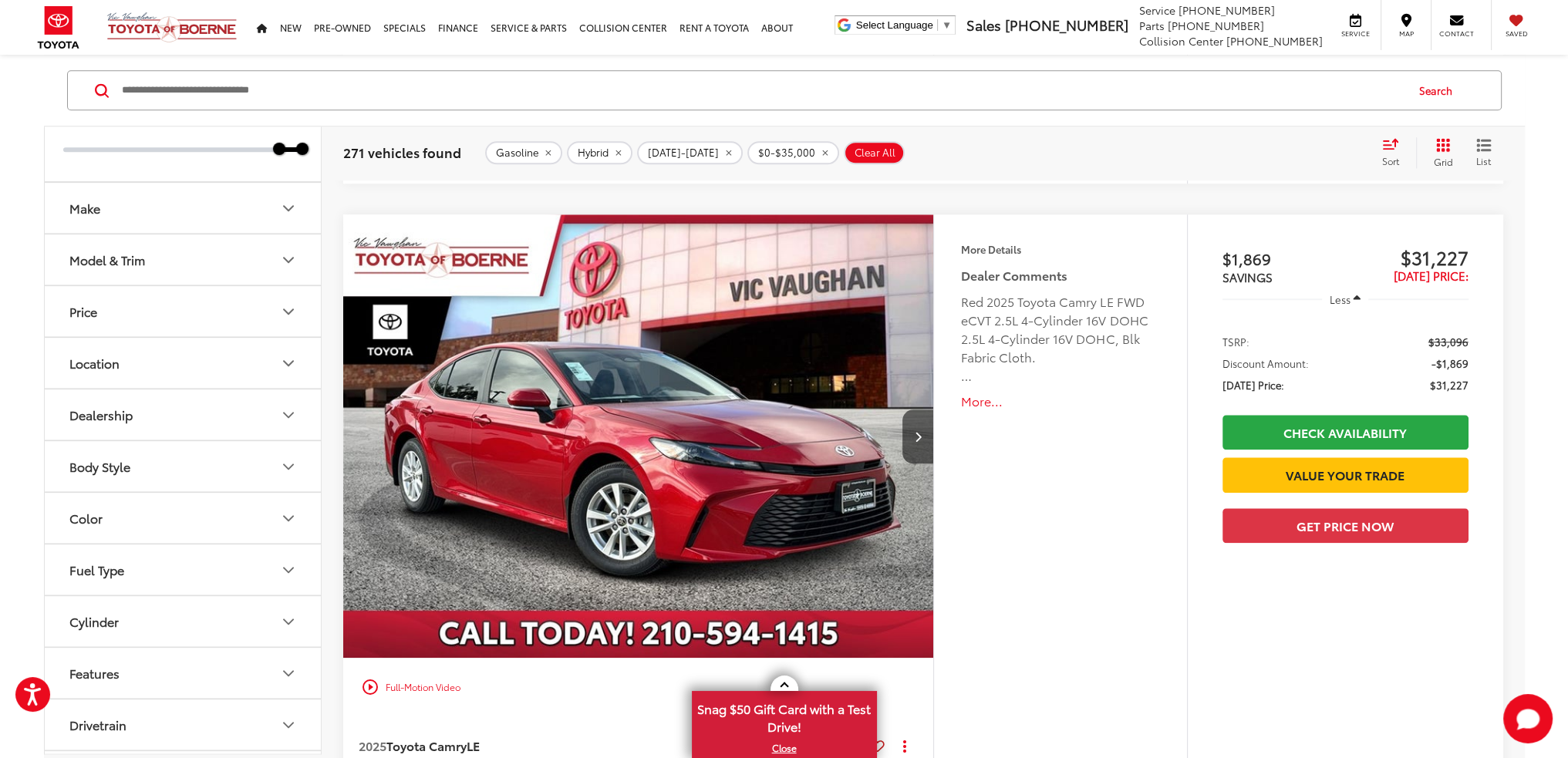
scroll to position [2236, 0]
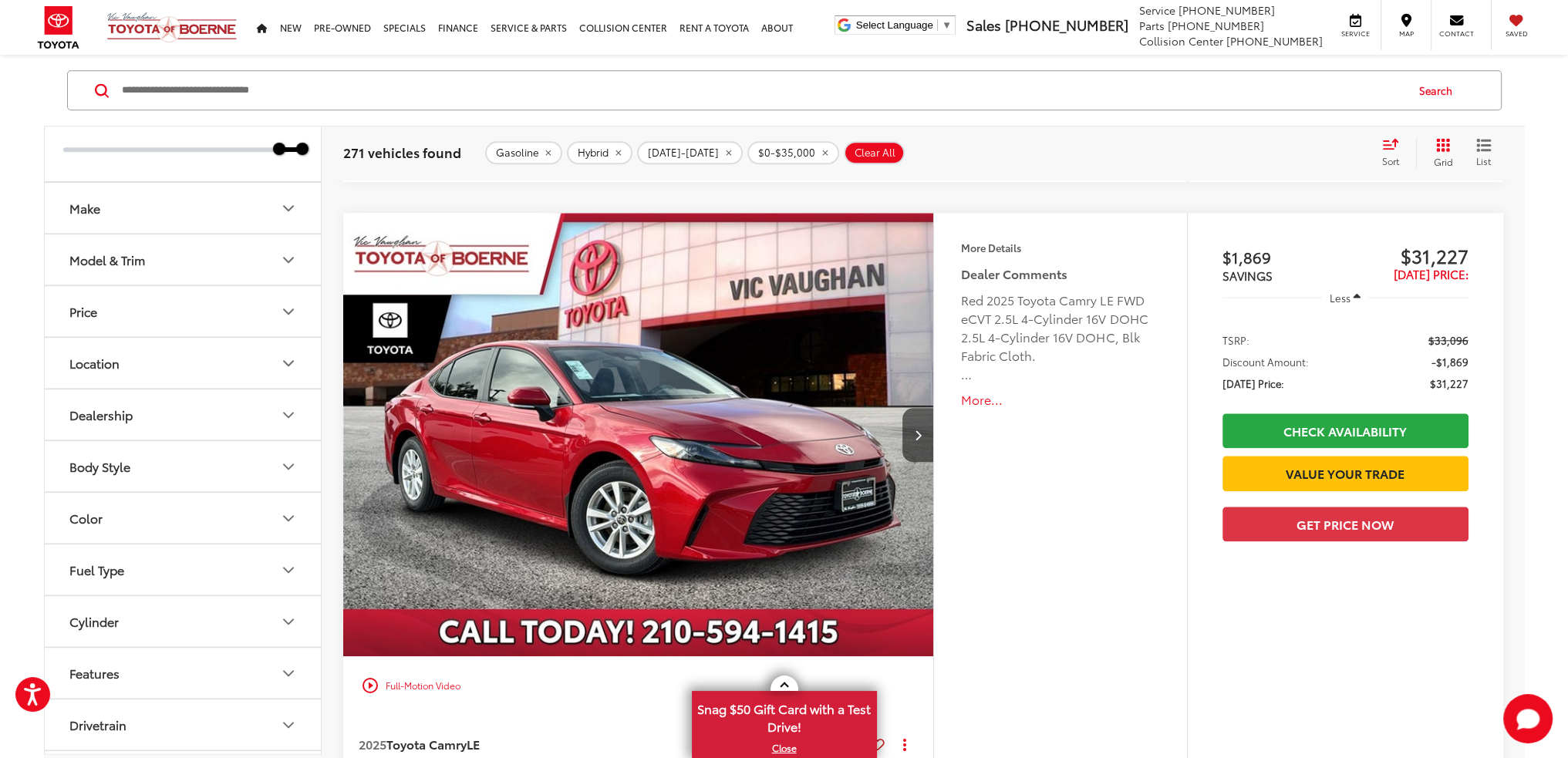
click at [984, 398] on button "More..." at bounding box center [1060, 399] width 199 height 18
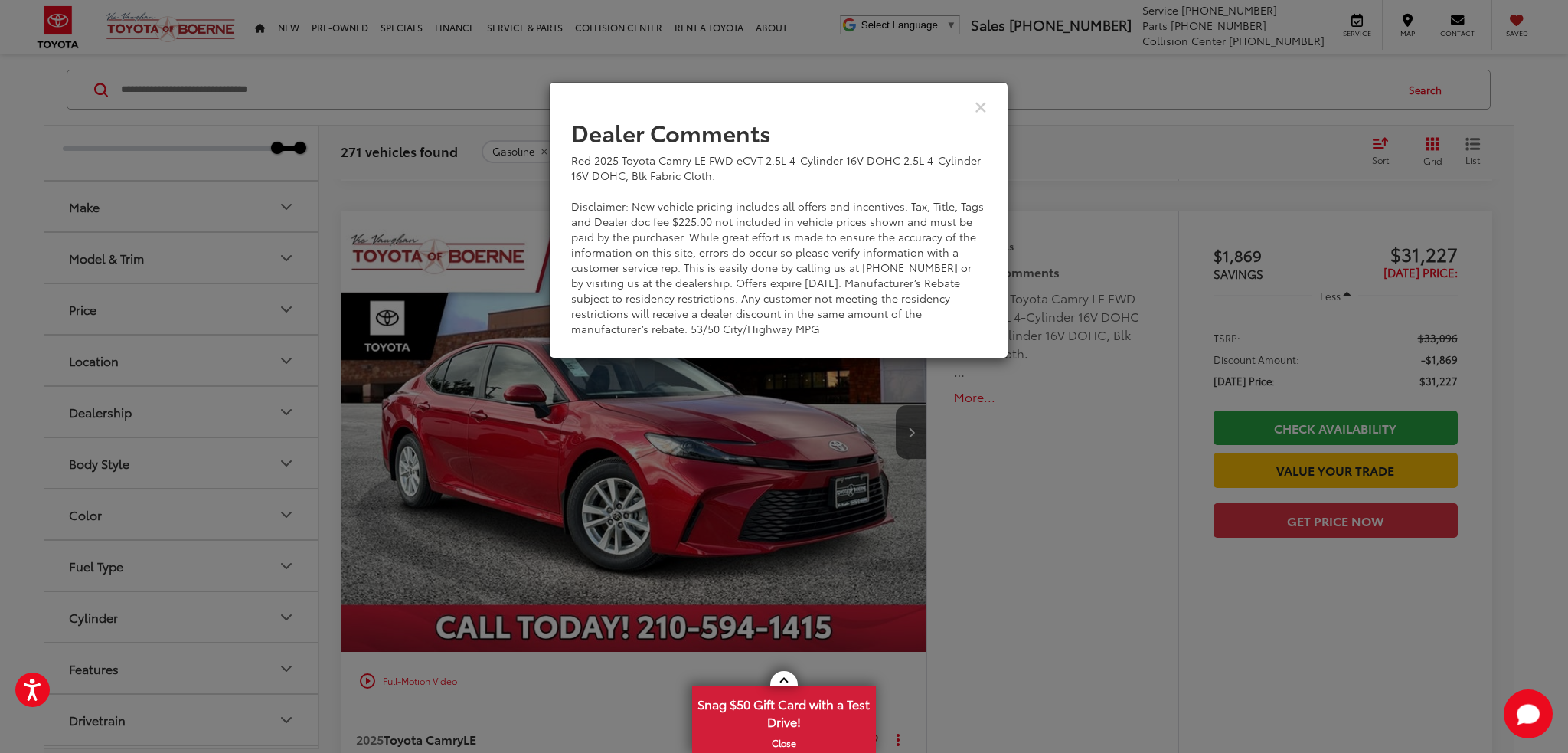
click at [988, 112] on div "View Comments" at bounding box center [778, 105] width 460 height 59
click at [985, 108] on icon "Close" at bounding box center [981, 105] width 12 height 16
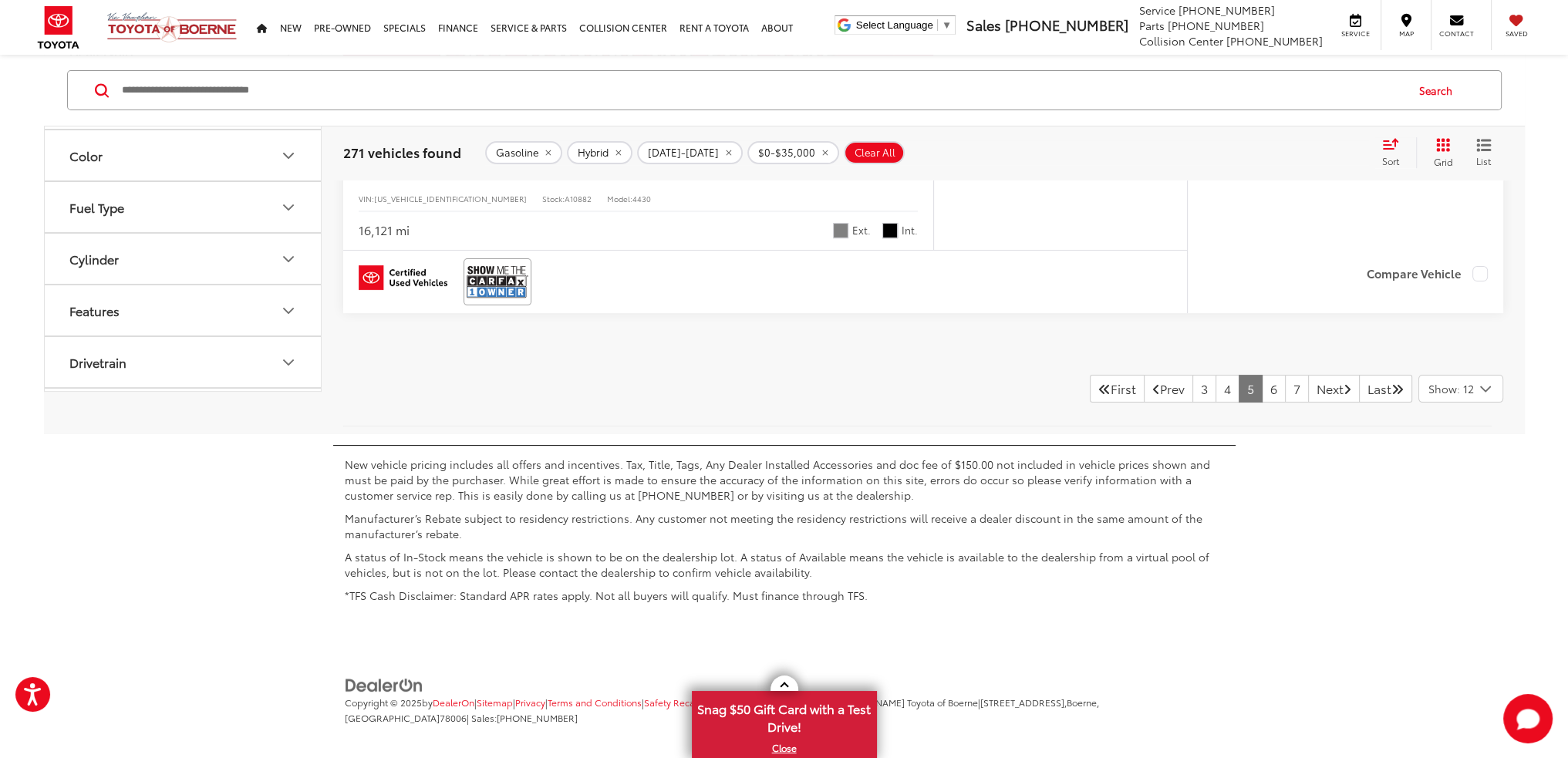
scroll to position [8348, 0]
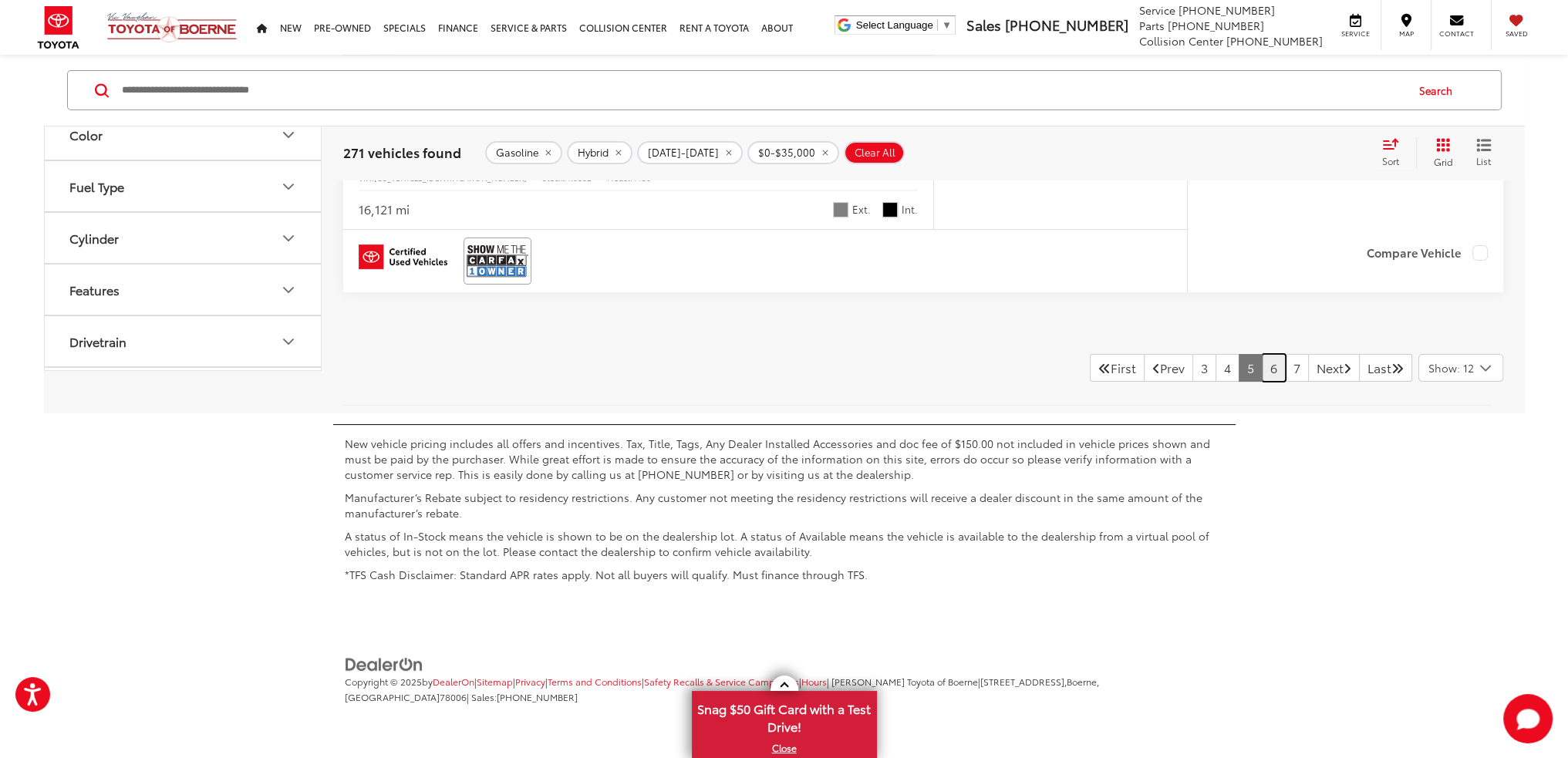
click at [1262, 363] on link "6" at bounding box center [1273, 368] width 24 height 28
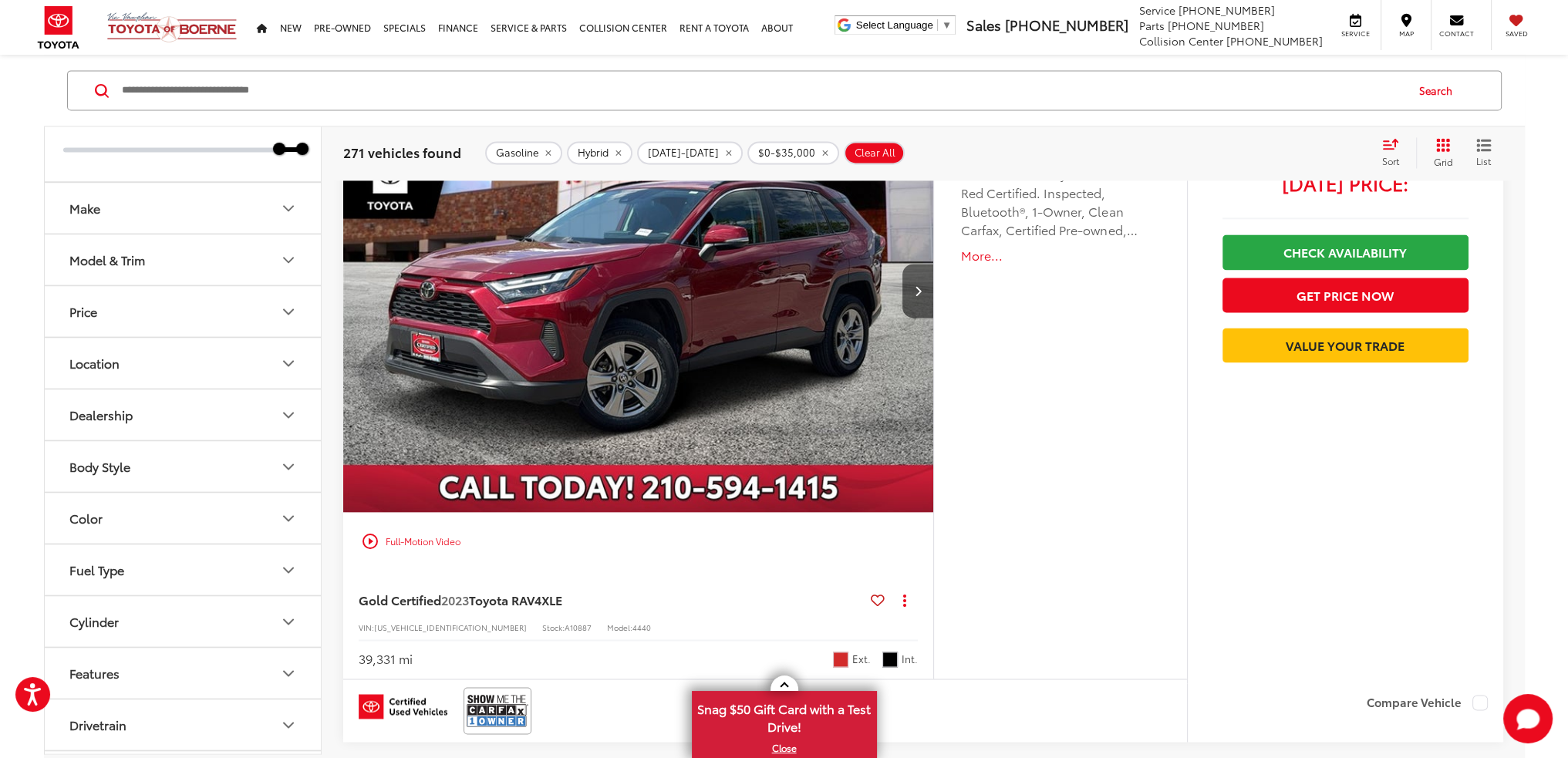
scroll to position [2775, 0]
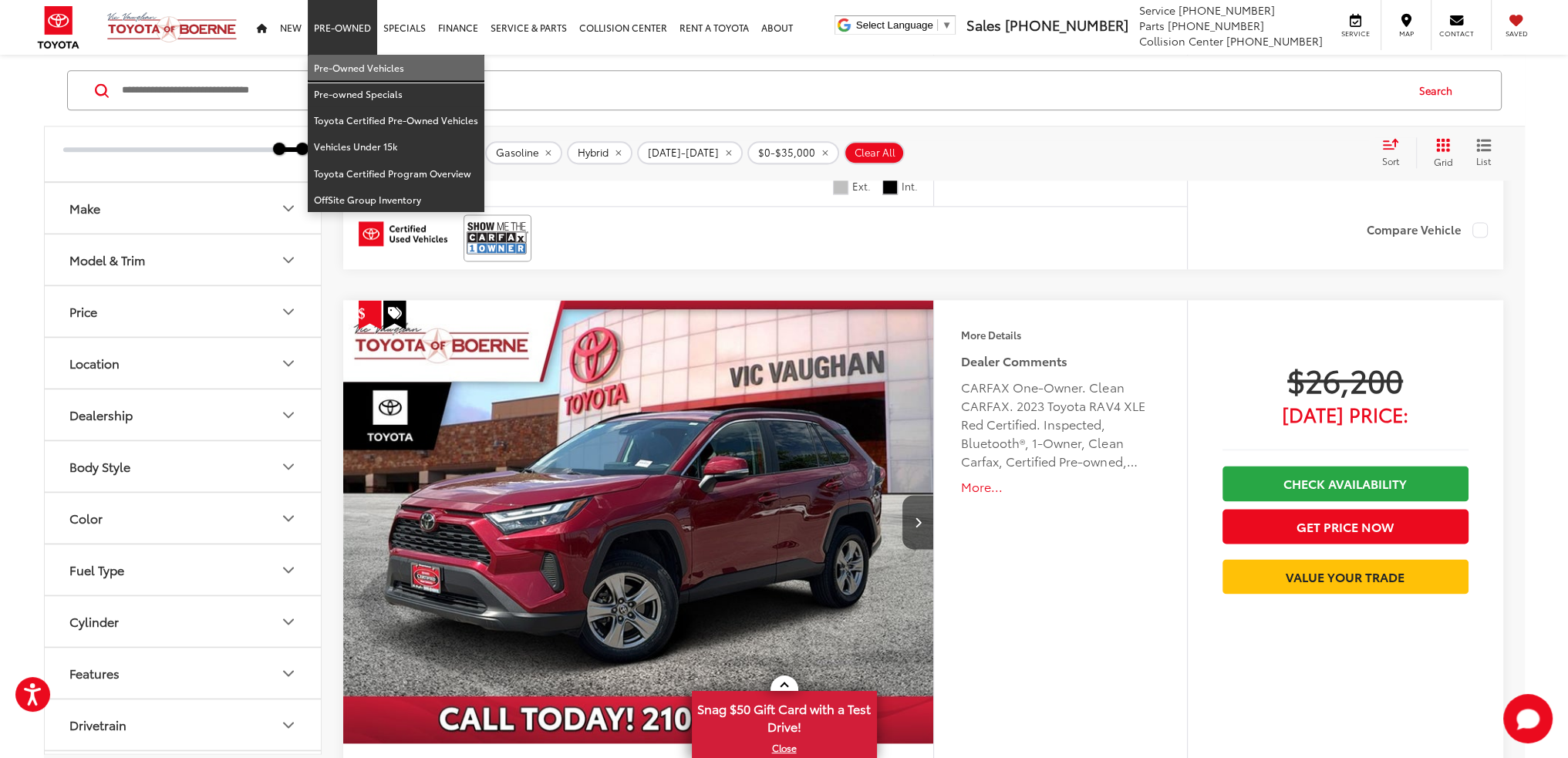
click at [351, 71] on link "Pre-Owned Vehicles" at bounding box center [396, 68] width 177 height 26
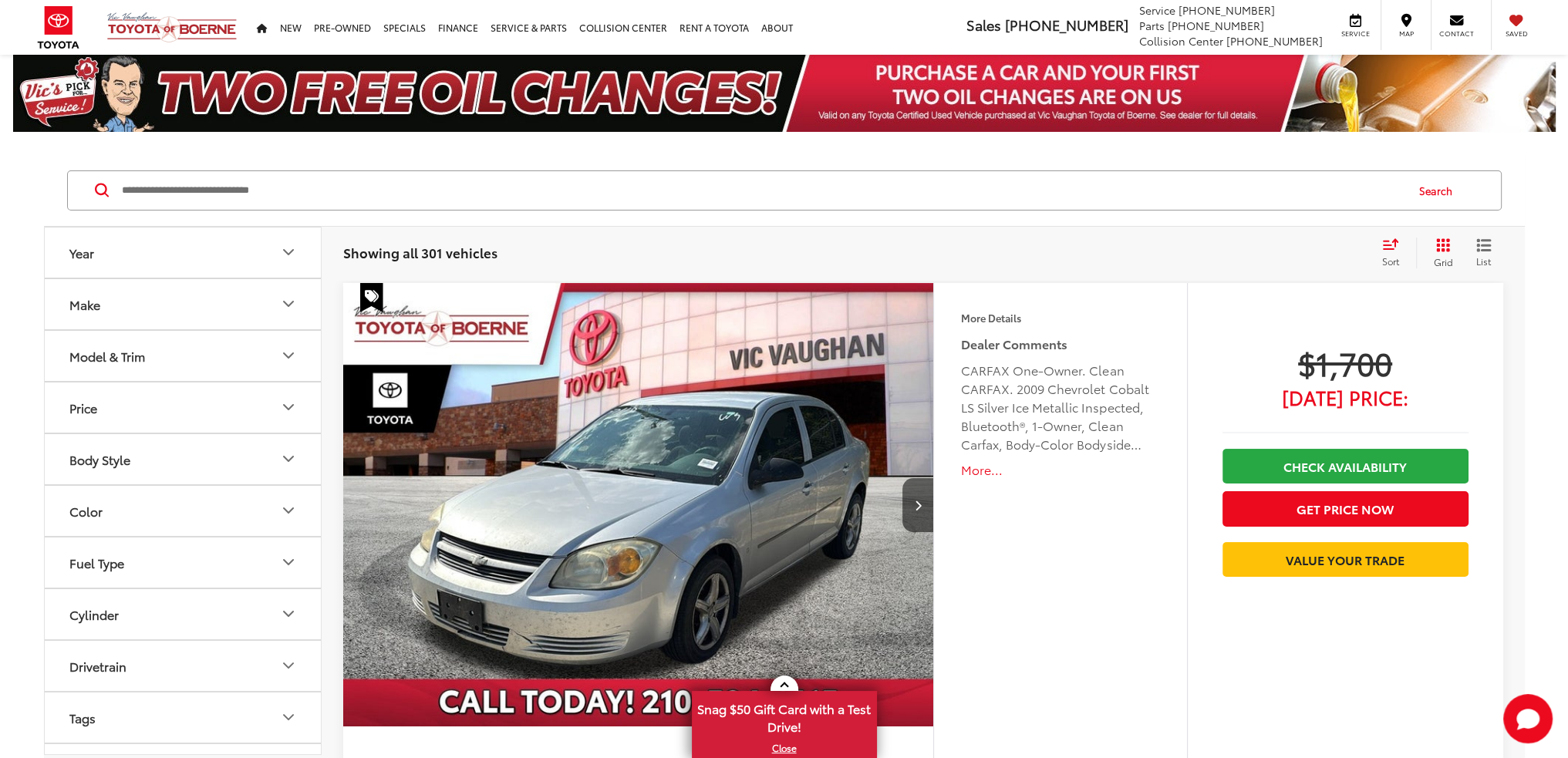
click at [216, 299] on button "Make" at bounding box center [184, 304] width 278 height 50
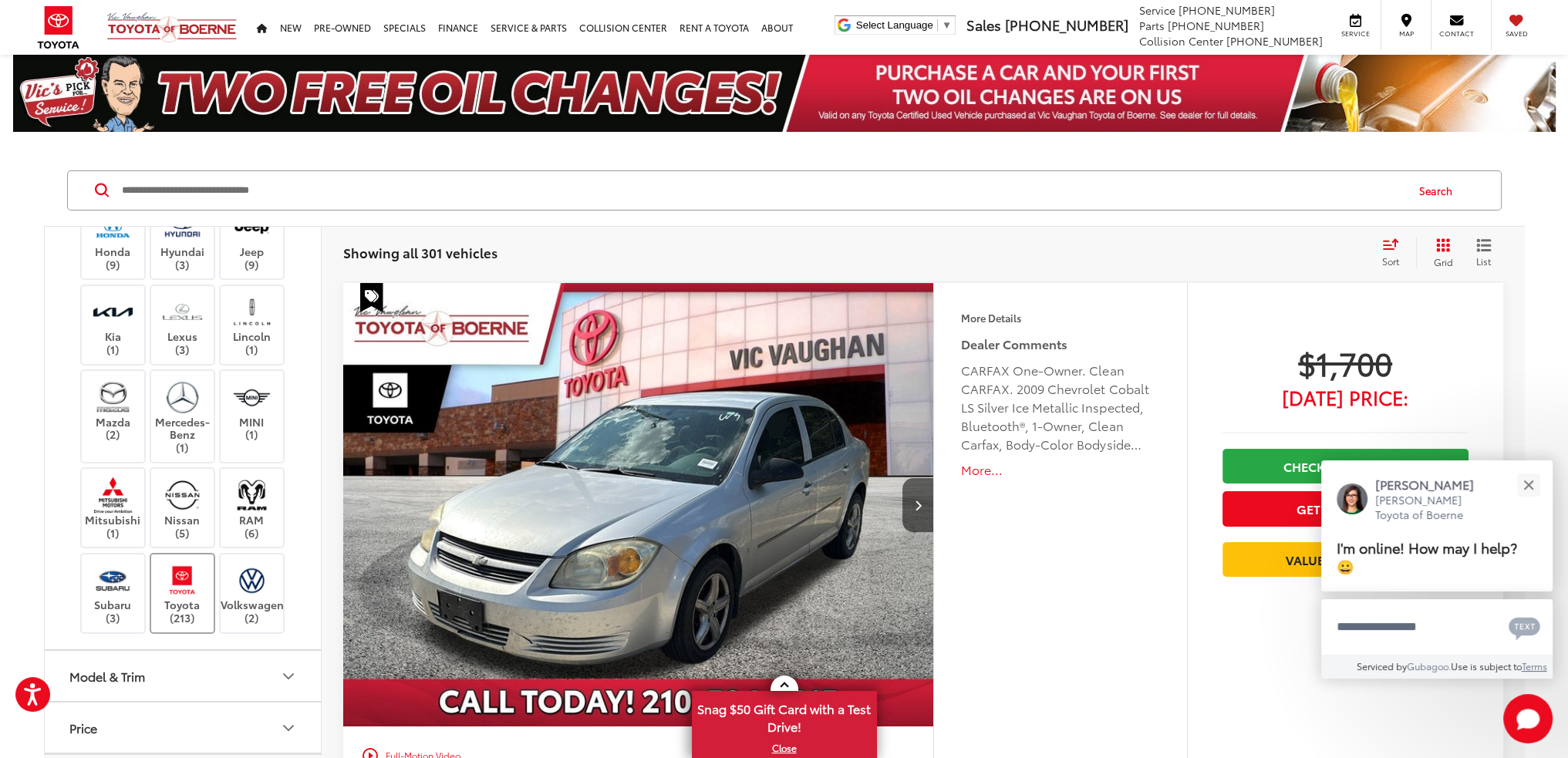
scroll to position [308, 0]
click at [180, 574] on img at bounding box center [182, 574] width 43 height 36
